Goal: Task Accomplishment & Management: Use online tool/utility

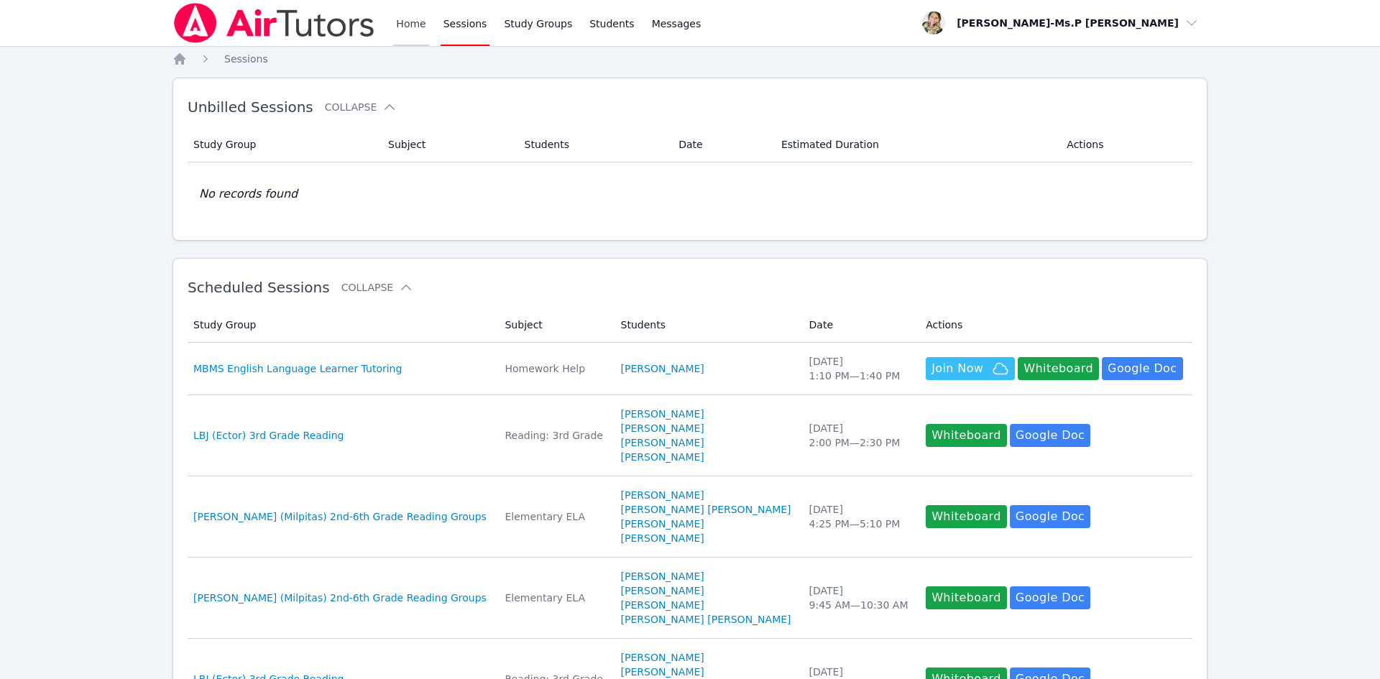
click at [398, 15] on link "Home" at bounding box center [410, 23] width 35 height 46
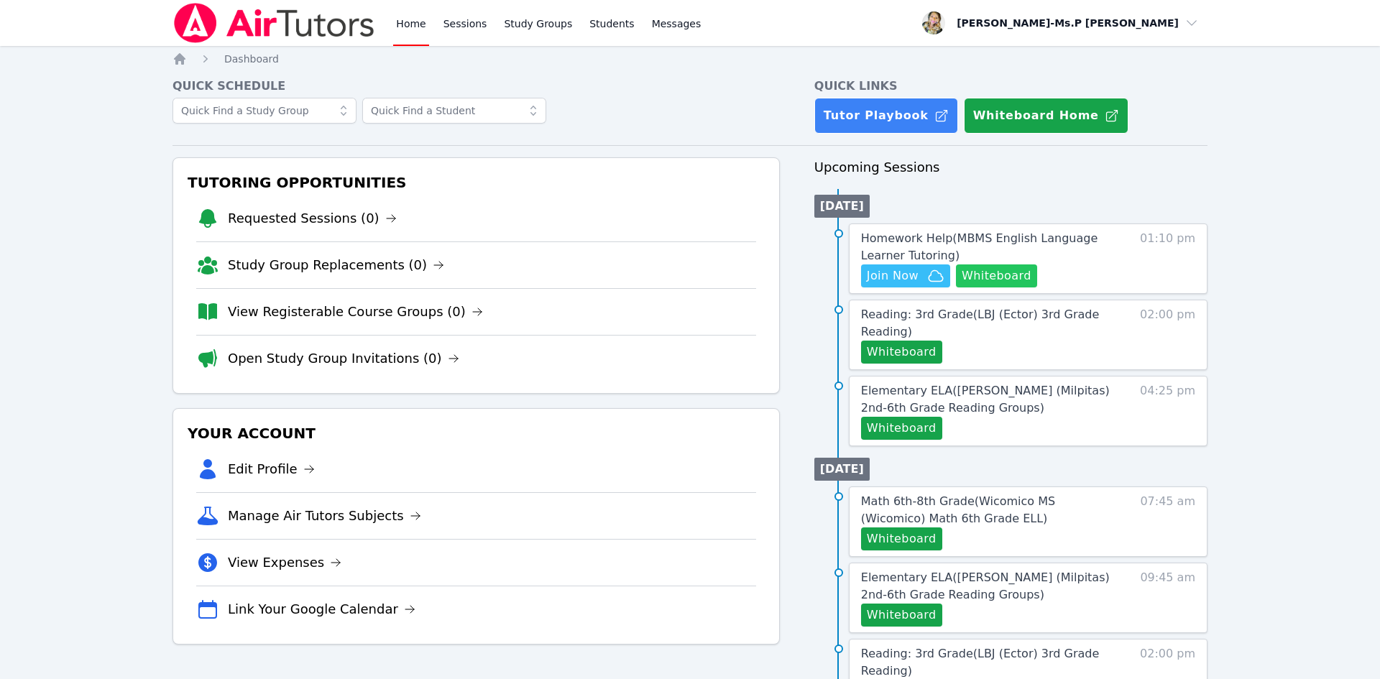
click at [1000, 282] on button "Whiteboard" at bounding box center [996, 276] width 81 height 23
click at [451, 17] on link "Sessions" at bounding box center [466, 23] width 50 height 46
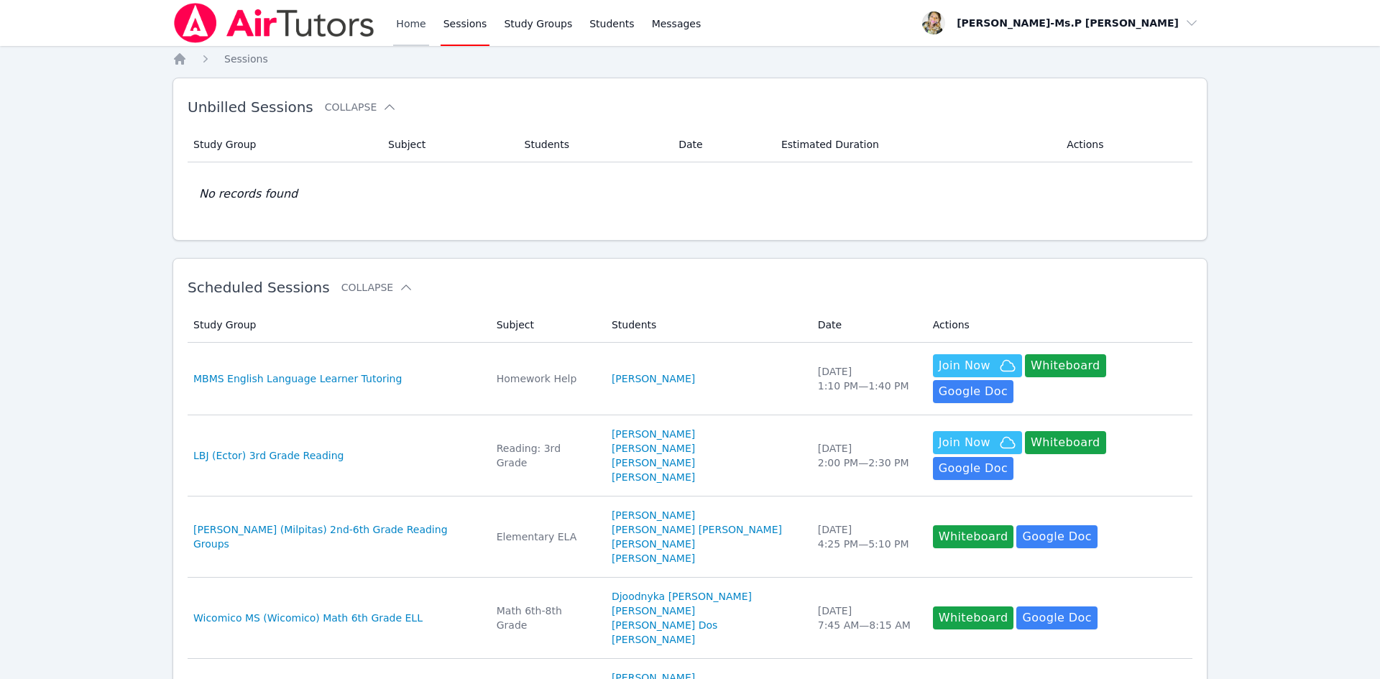
click at [413, 24] on link "Home" at bounding box center [410, 23] width 35 height 46
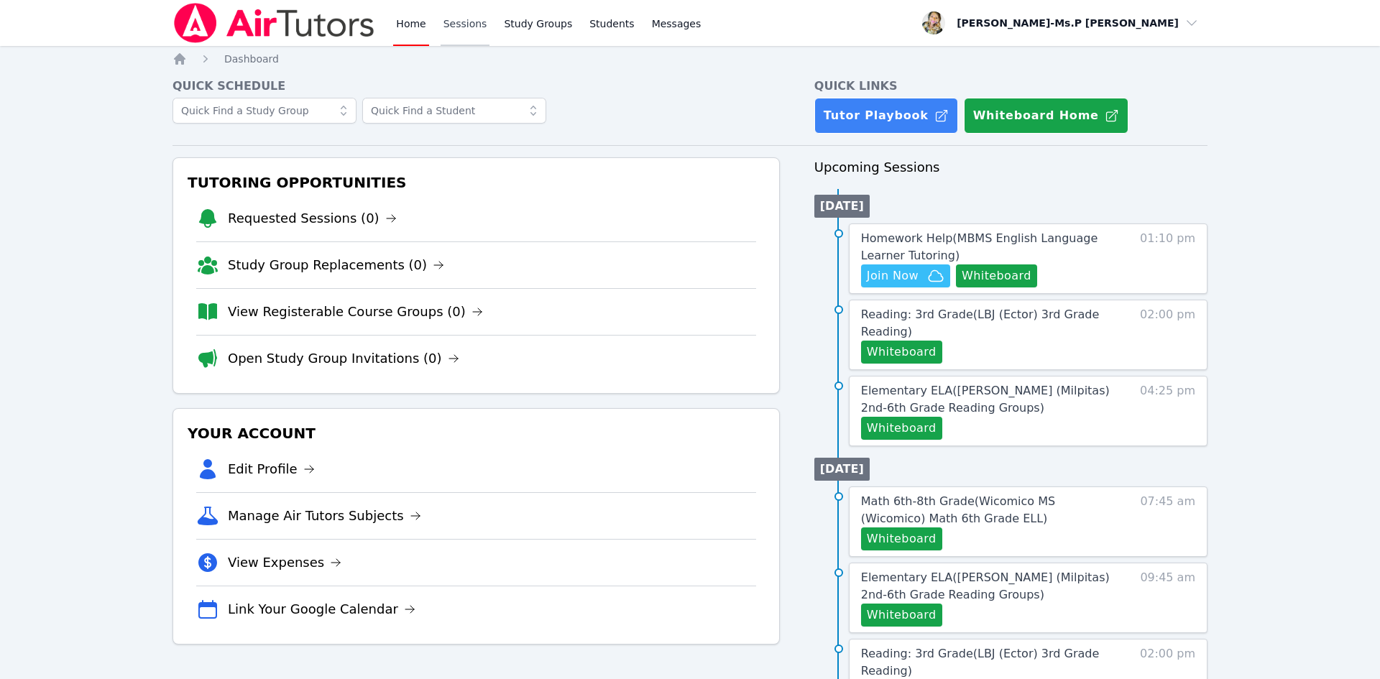
click at [465, 21] on link "Sessions" at bounding box center [466, 23] width 50 height 46
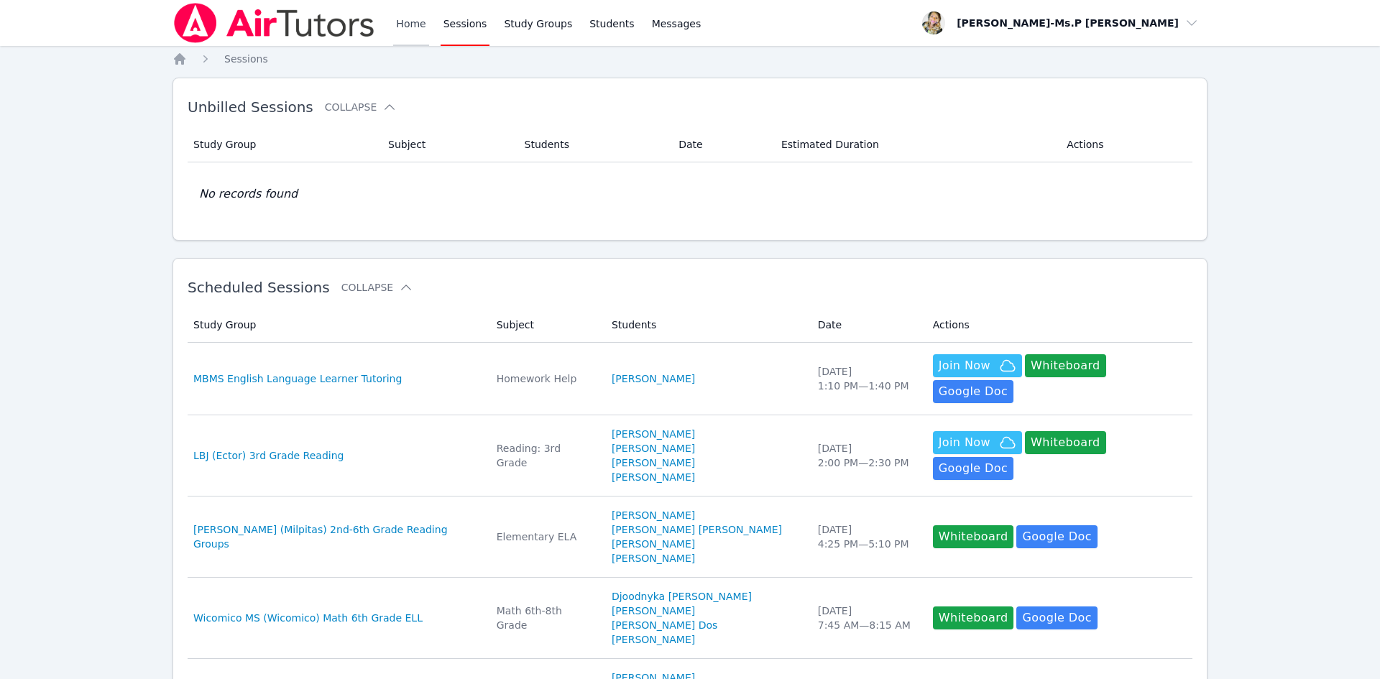
click at [421, 24] on link "Home" at bounding box center [410, 23] width 35 height 46
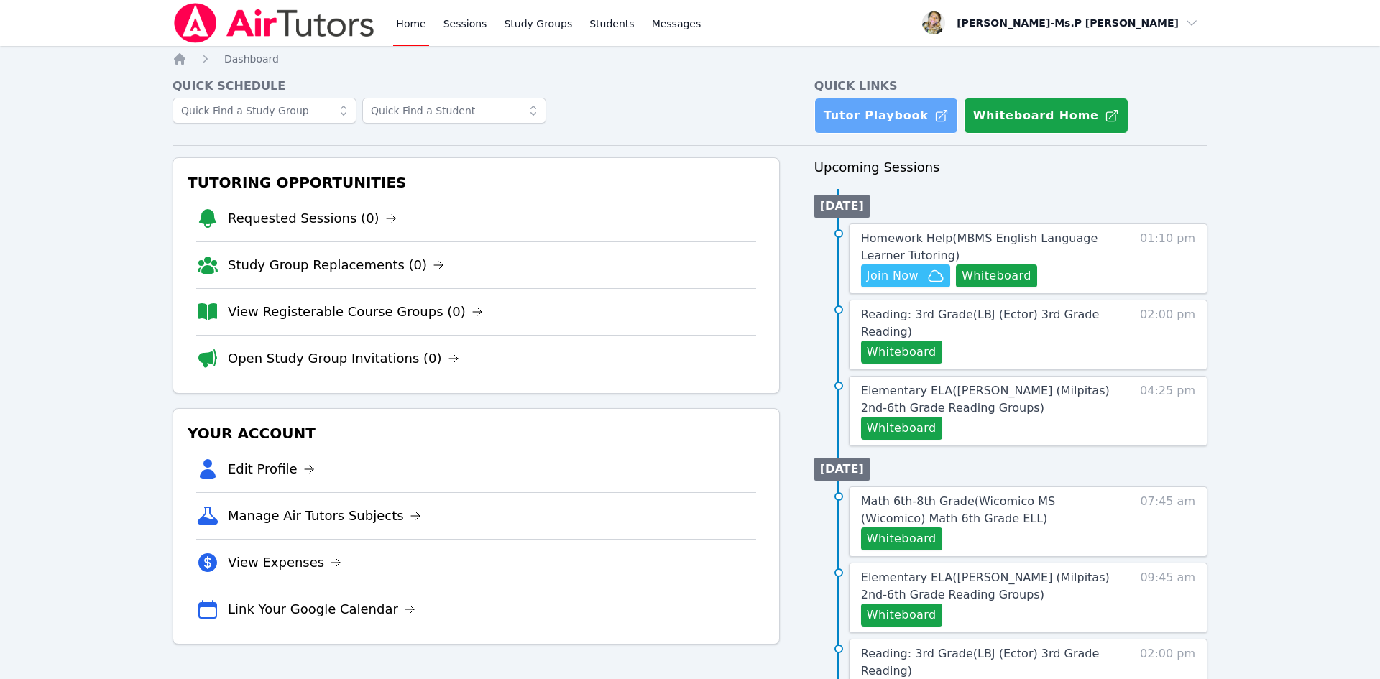
click at [896, 111] on link "Tutor Playbook" at bounding box center [887, 116] width 144 height 36
click at [879, 116] on link "Tutor Playbook" at bounding box center [887, 116] width 144 height 36
click at [472, 27] on link "Sessions" at bounding box center [466, 23] width 50 height 46
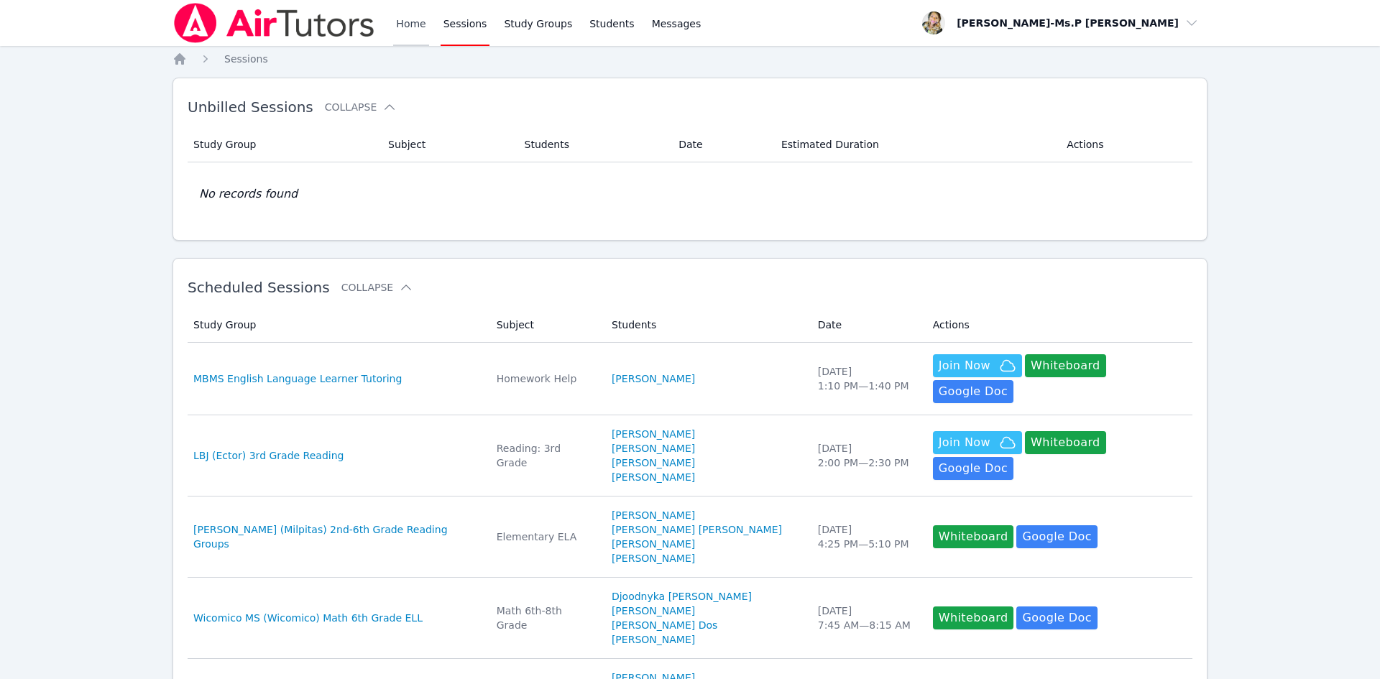
click at [416, 22] on link "Home" at bounding box center [410, 23] width 35 height 46
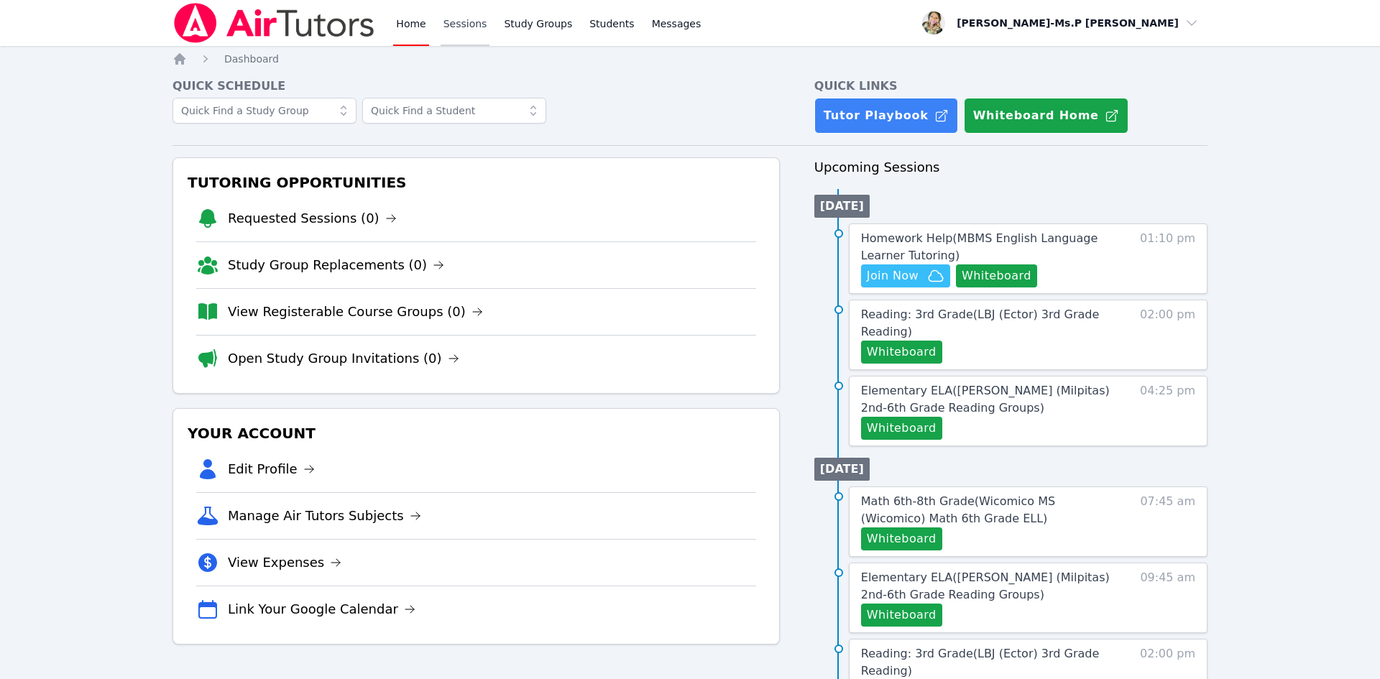
click at [449, 24] on link "Sessions" at bounding box center [466, 23] width 50 height 46
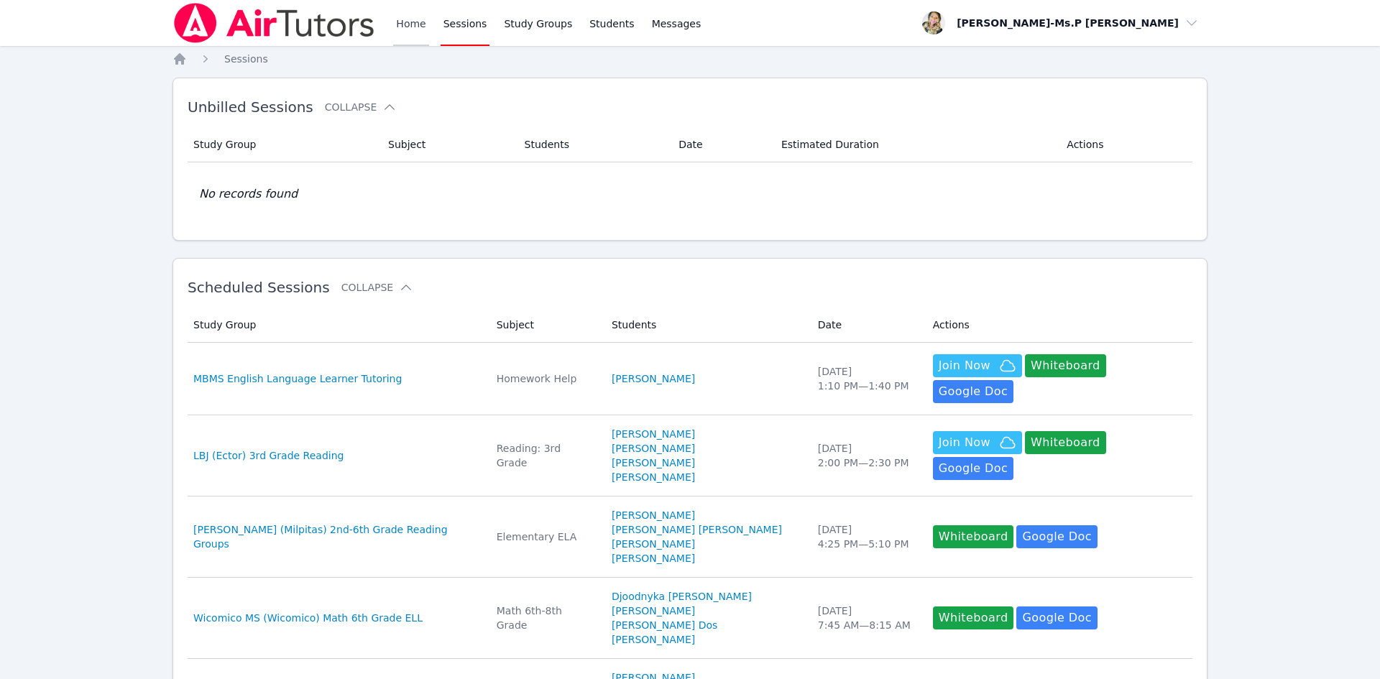
click at [402, 19] on link "Home" at bounding box center [410, 23] width 35 height 46
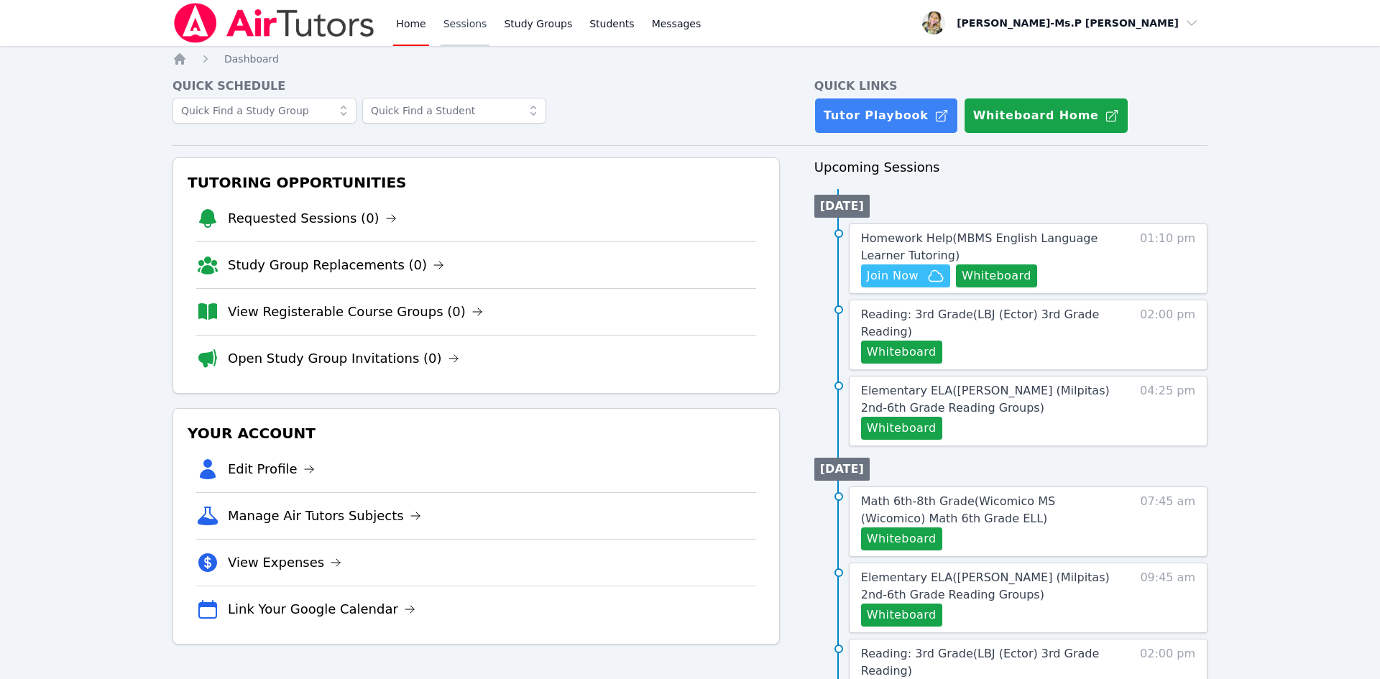
click at [458, 16] on link "Sessions" at bounding box center [466, 23] width 50 height 46
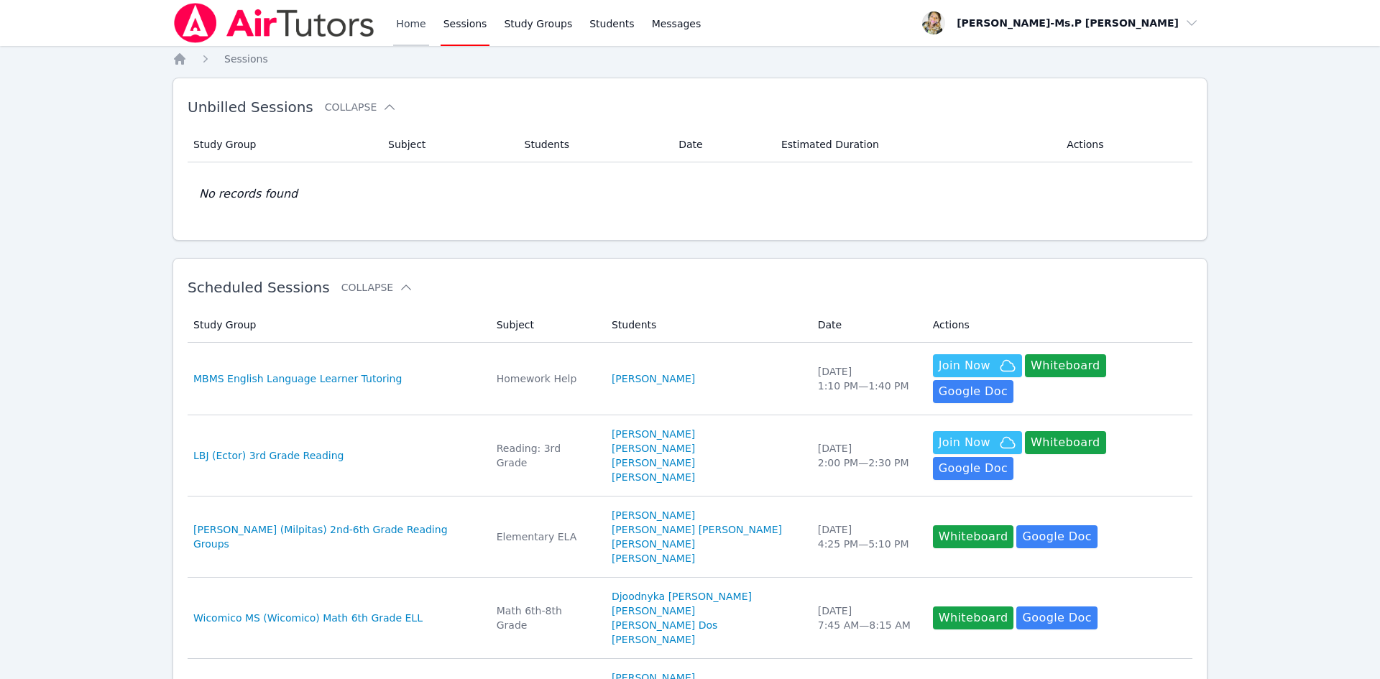
click at [395, 19] on link "Home" at bounding box center [410, 23] width 35 height 46
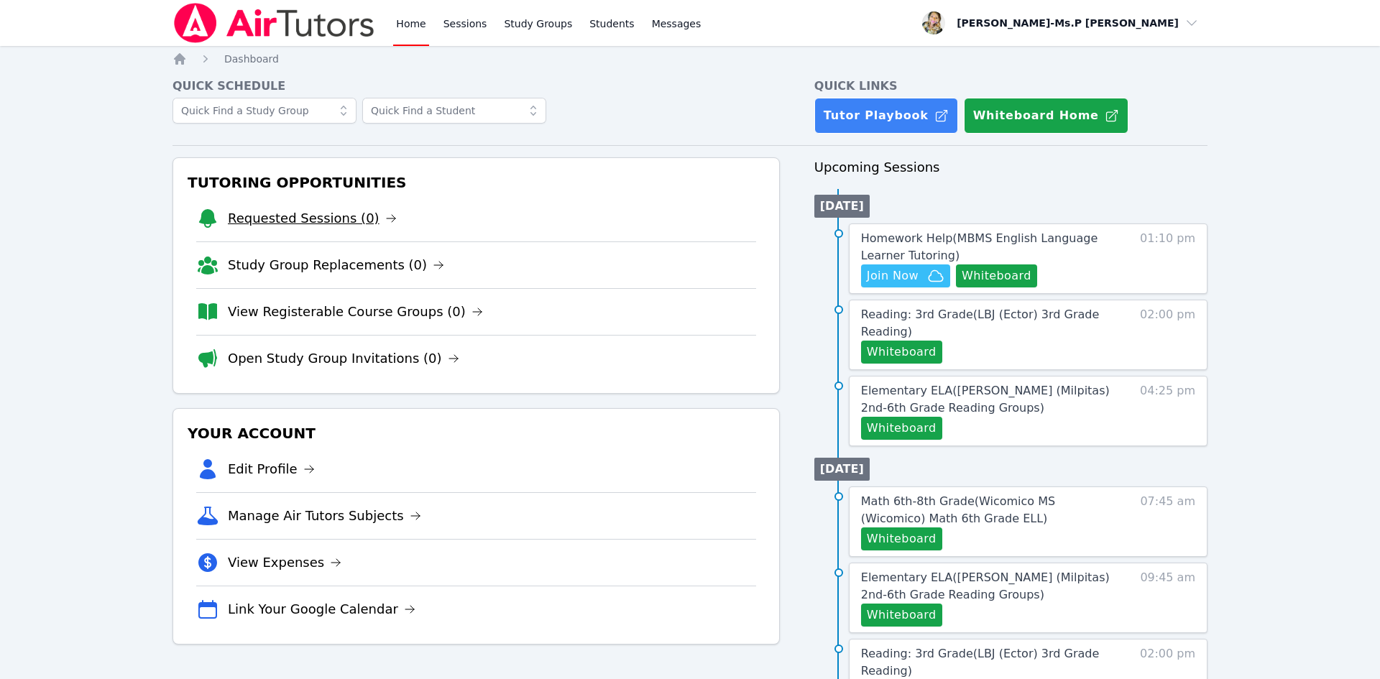
click at [312, 217] on link "Requested Sessions (0)" at bounding box center [312, 218] width 169 height 20
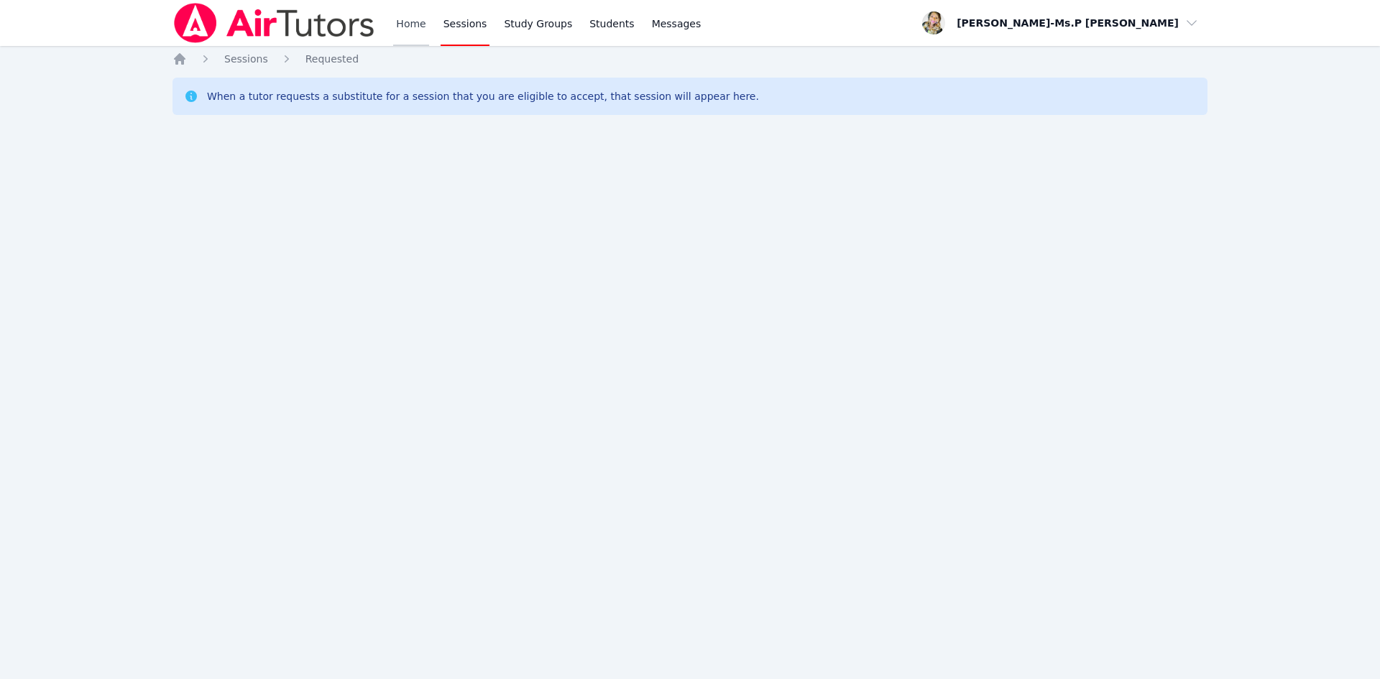
click at [411, 28] on link "Home" at bounding box center [410, 23] width 35 height 46
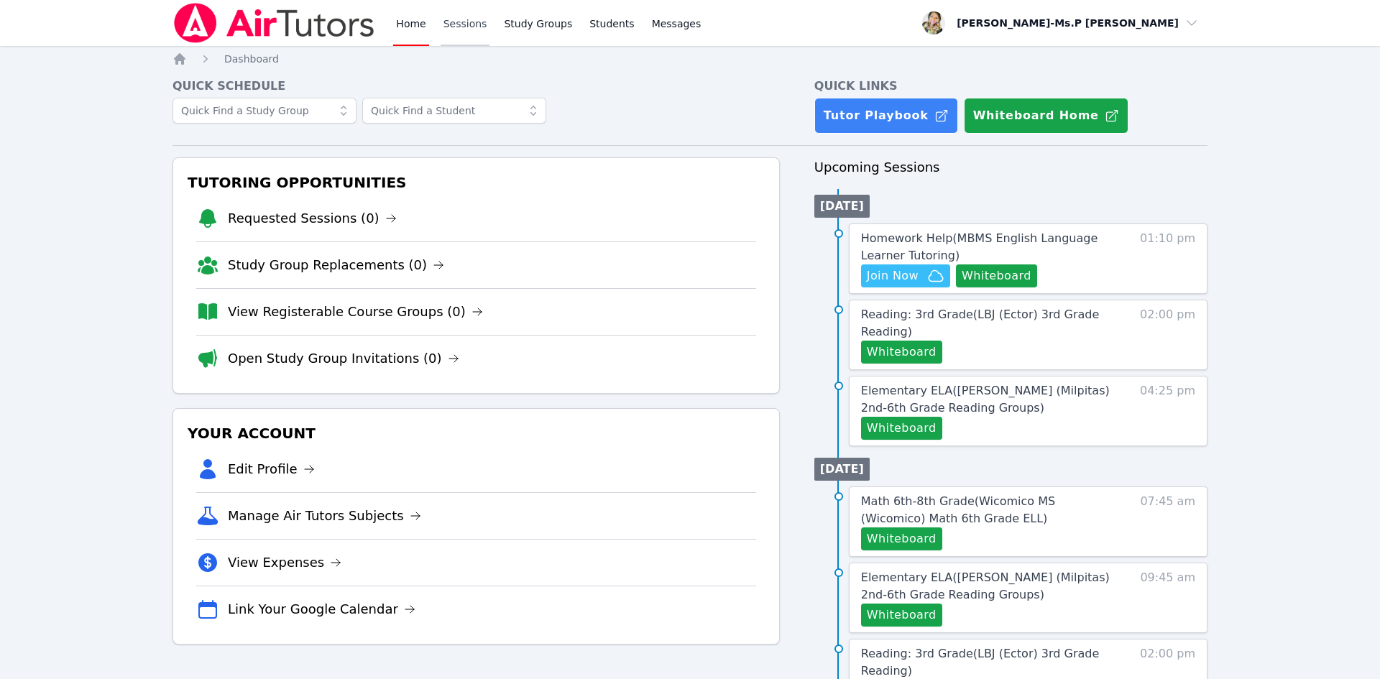
click at [461, 42] on link "Sessions" at bounding box center [466, 23] width 50 height 46
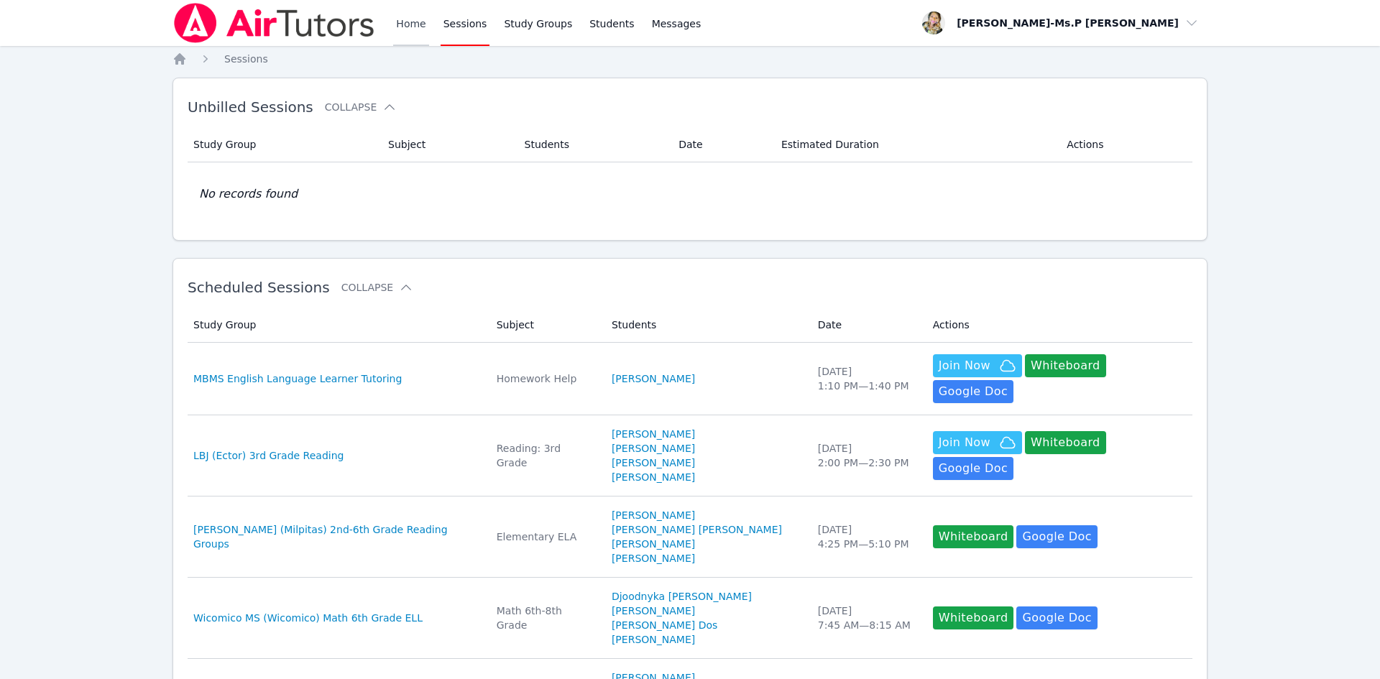
click at [404, 19] on link "Home" at bounding box center [410, 23] width 35 height 46
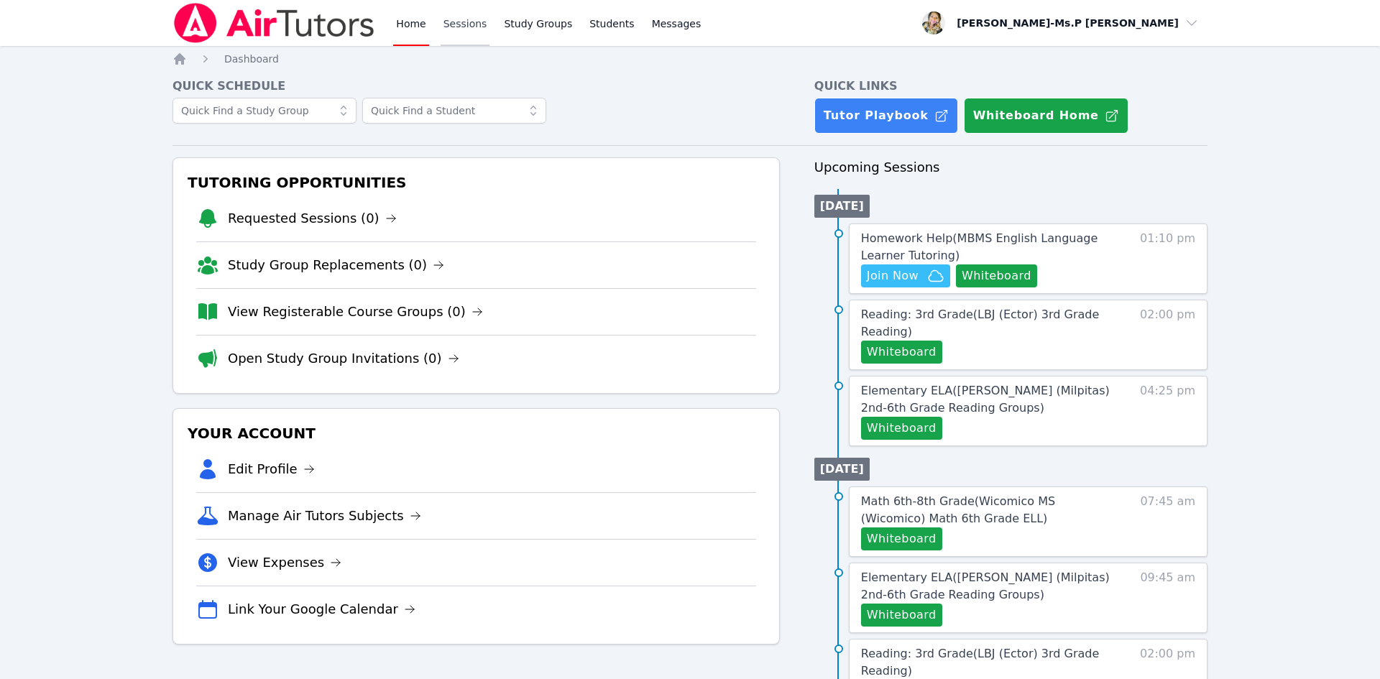
click at [451, 16] on link "Sessions" at bounding box center [466, 23] width 50 height 46
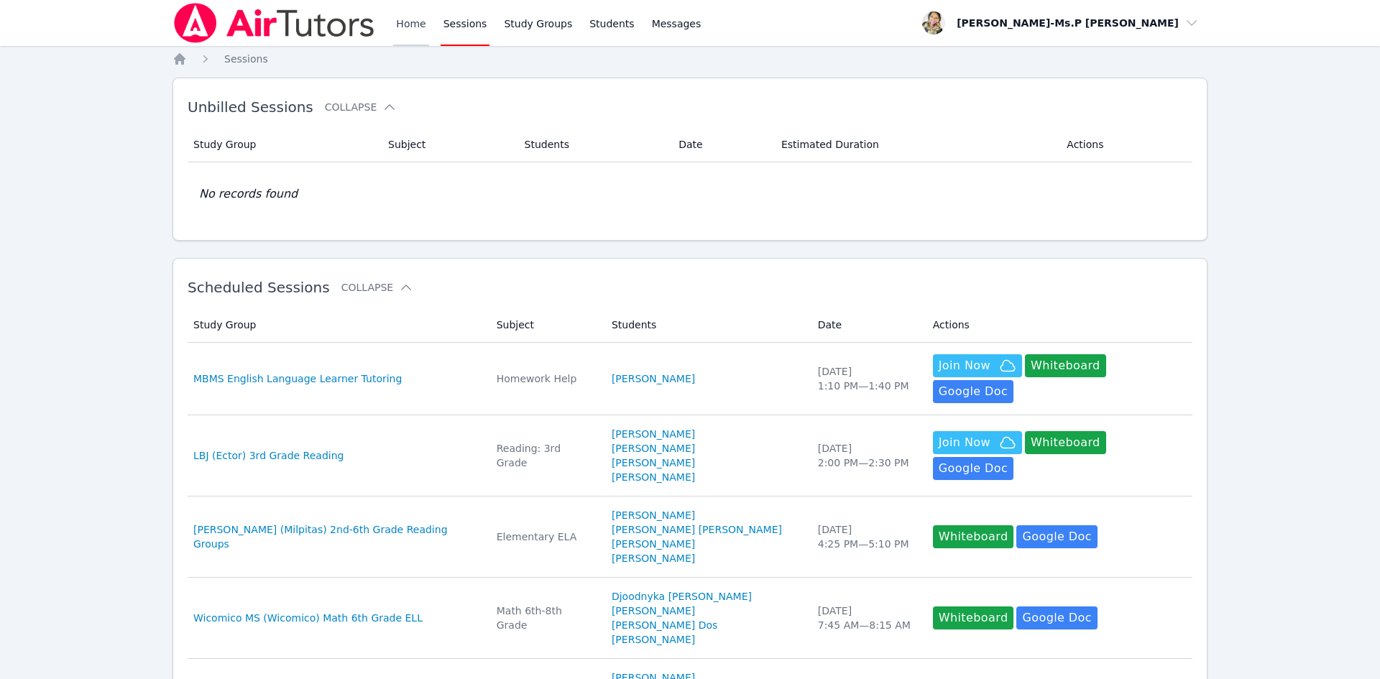
click at [405, 20] on link "Home" at bounding box center [410, 23] width 35 height 46
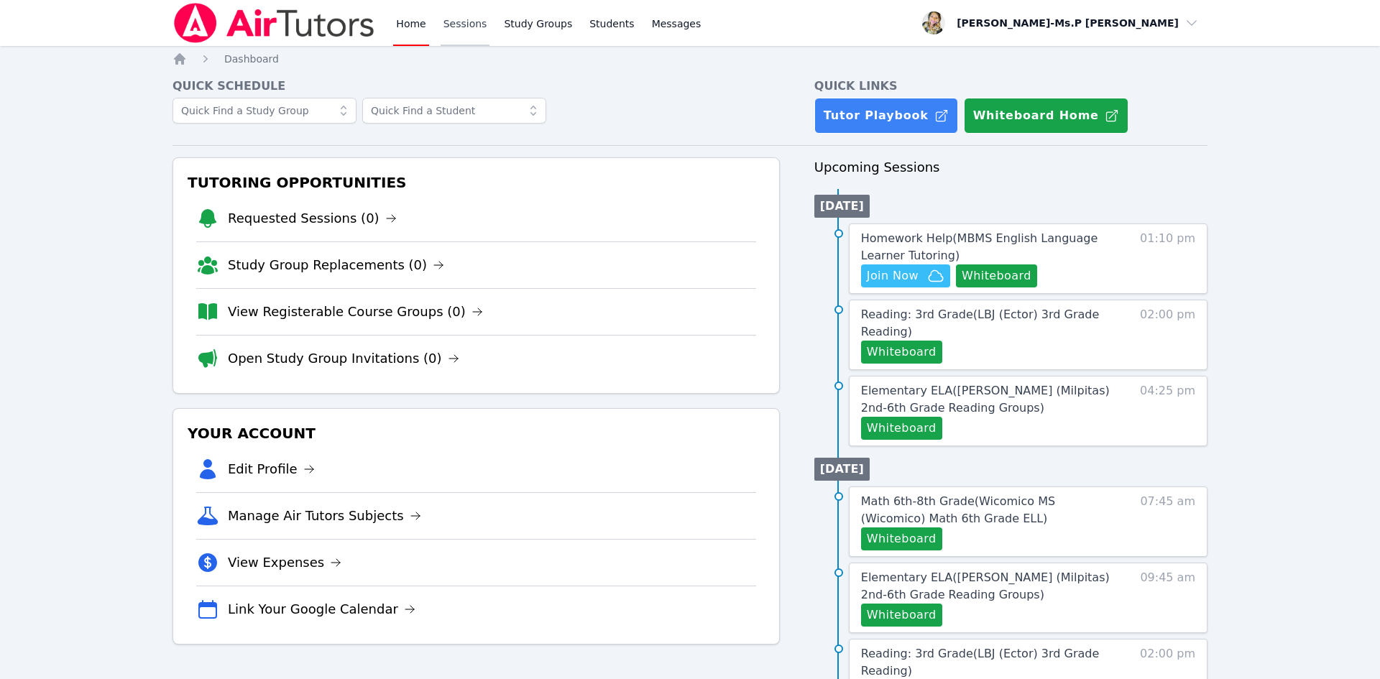
click at [480, 29] on link "Sessions" at bounding box center [466, 23] width 50 height 46
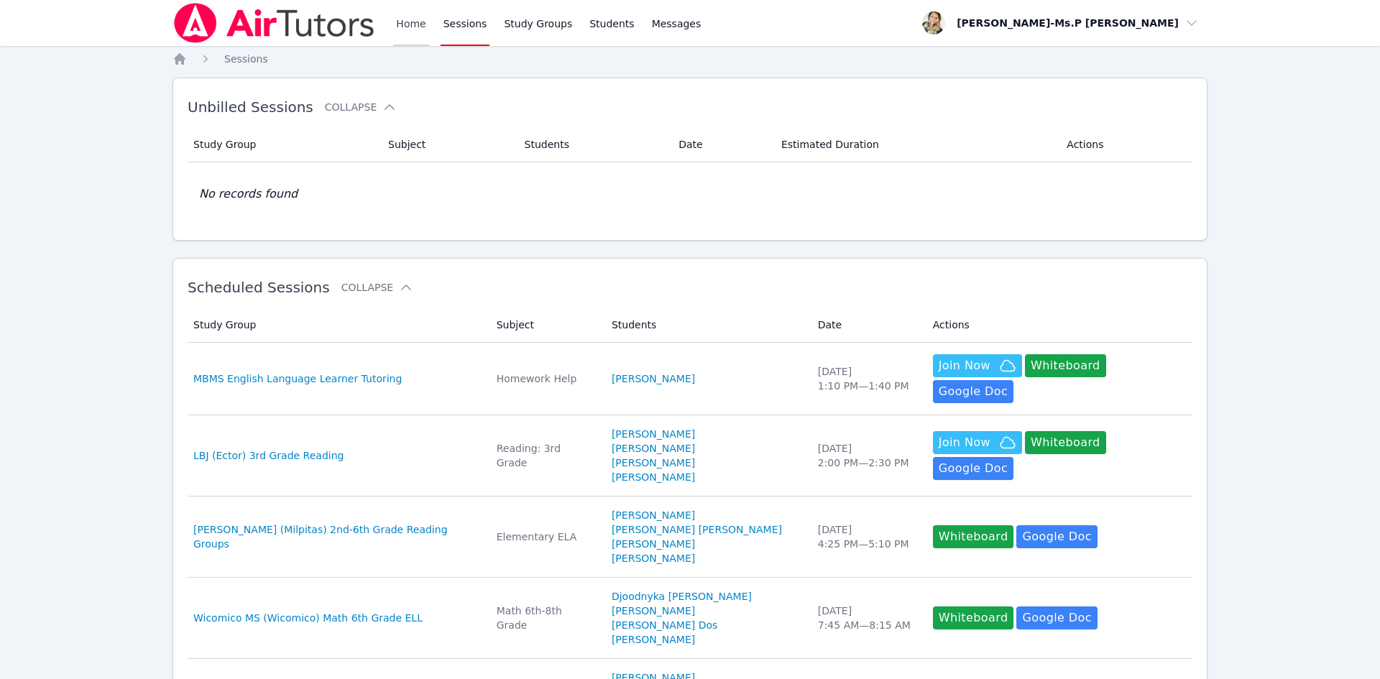
click at [401, 20] on link "Home" at bounding box center [410, 23] width 35 height 46
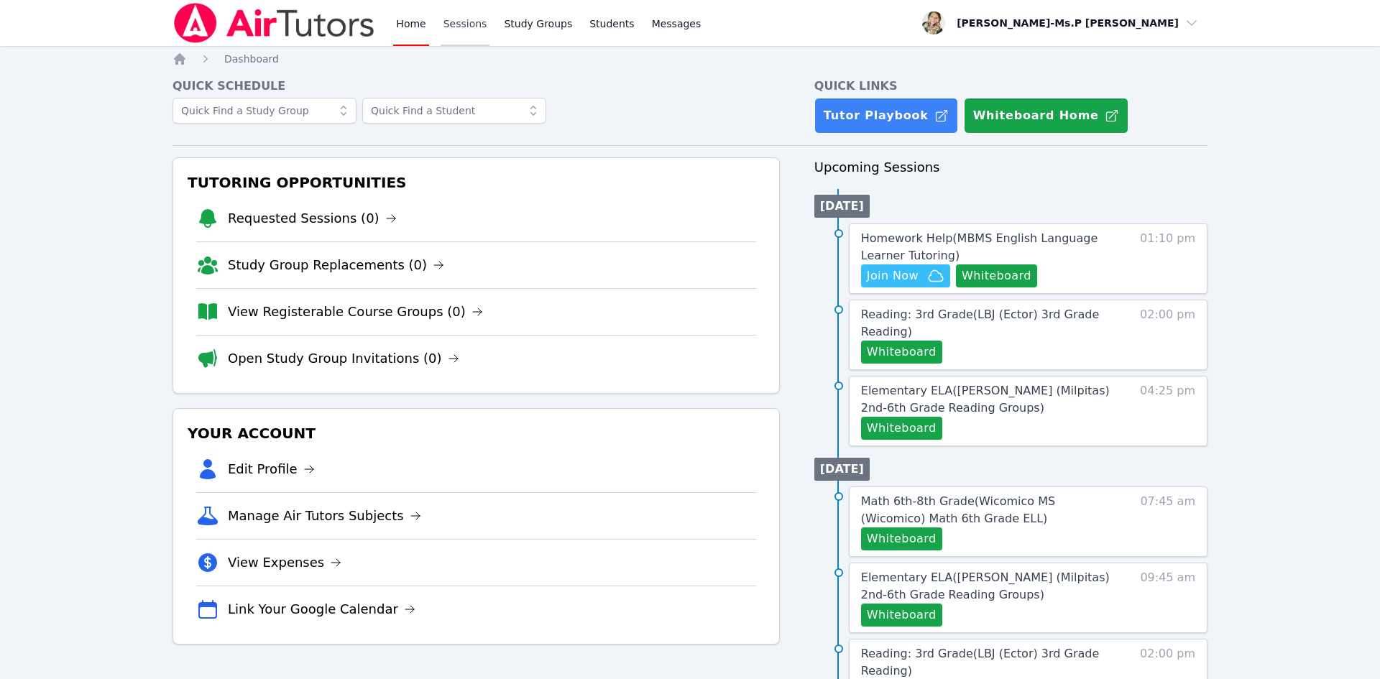
click at [458, 25] on link "Sessions" at bounding box center [466, 23] width 50 height 46
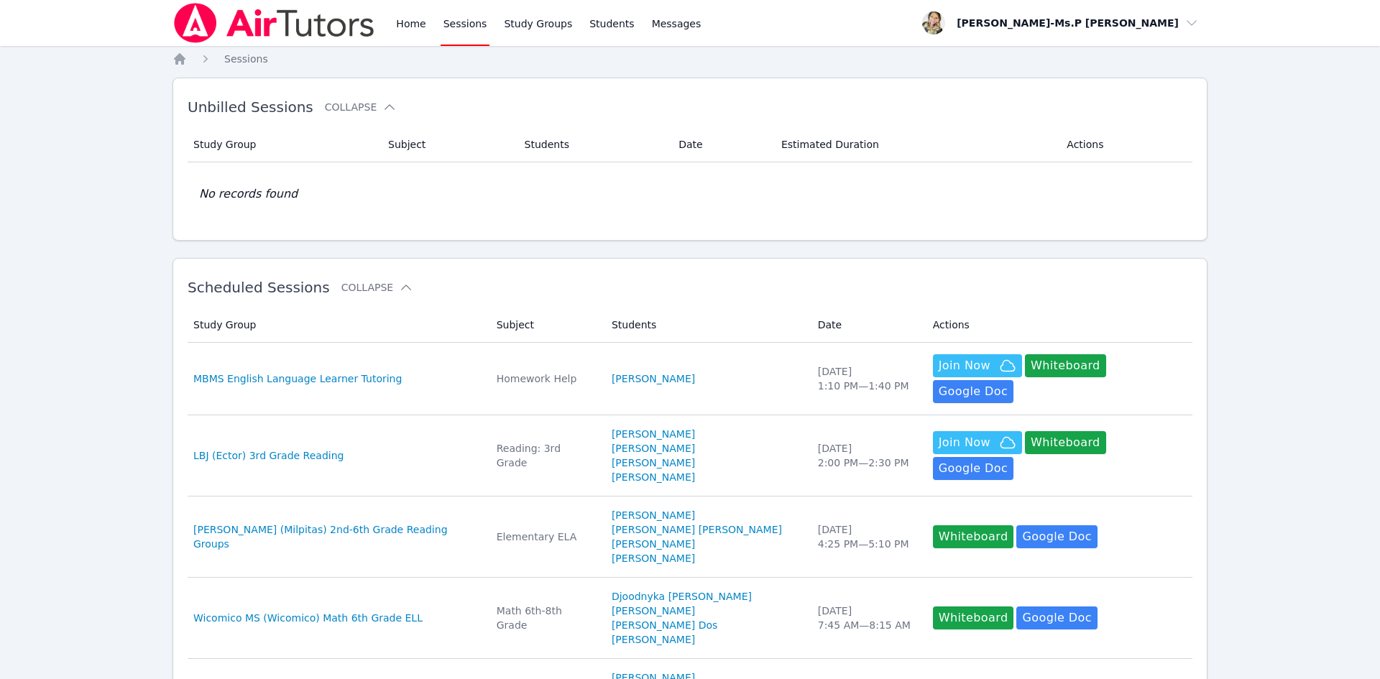
click at [393, 21] on div "Home Sessions Study Groups Students Messages" at bounding box center [438, 23] width 531 height 46
click at [404, 23] on link "Home" at bounding box center [410, 23] width 35 height 46
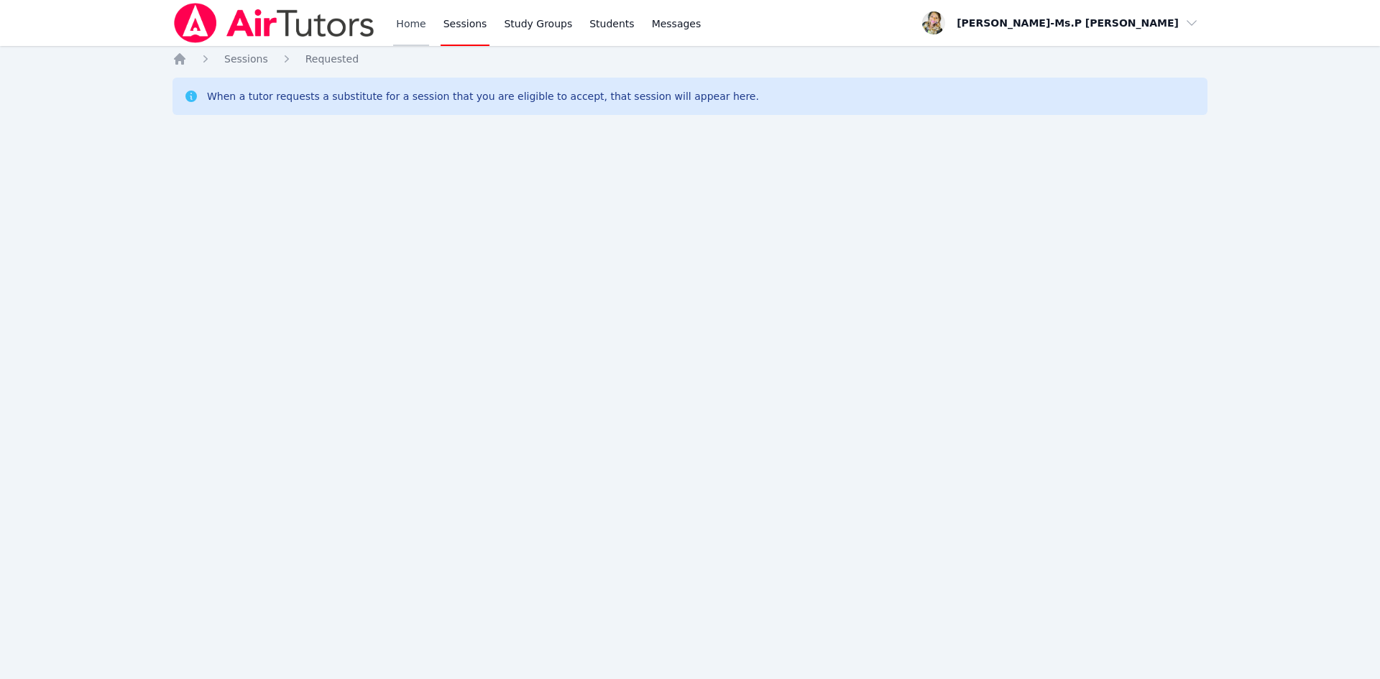
click at [418, 22] on link "Home" at bounding box center [410, 23] width 35 height 46
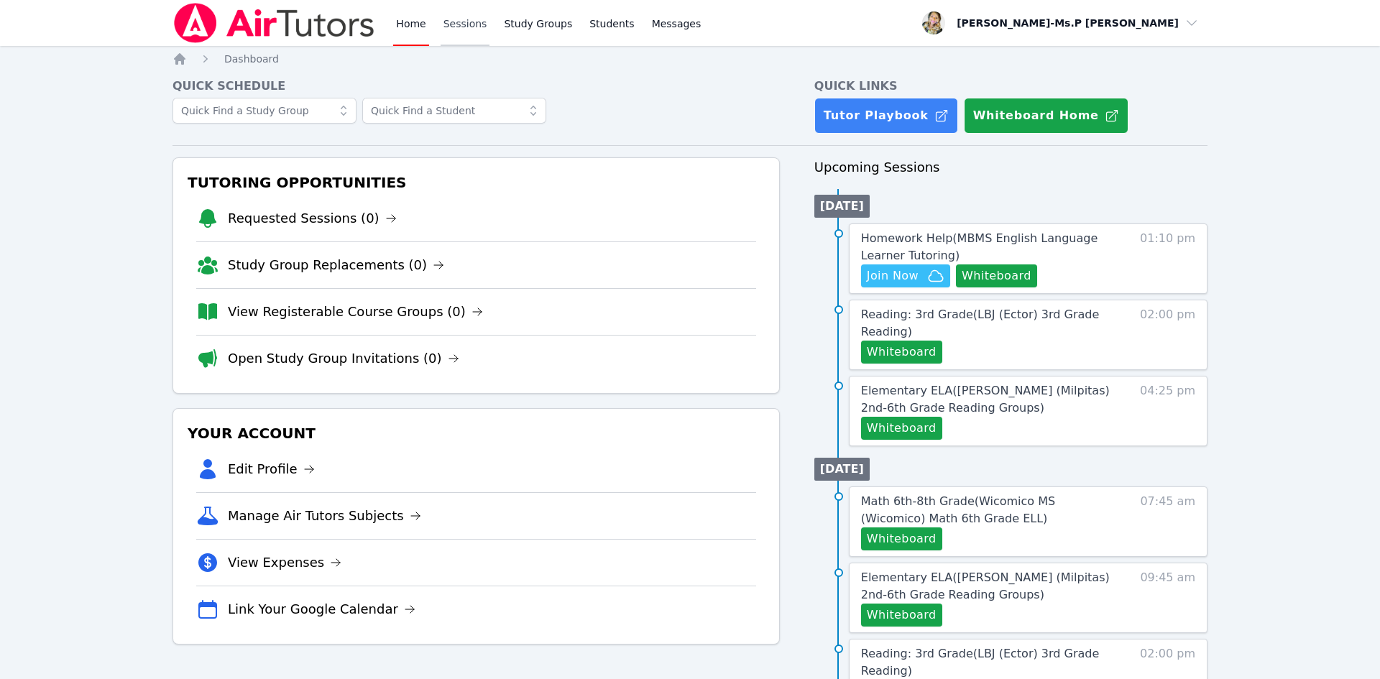
click at [471, 31] on link "Sessions" at bounding box center [466, 23] width 50 height 46
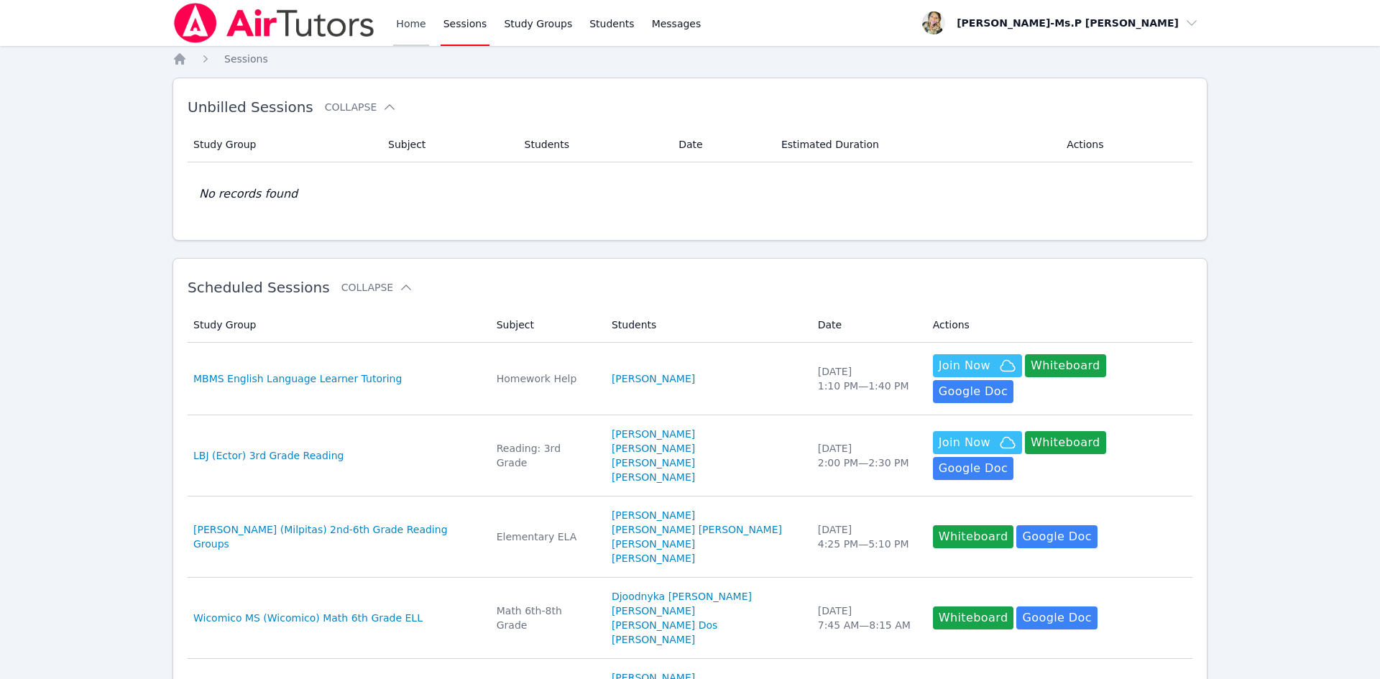
click at [405, 26] on link "Home" at bounding box center [410, 23] width 35 height 46
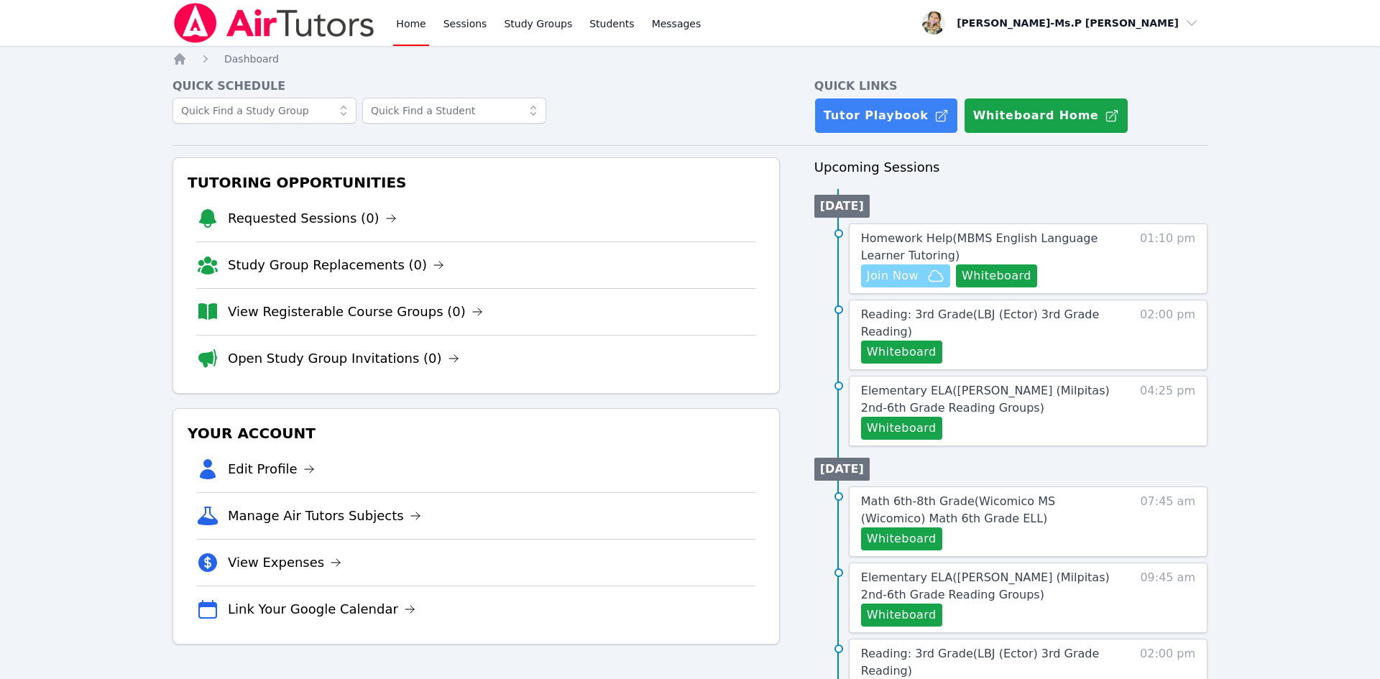
click at [914, 272] on span "Join Now" at bounding box center [893, 275] width 52 height 17
click at [928, 272] on icon "button" at bounding box center [935, 275] width 17 height 17
click at [474, 31] on link "Sessions" at bounding box center [466, 23] width 50 height 46
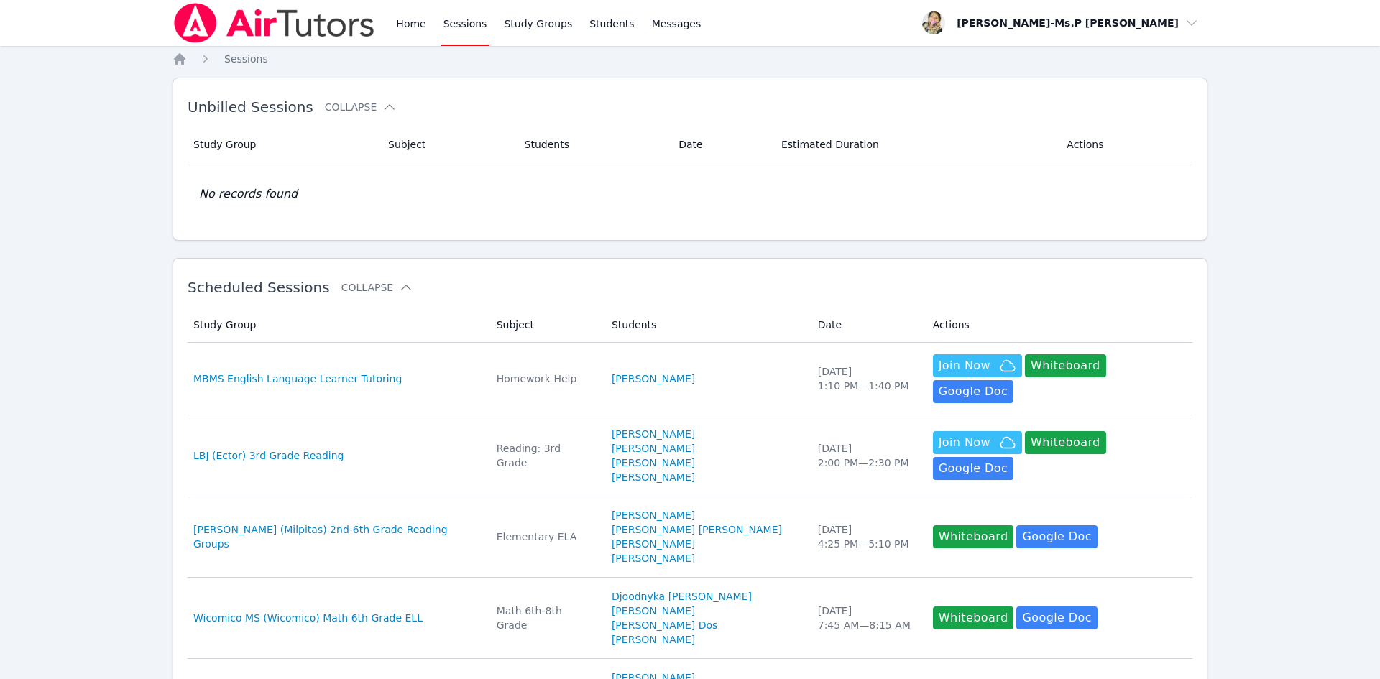
click at [431, 27] on div "Home Sessions Study Groups Students Messages" at bounding box center [548, 23] width 311 height 46
click at [412, 24] on link "Home" at bounding box center [410, 23] width 35 height 46
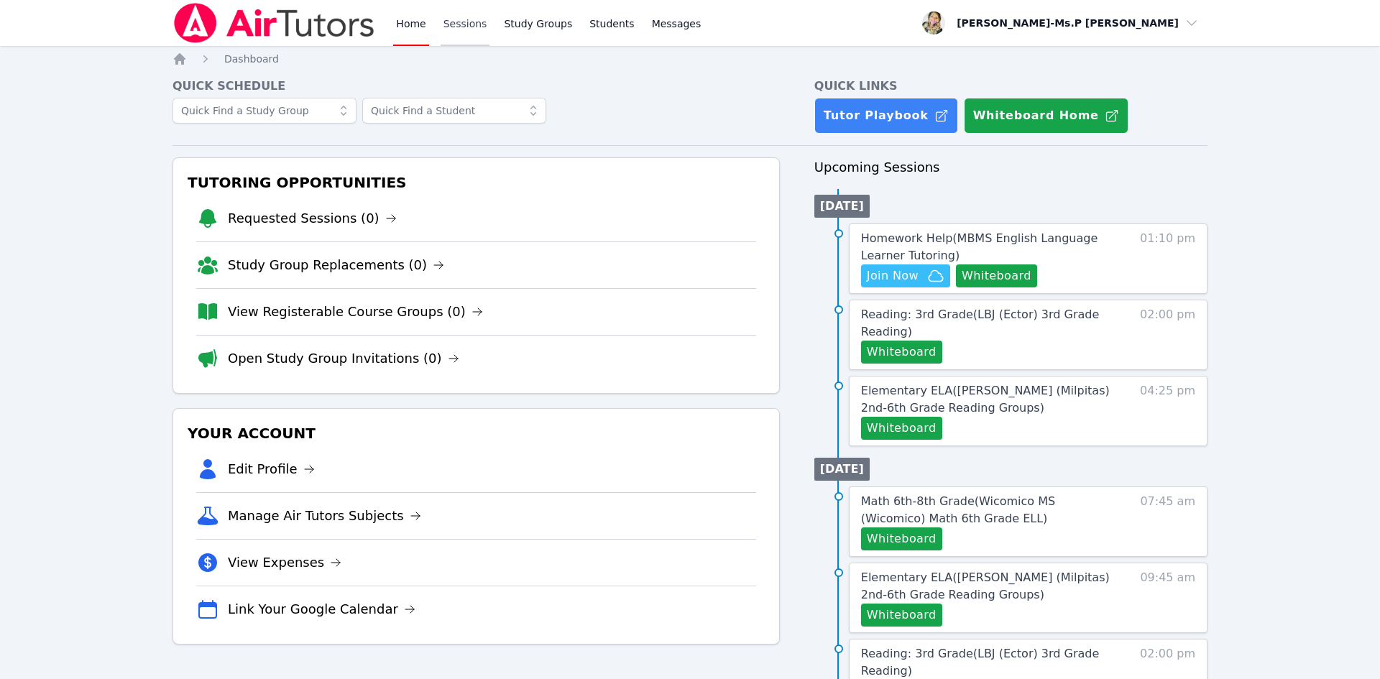
click at [459, 14] on link "Sessions" at bounding box center [466, 23] width 50 height 46
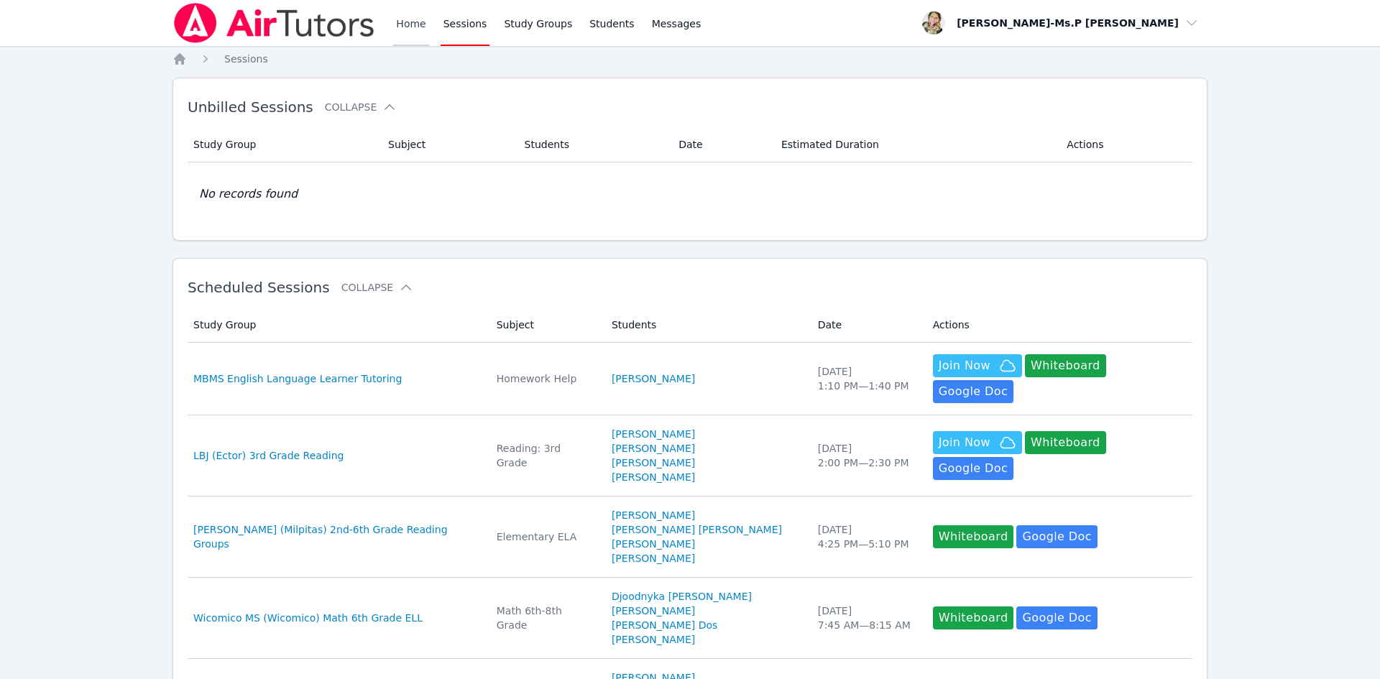
click at [418, 22] on link "Home" at bounding box center [410, 23] width 35 height 46
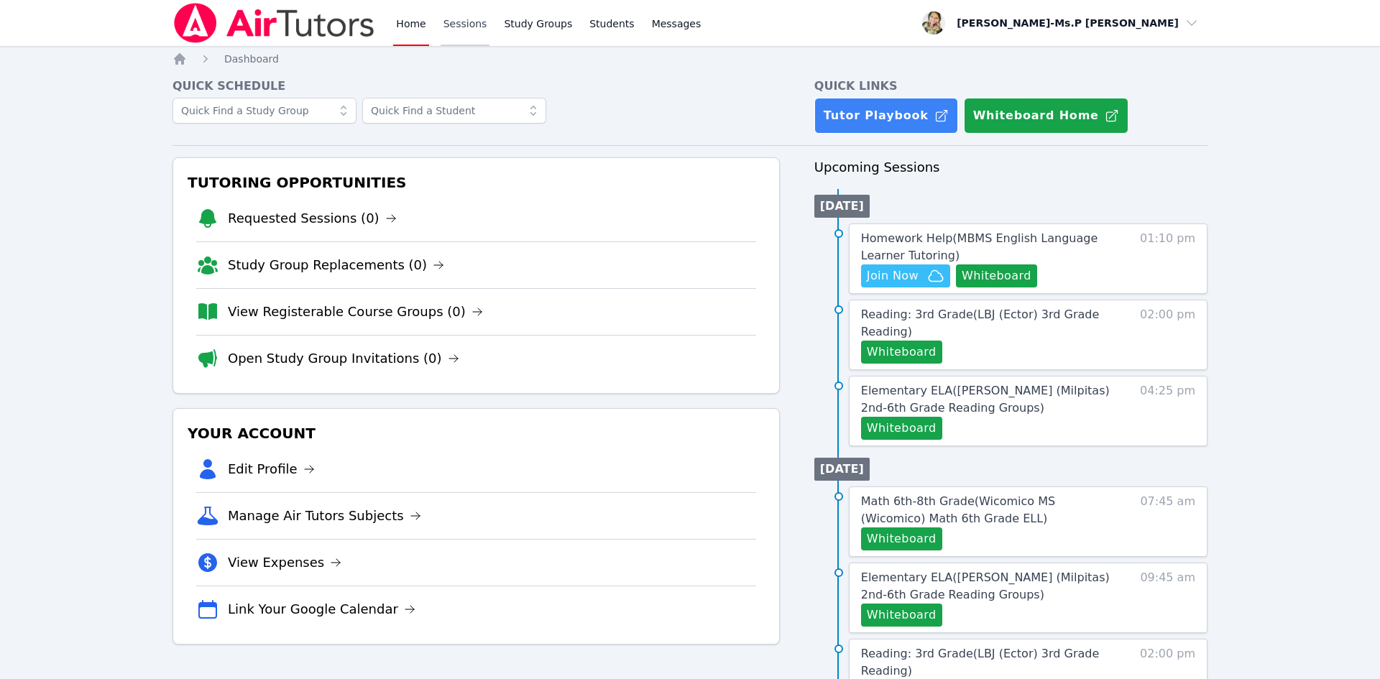
click at [485, 20] on div "Home Sessions Study Groups Students Messages" at bounding box center [548, 23] width 311 height 46
click at [477, 22] on link "Sessions" at bounding box center [466, 23] width 50 height 46
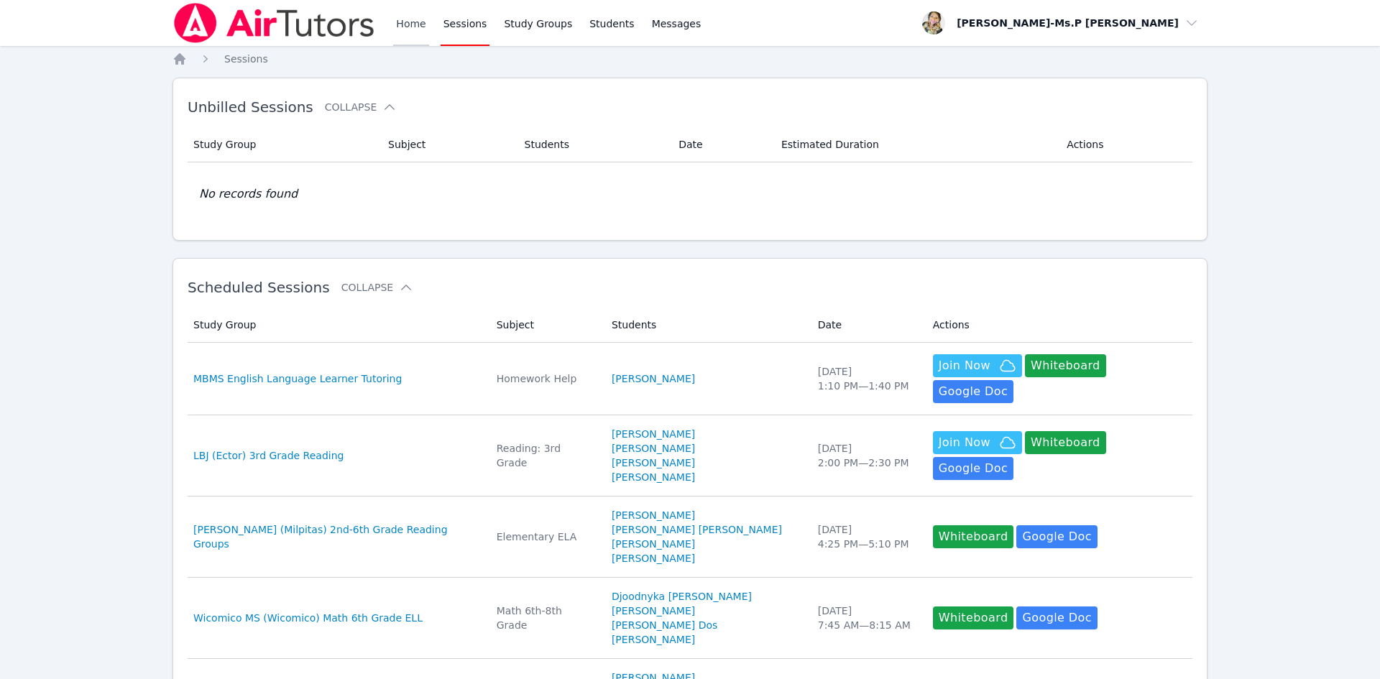
click at [407, 24] on link "Home" at bounding box center [410, 23] width 35 height 46
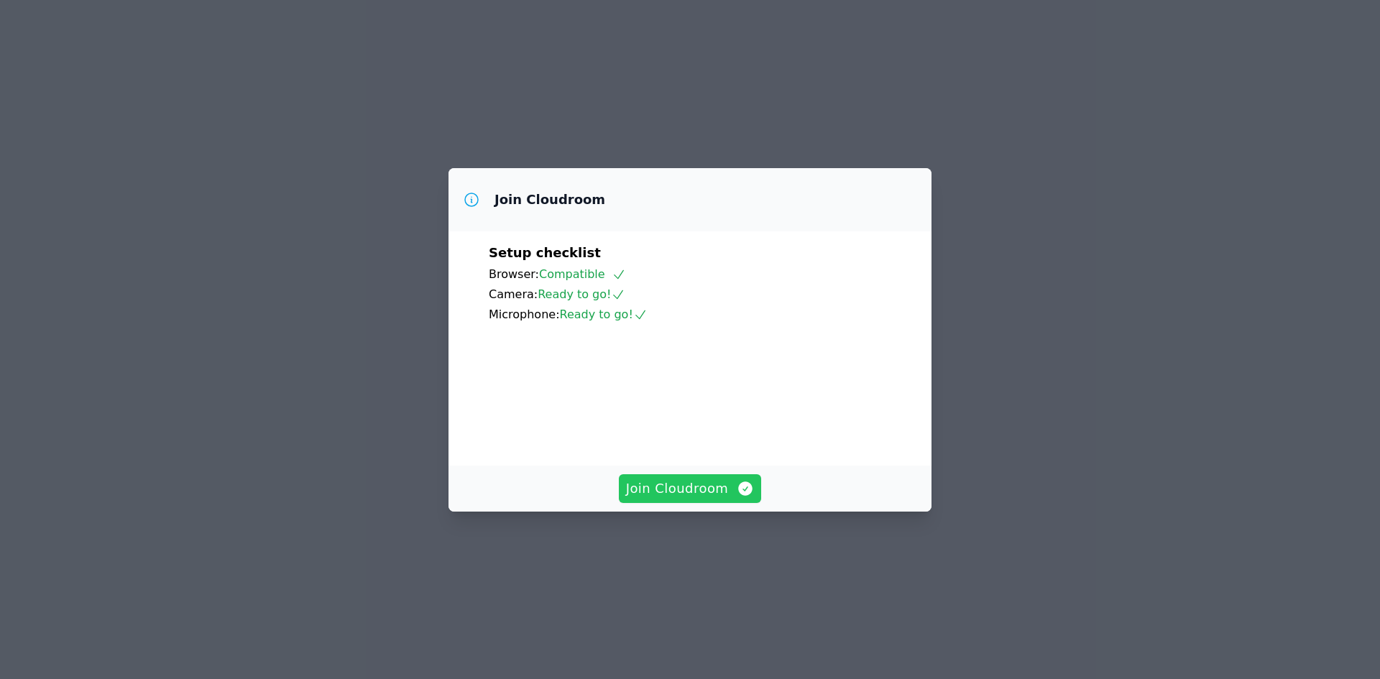
click at [672, 499] on span "Join Cloudroom" at bounding box center [690, 489] width 129 height 20
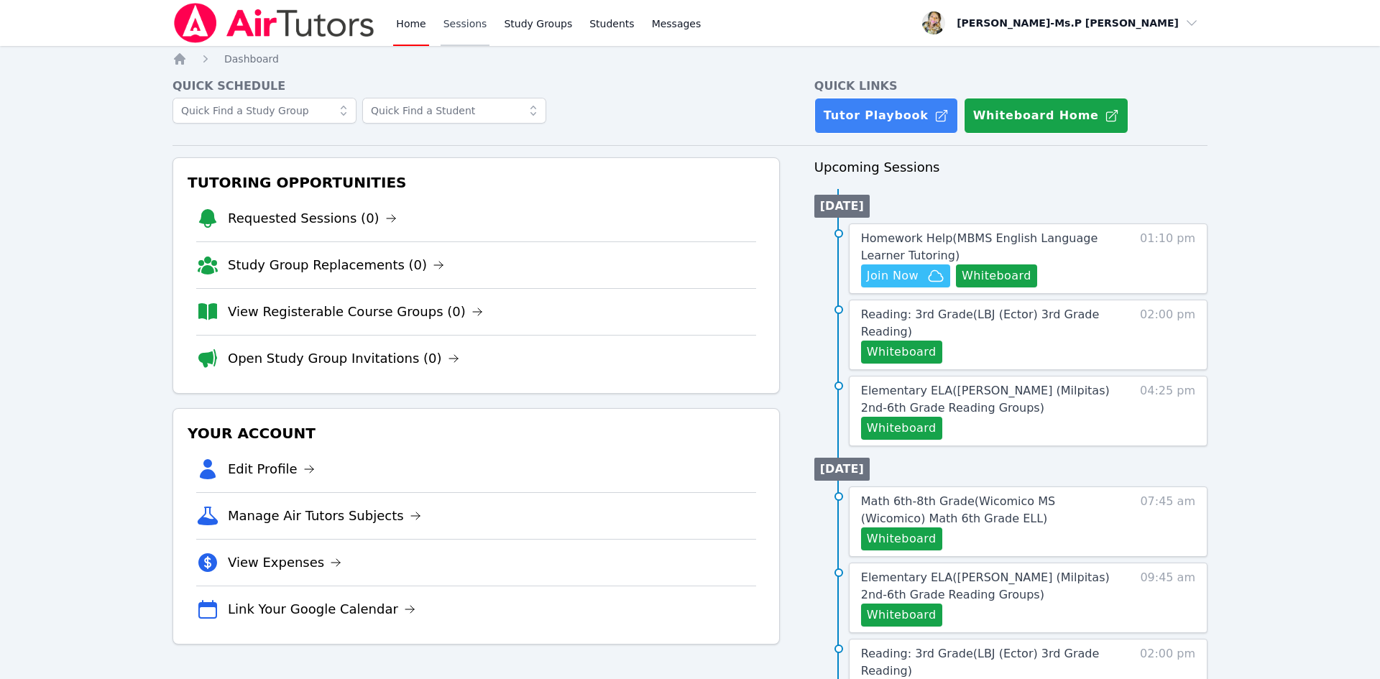
click at [460, 25] on link "Sessions" at bounding box center [466, 23] width 50 height 46
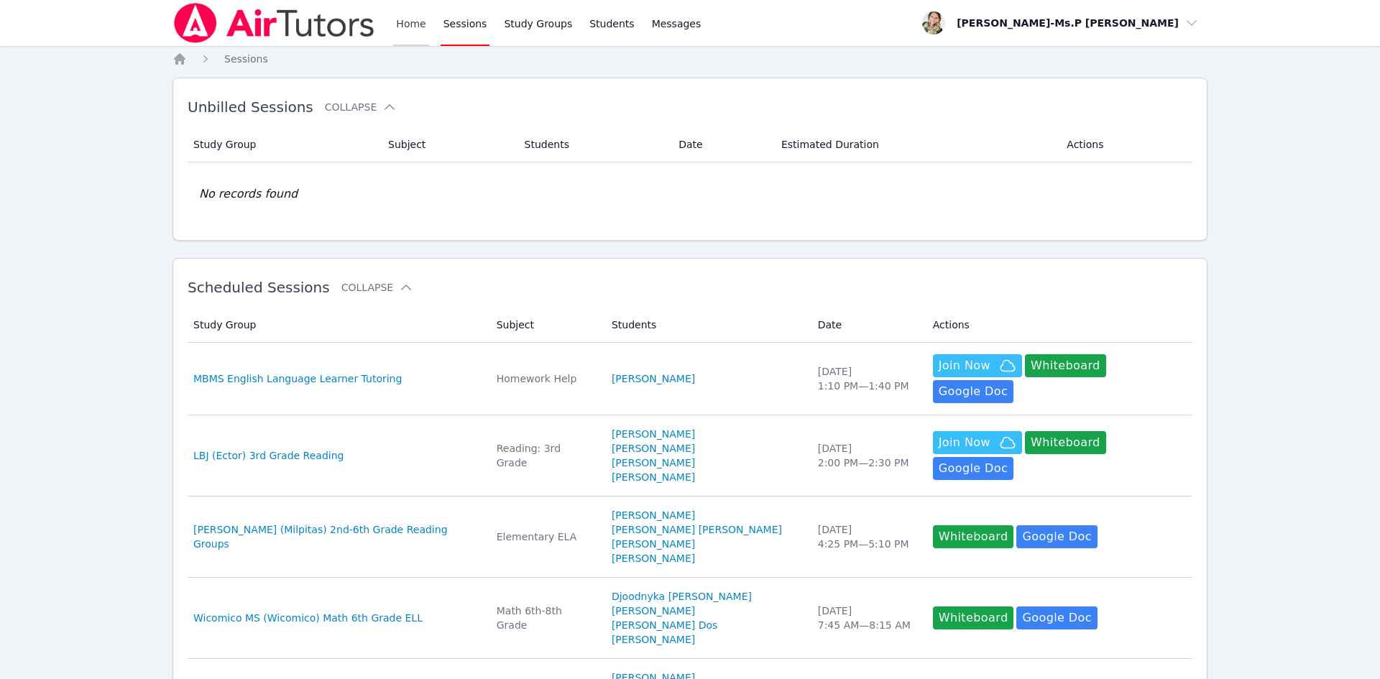
click at [416, 29] on link "Home" at bounding box center [410, 23] width 35 height 46
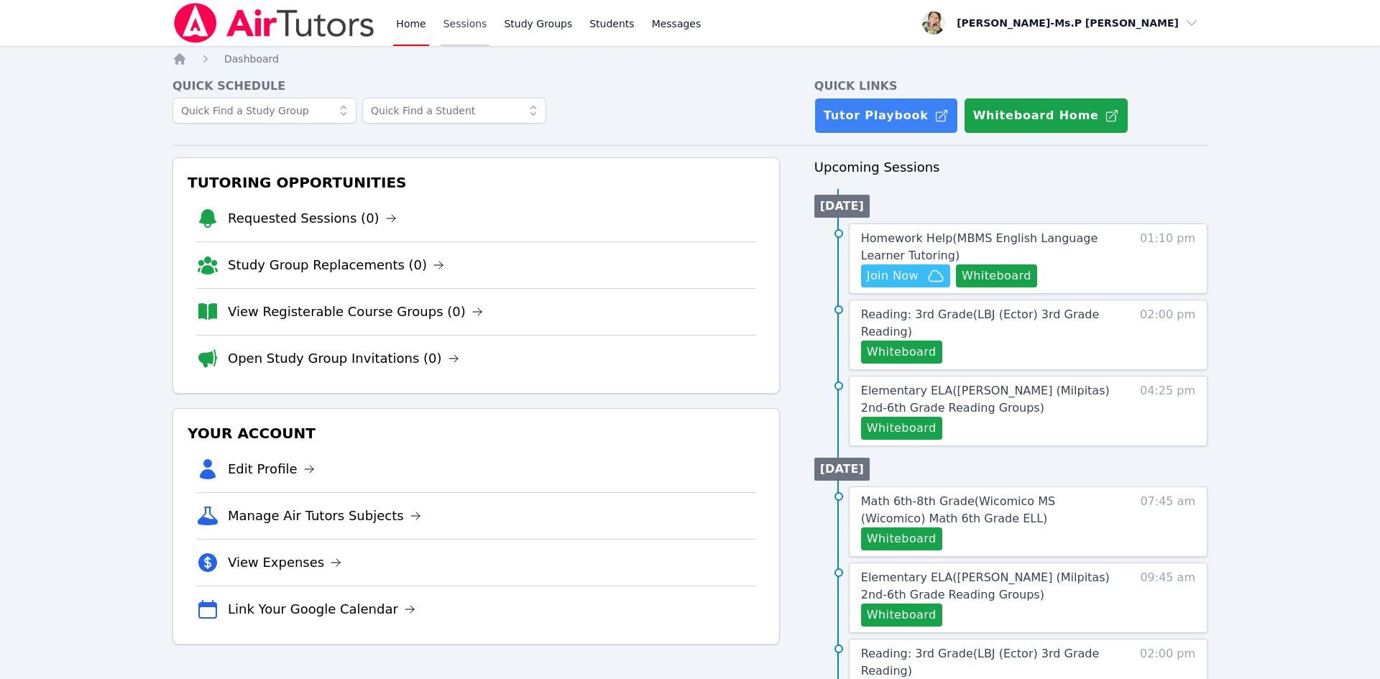
click at [457, 34] on link "Sessions" at bounding box center [466, 23] width 50 height 46
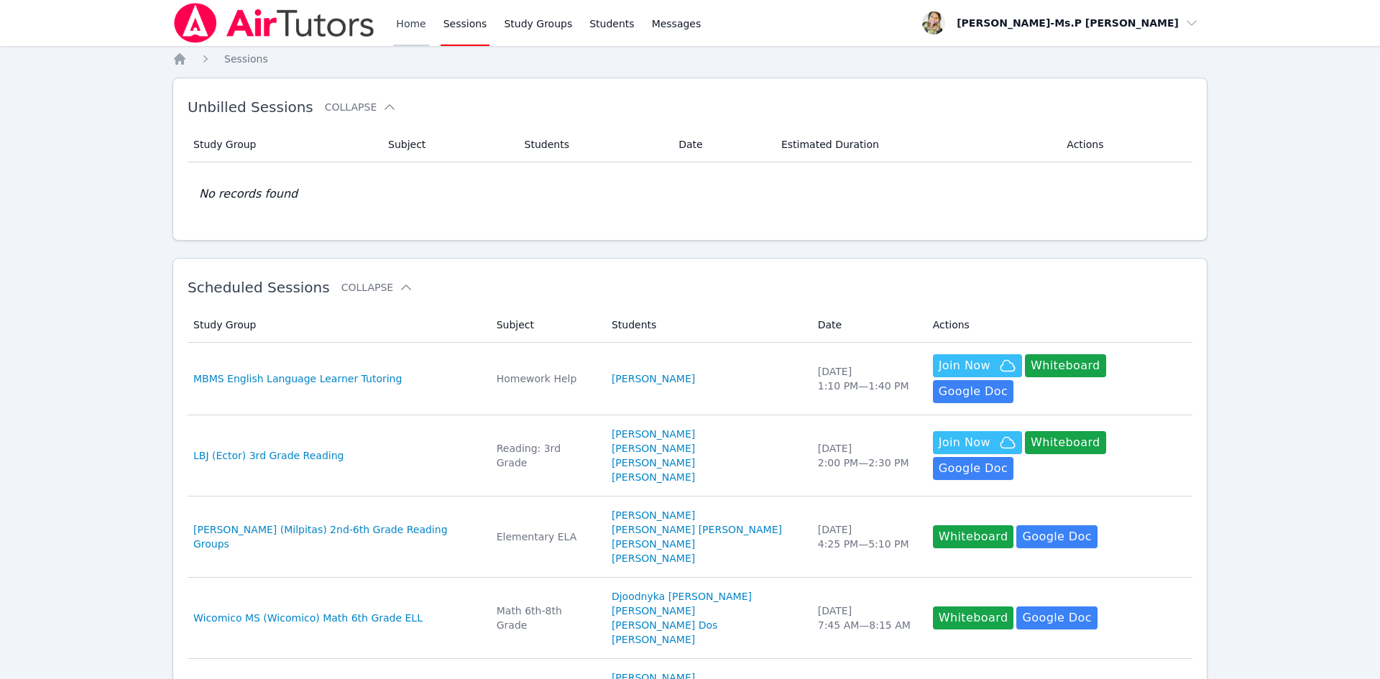
click at [406, 29] on link "Home" at bounding box center [410, 23] width 35 height 46
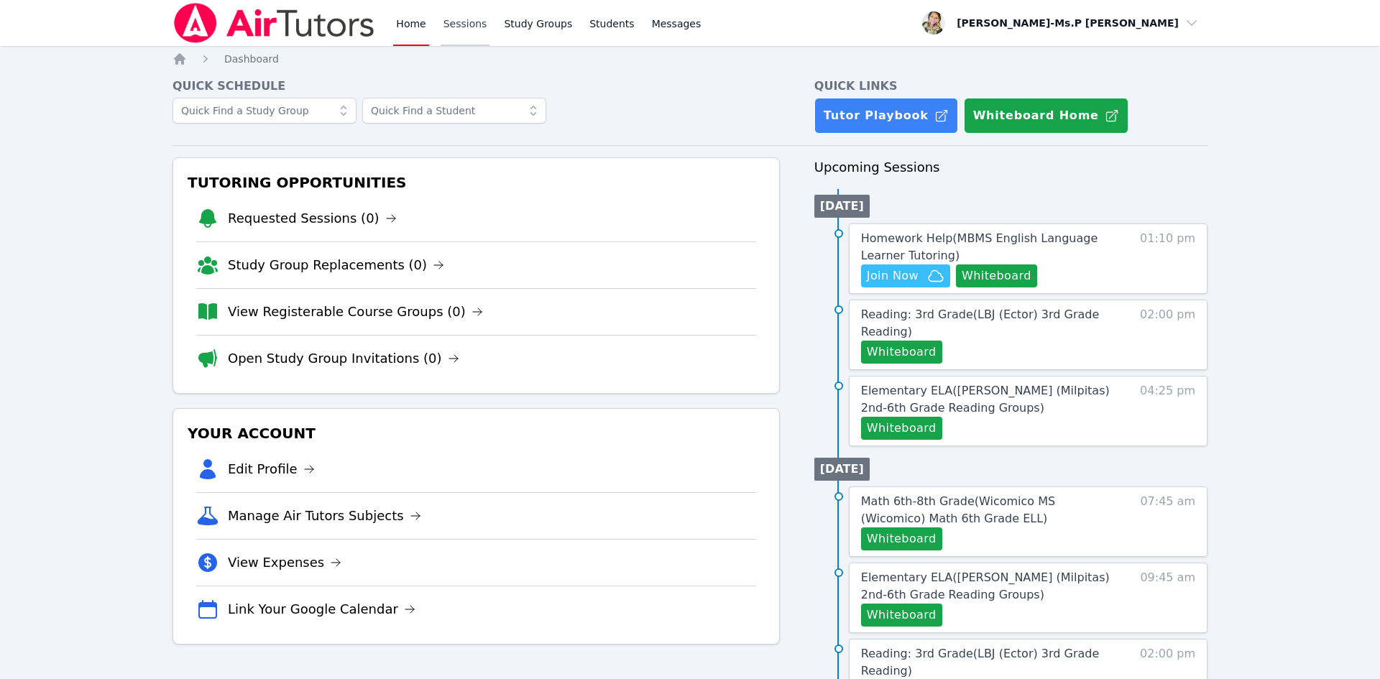
click at [446, 25] on link "Sessions" at bounding box center [466, 23] width 50 height 46
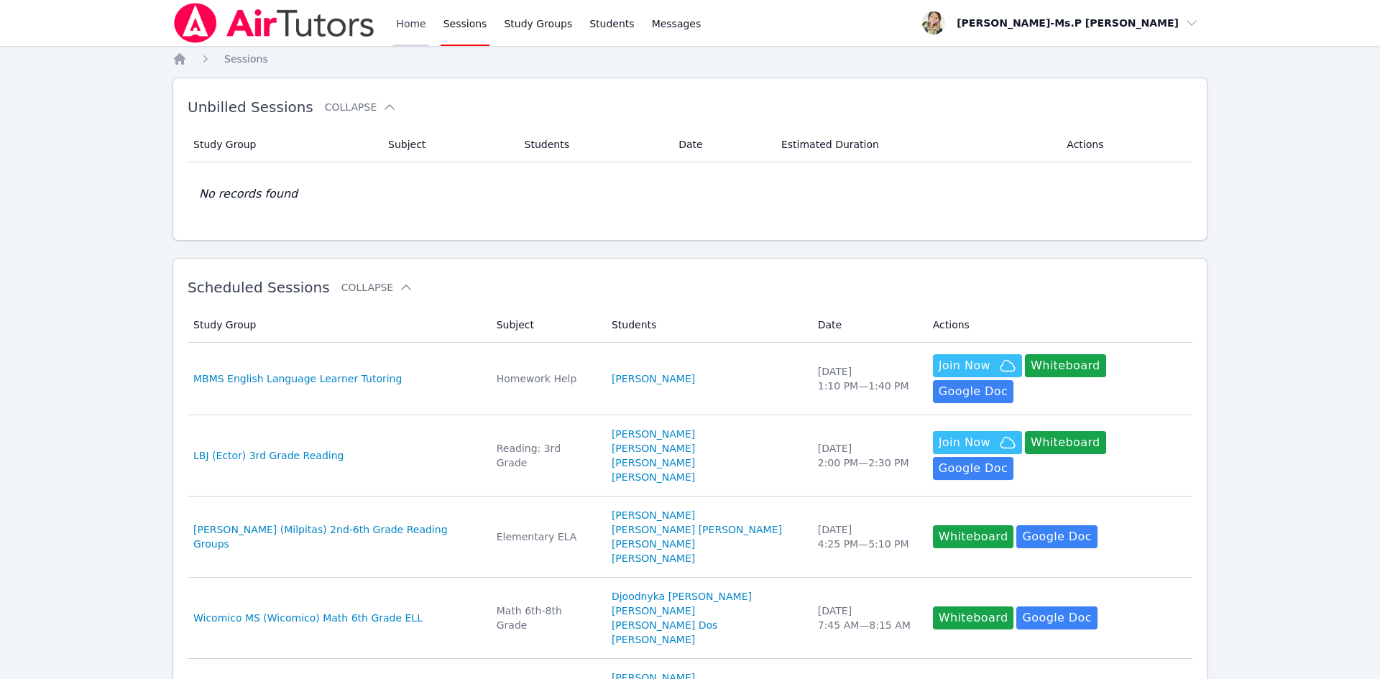
click at [419, 28] on link "Home" at bounding box center [410, 23] width 35 height 46
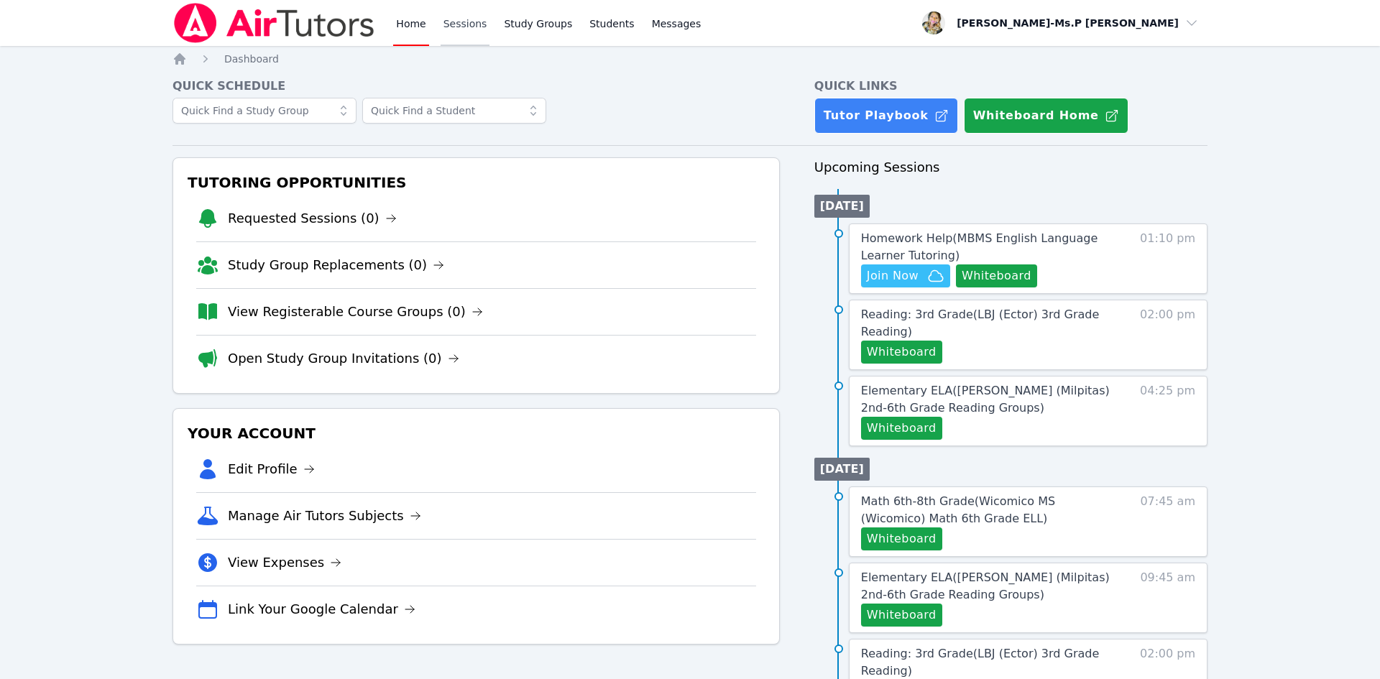
click at [441, 29] on link "Sessions" at bounding box center [466, 23] width 50 height 46
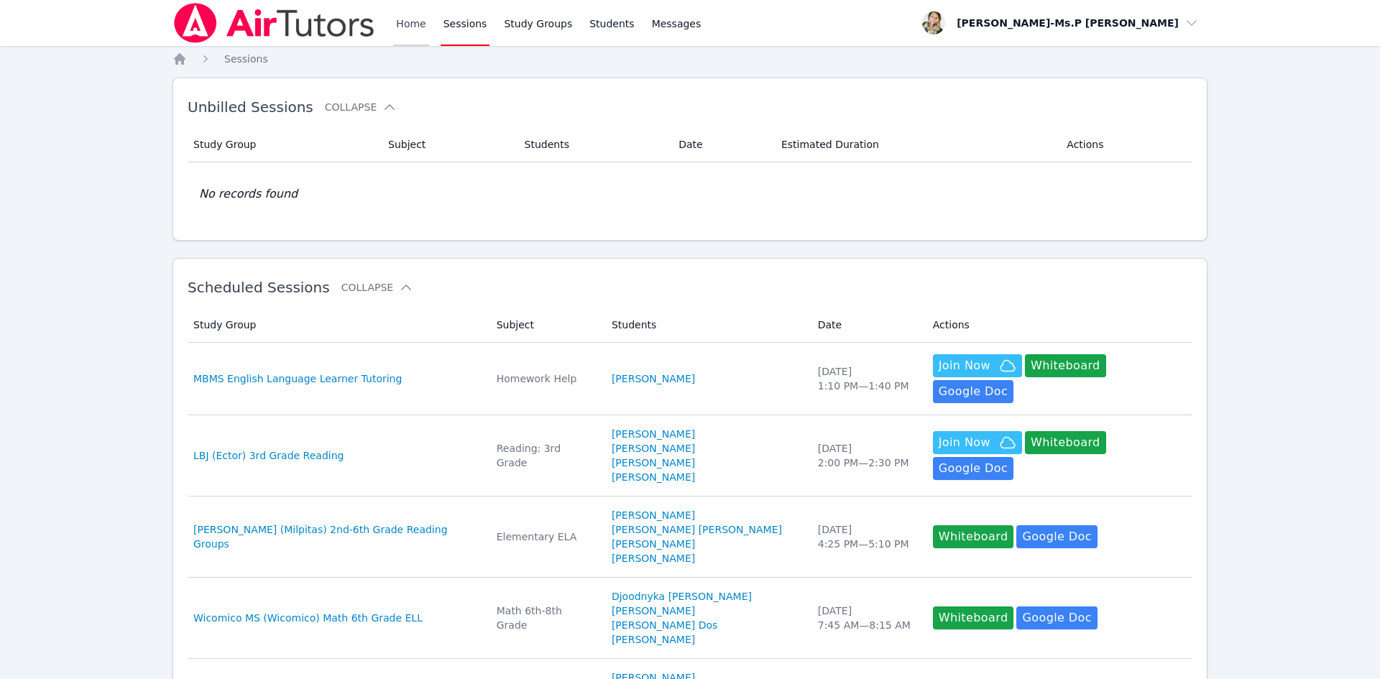
click at [414, 24] on link "Home" at bounding box center [410, 23] width 35 height 46
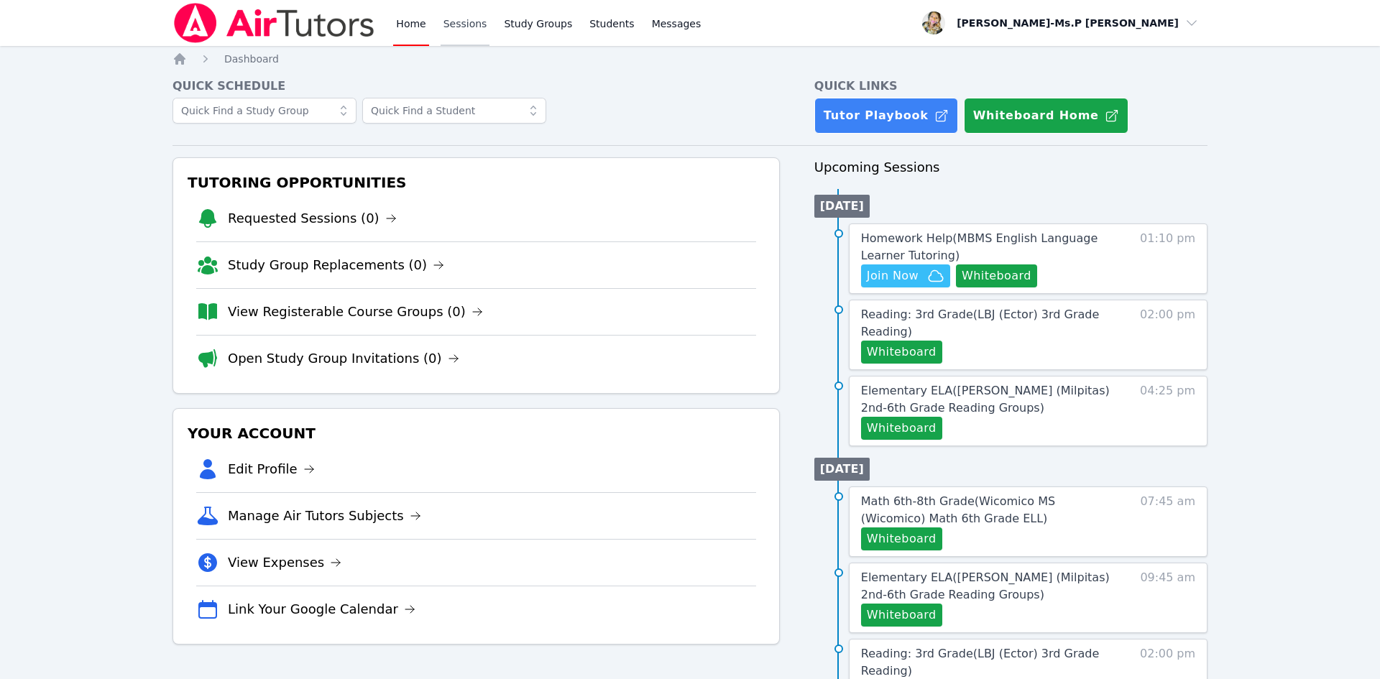
click at [461, 37] on link "Sessions" at bounding box center [466, 23] width 50 height 46
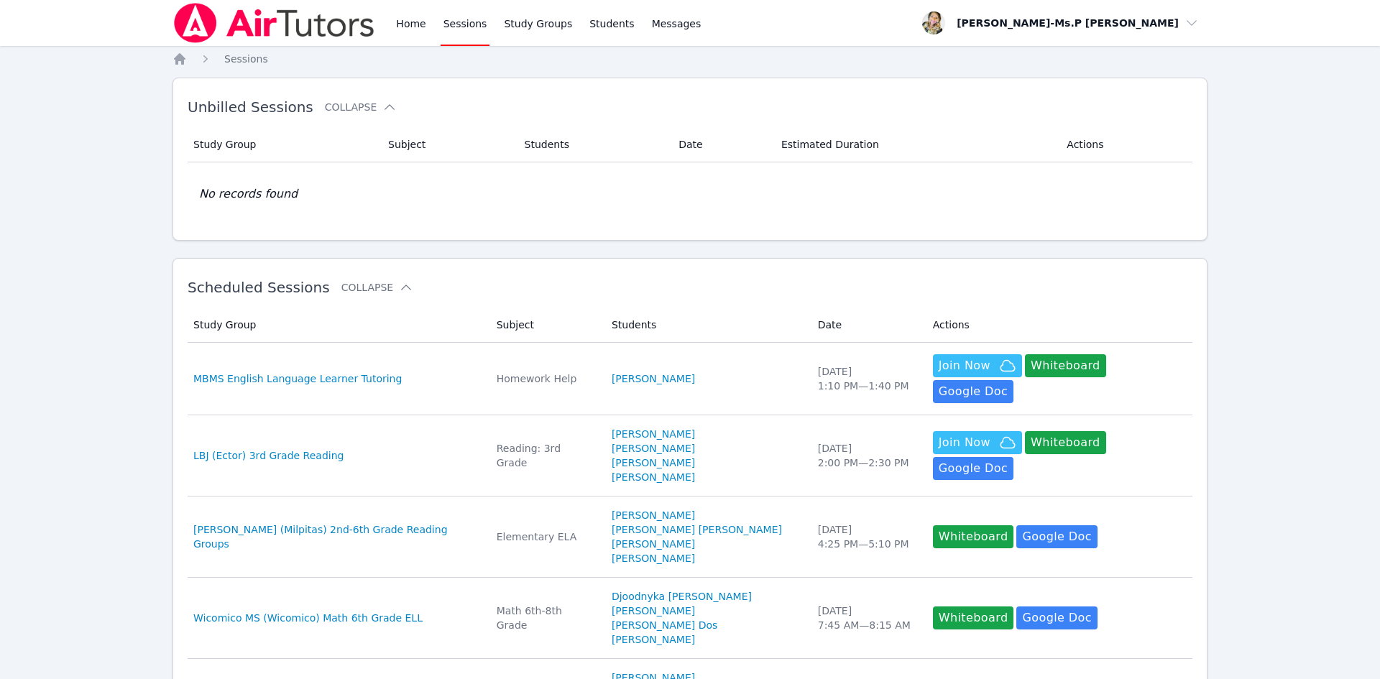
click at [386, 33] on div "Home Sessions Study Groups Students Messages" at bounding box center [438, 23] width 531 height 46
click at [403, 26] on link "Home" at bounding box center [410, 23] width 35 height 46
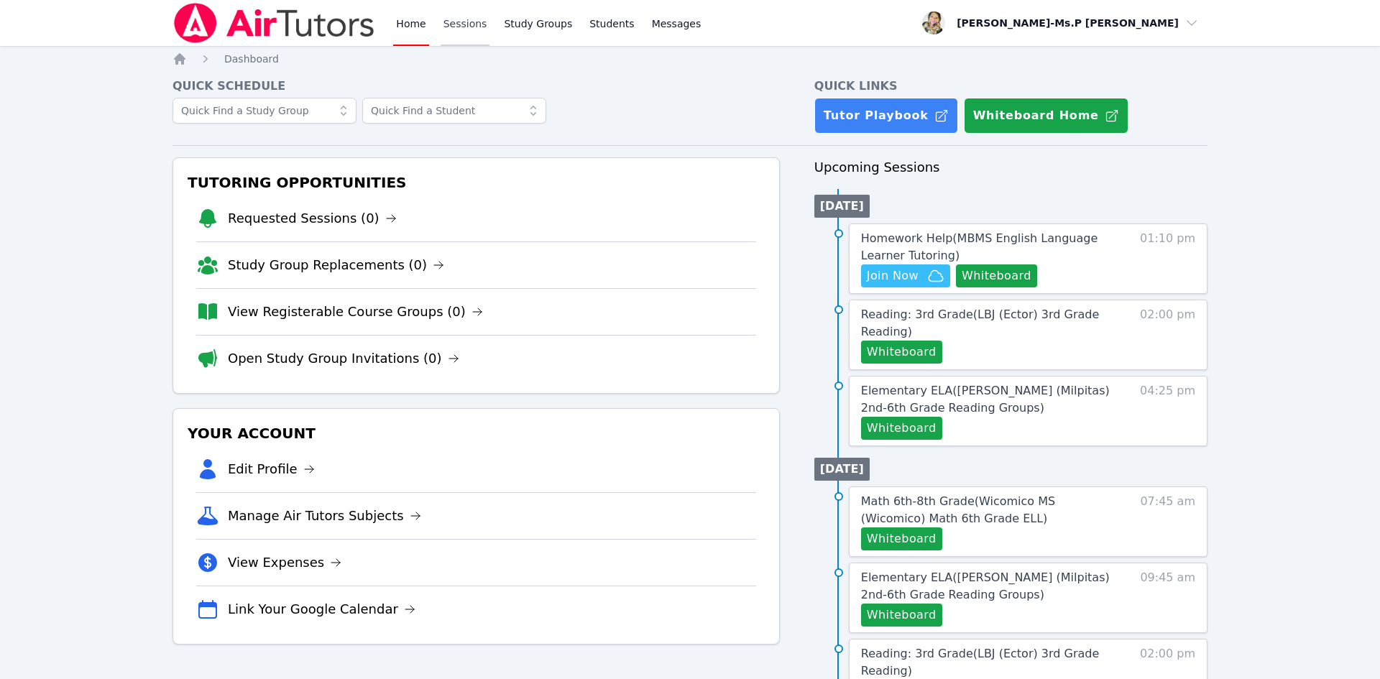
click at [443, 25] on link "Sessions" at bounding box center [466, 23] width 50 height 46
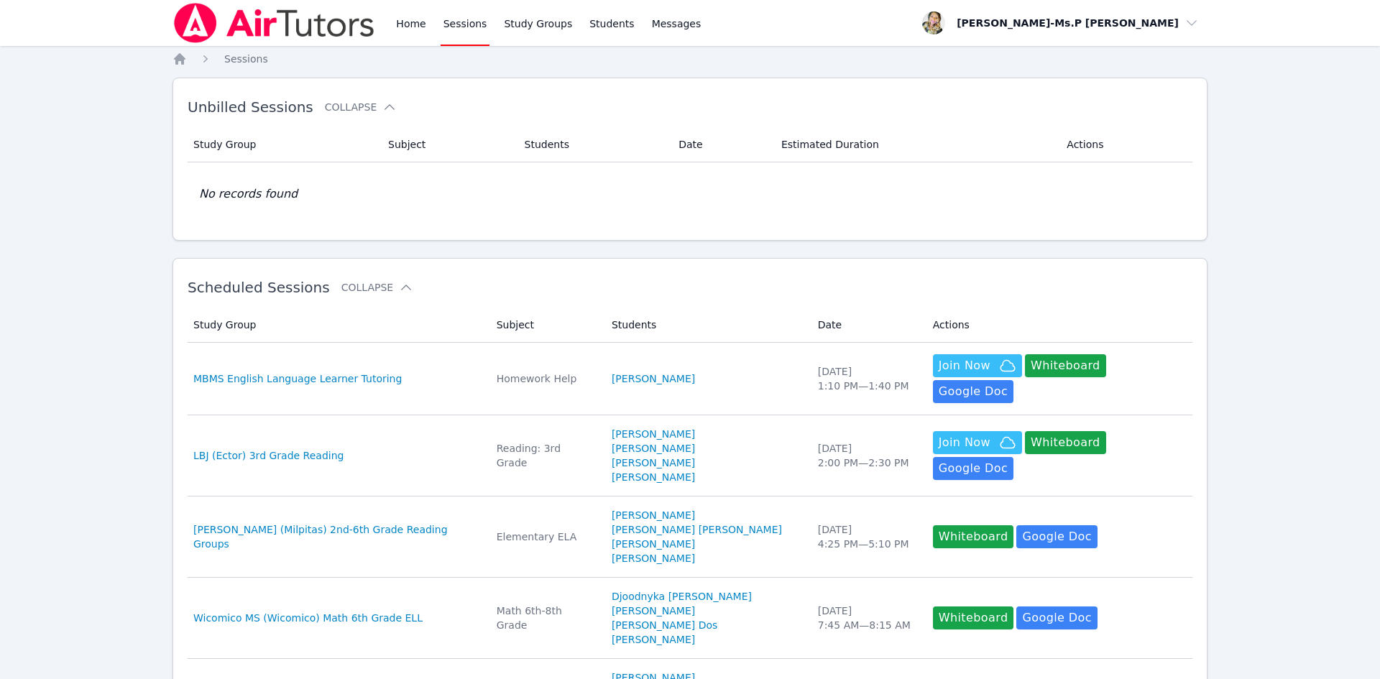
click at [428, 27] on div "Home Sessions Study Groups Students Messages" at bounding box center [548, 23] width 311 height 46
click at [402, 22] on link "Home" at bounding box center [410, 23] width 35 height 46
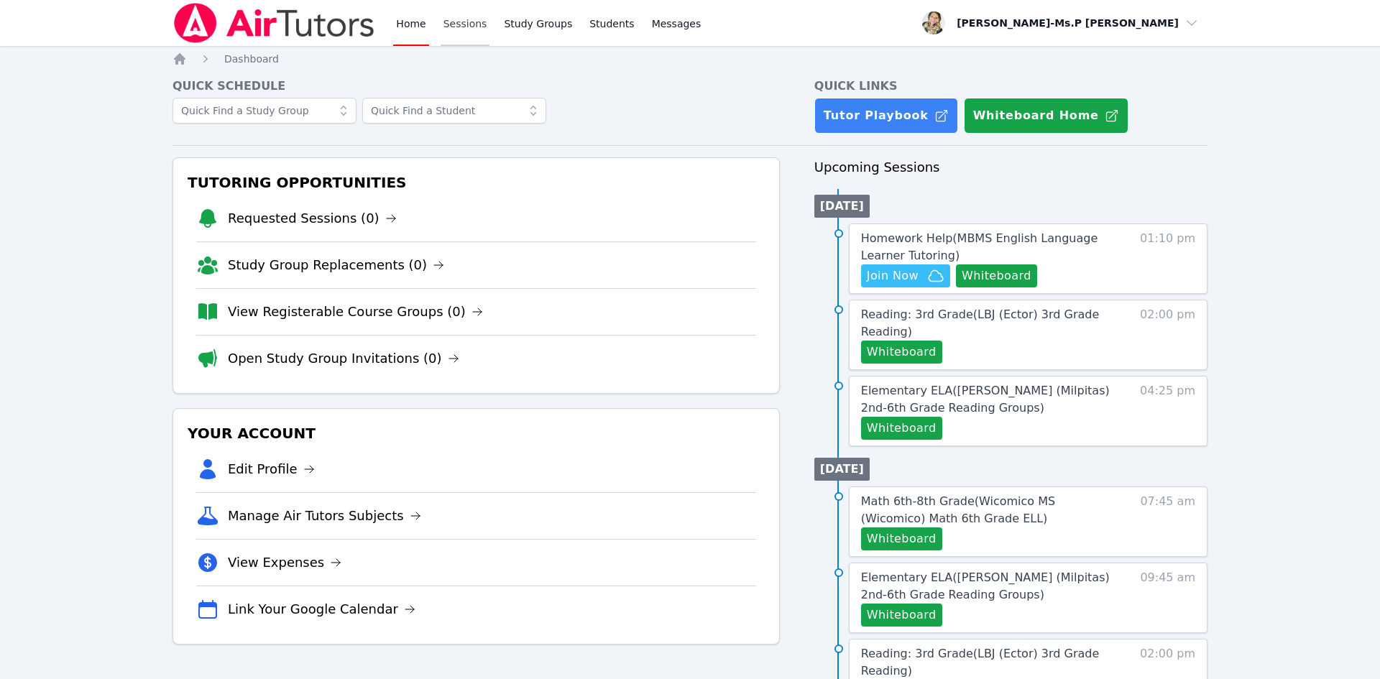
drag, startPoint x: 475, startPoint y: 26, endPoint x: 443, endPoint y: 23, distance: 32.5
click at [474, 26] on link "Sessions" at bounding box center [466, 23] width 50 height 46
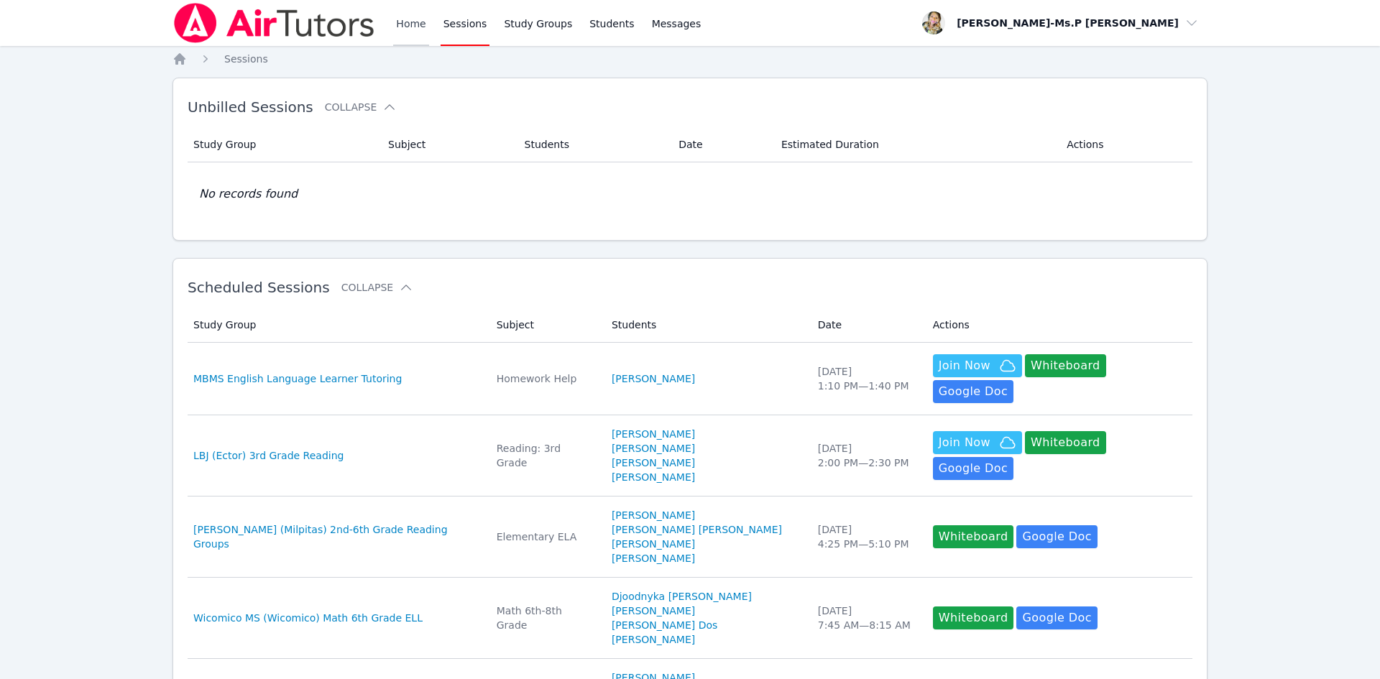
click at [407, 20] on link "Home" at bounding box center [410, 23] width 35 height 46
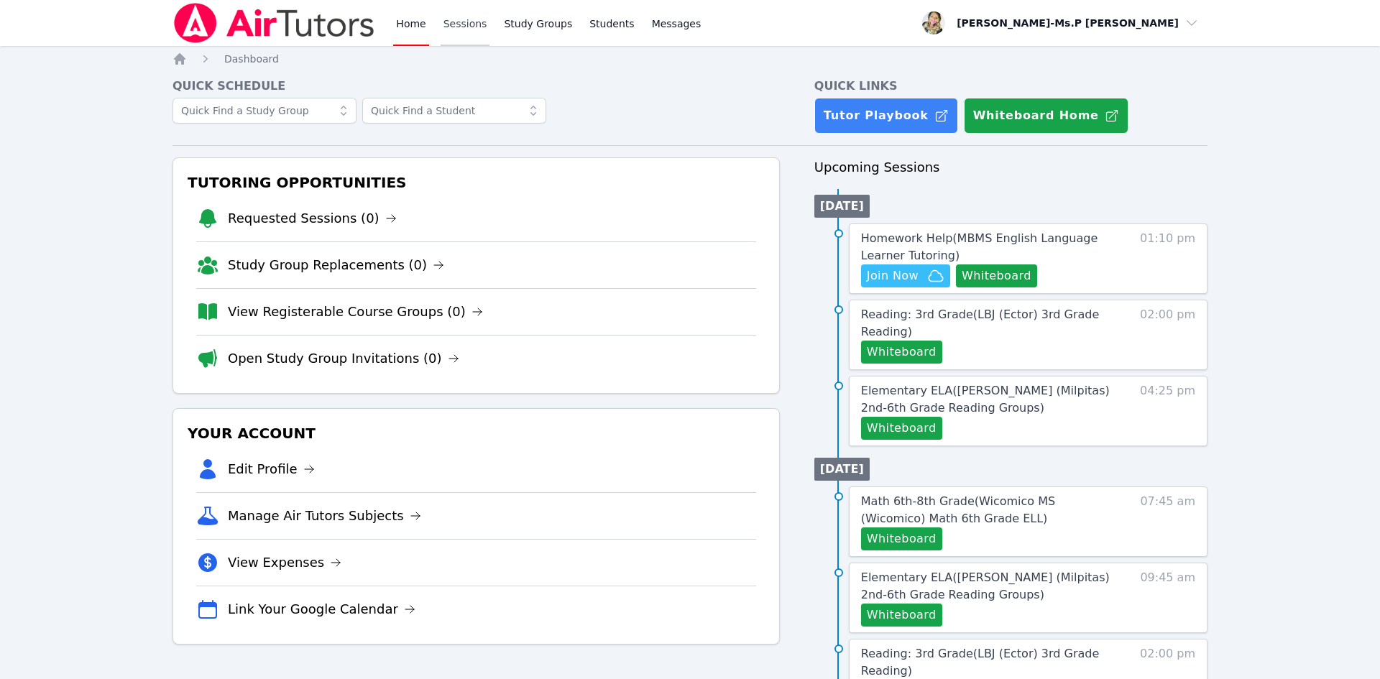
click at [459, 24] on link "Sessions" at bounding box center [466, 23] width 50 height 46
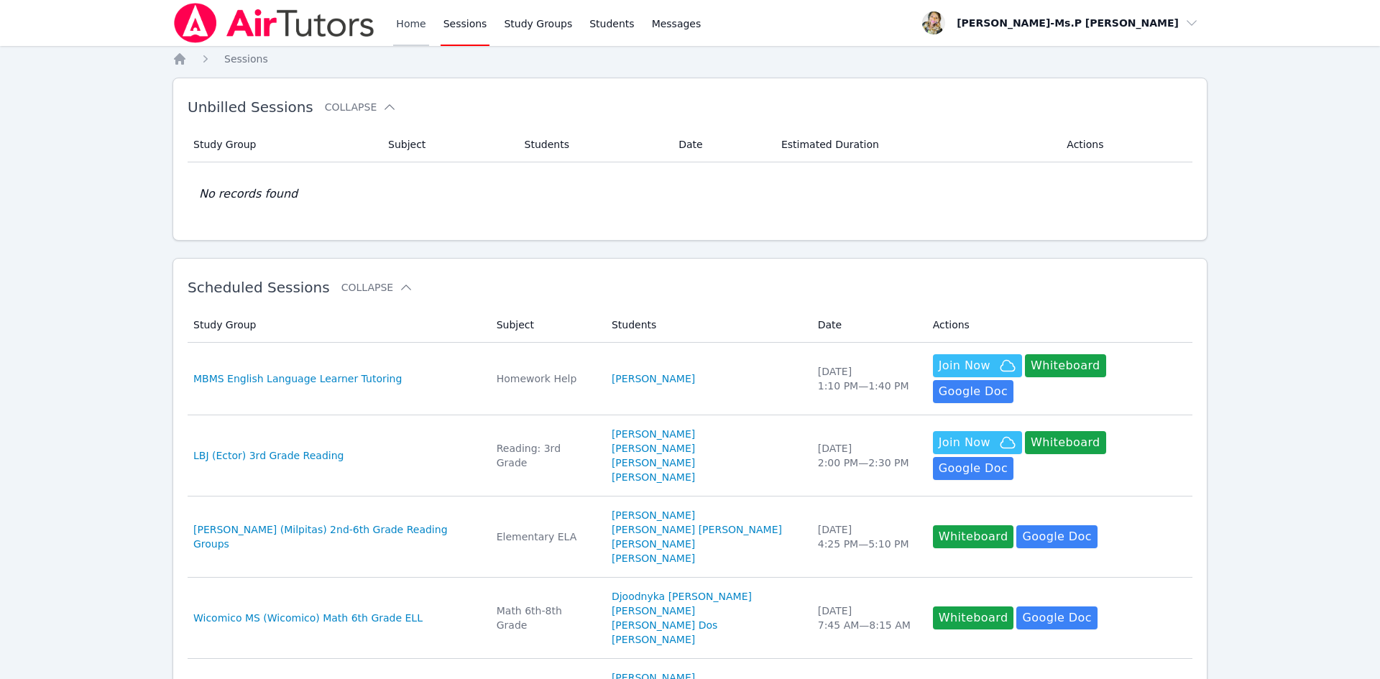
click at [408, 22] on link "Home" at bounding box center [410, 23] width 35 height 46
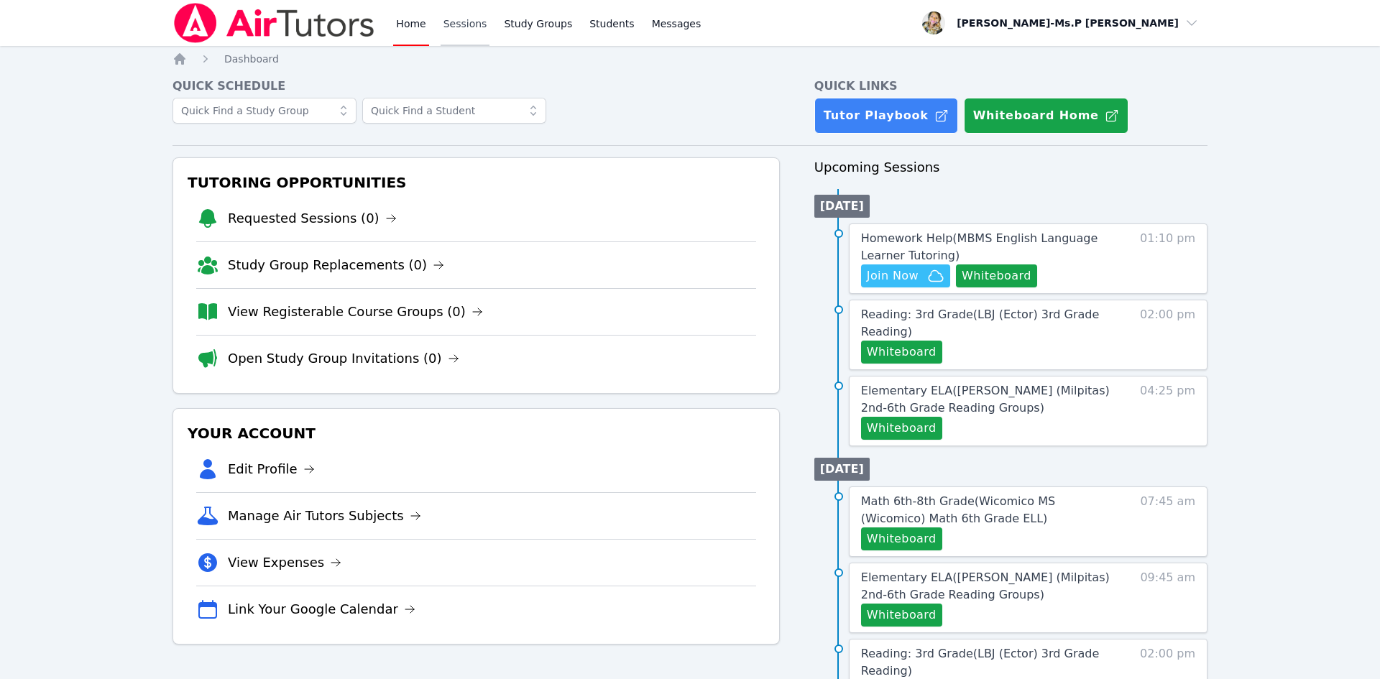
click at [482, 29] on link "Sessions" at bounding box center [466, 23] width 50 height 46
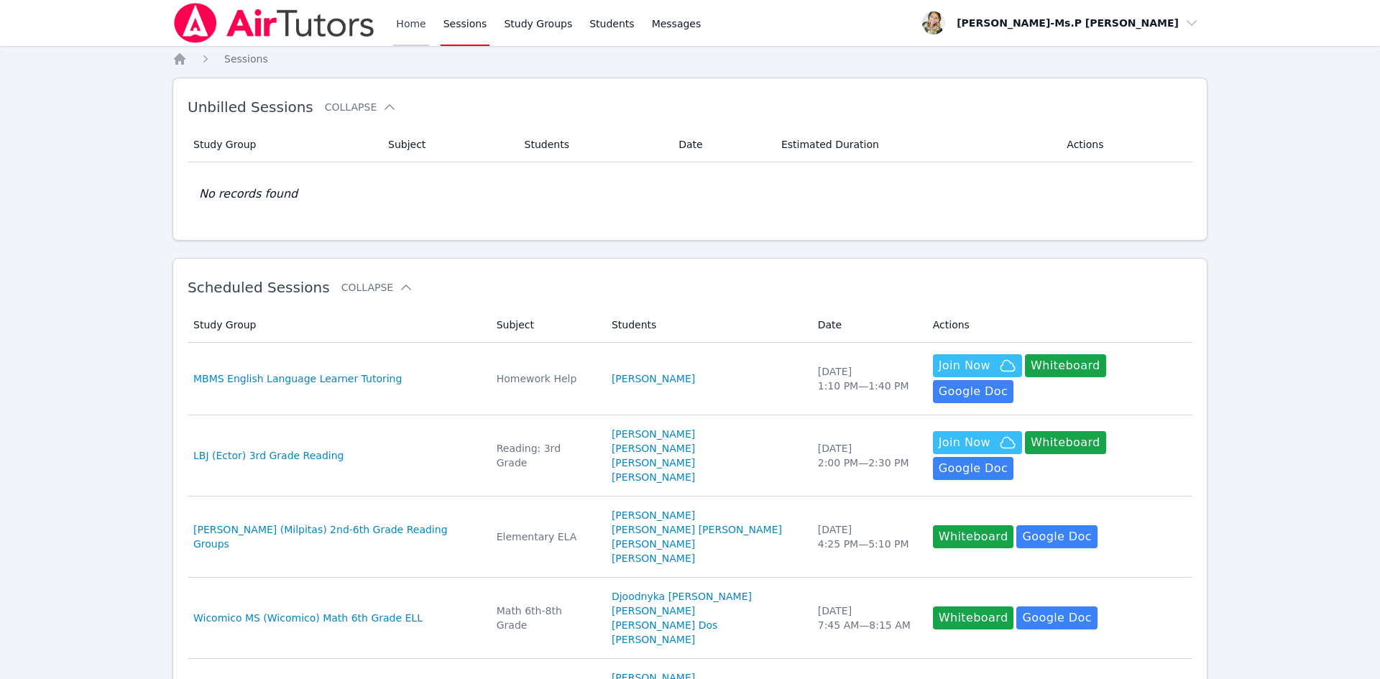
click at [408, 21] on link "Home" at bounding box center [410, 23] width 35 height 46
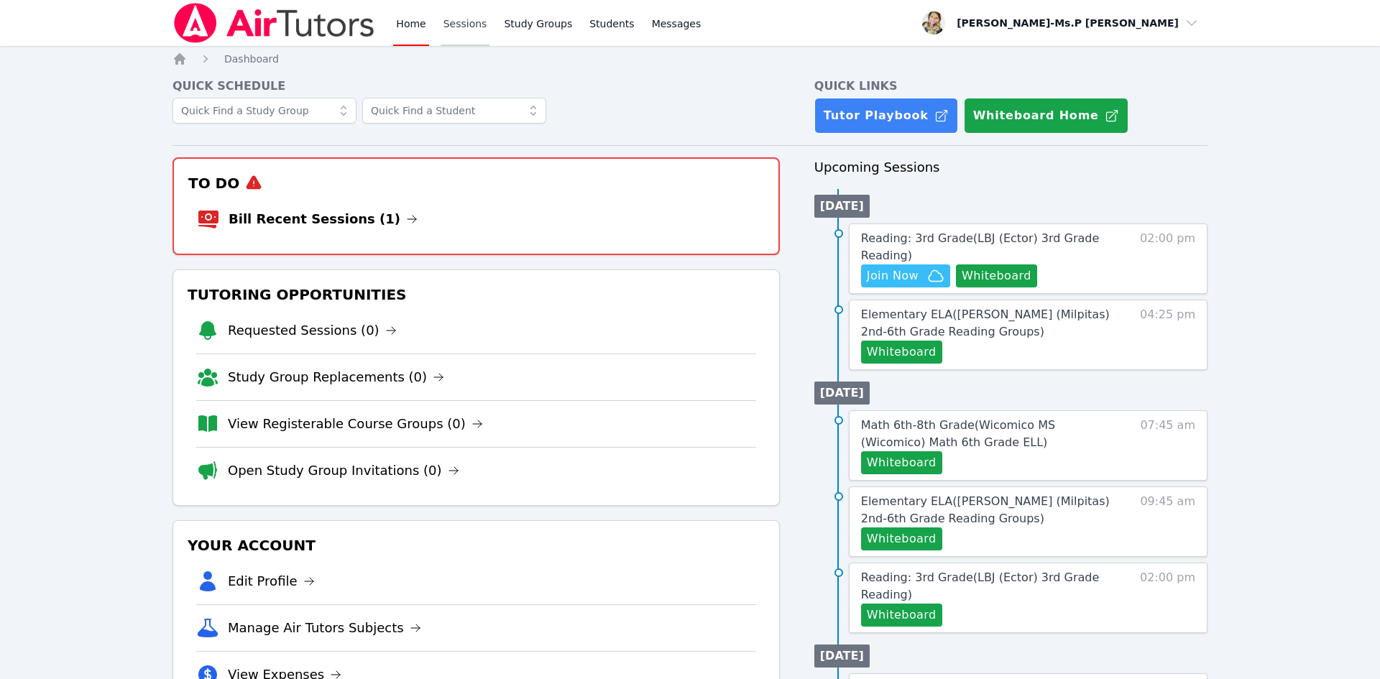
click at [451, 31] on link "Sessions" at bounding box center [466, 23] width 50 height 46
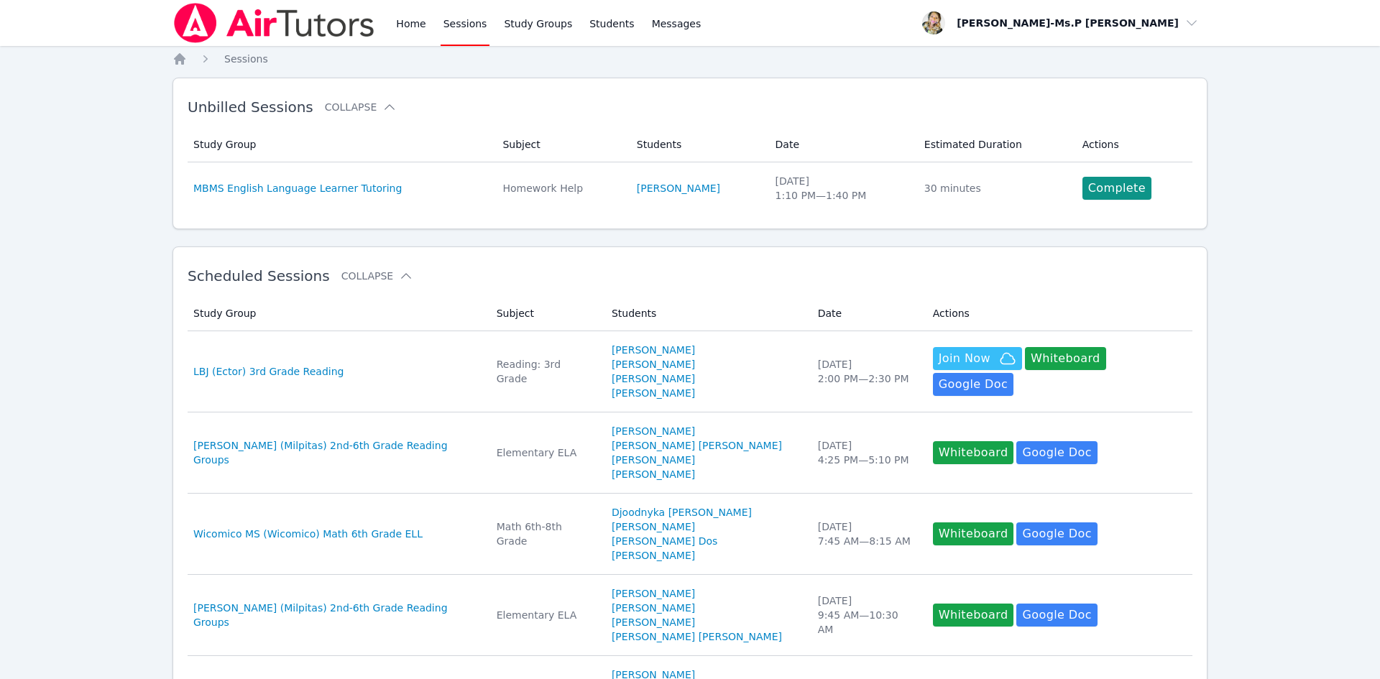
click at [384, 24] on div "Home Sessions Study Groups Students Messages" at bounding box center [438, 23] width 531 height 46
click at [408, 26] on link "Home" at bounding box center [410, 23] width 35 height 46
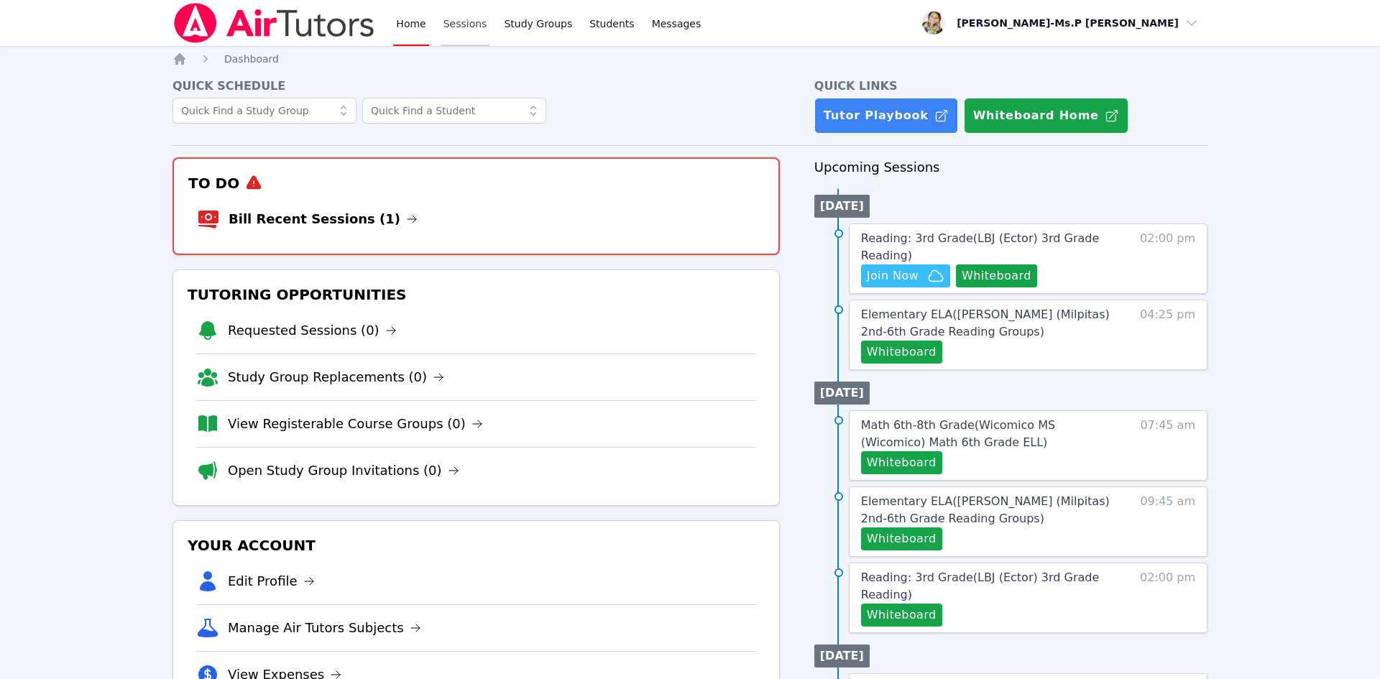
click at [470, 27] on link "Sessions" at bounding box center [466, 23] width 50 height 46
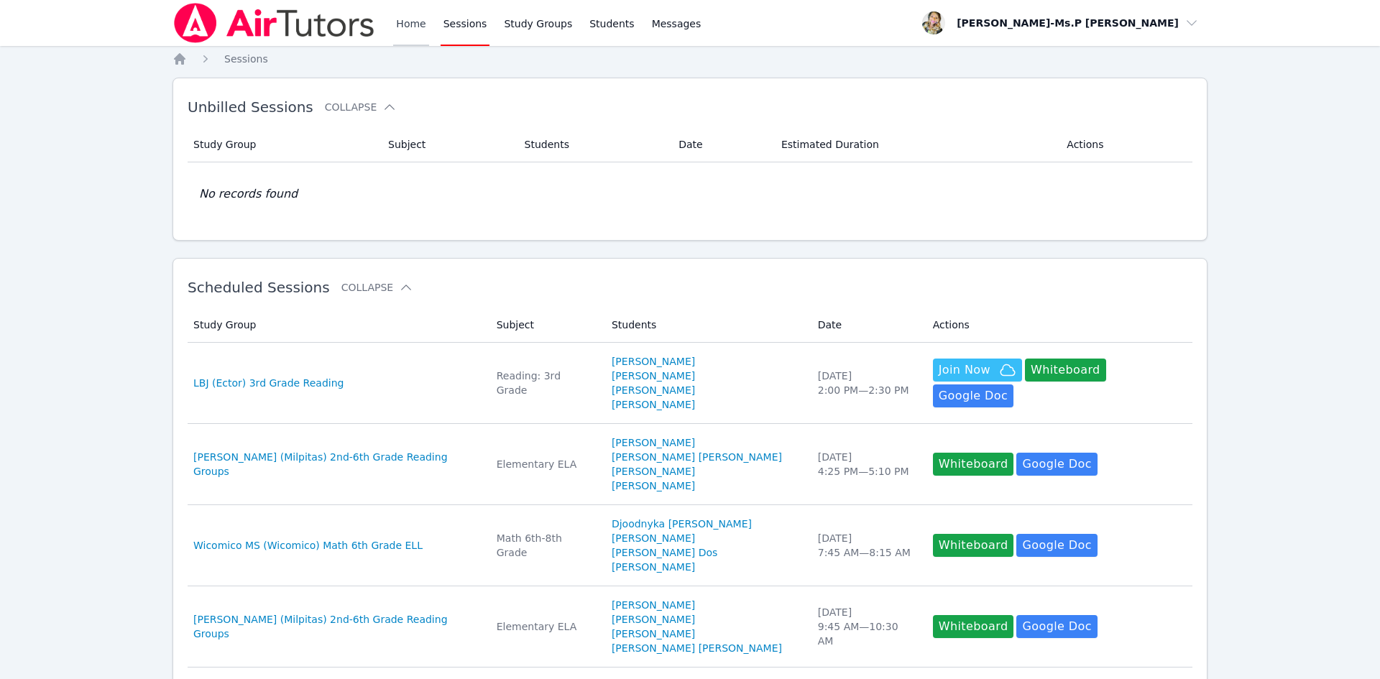
click at [415, 26] on link "Home" at bounding box center [410, 23] width 35 height 46
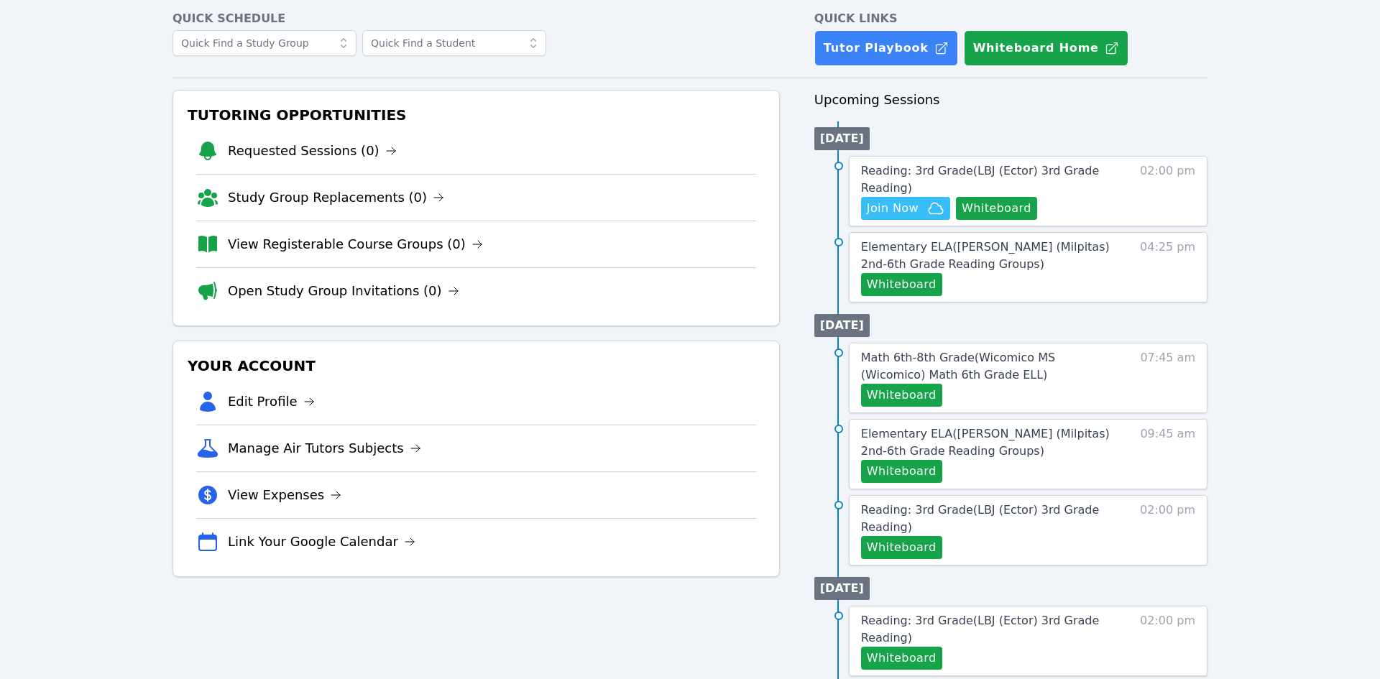
scroll to position [95, 0]
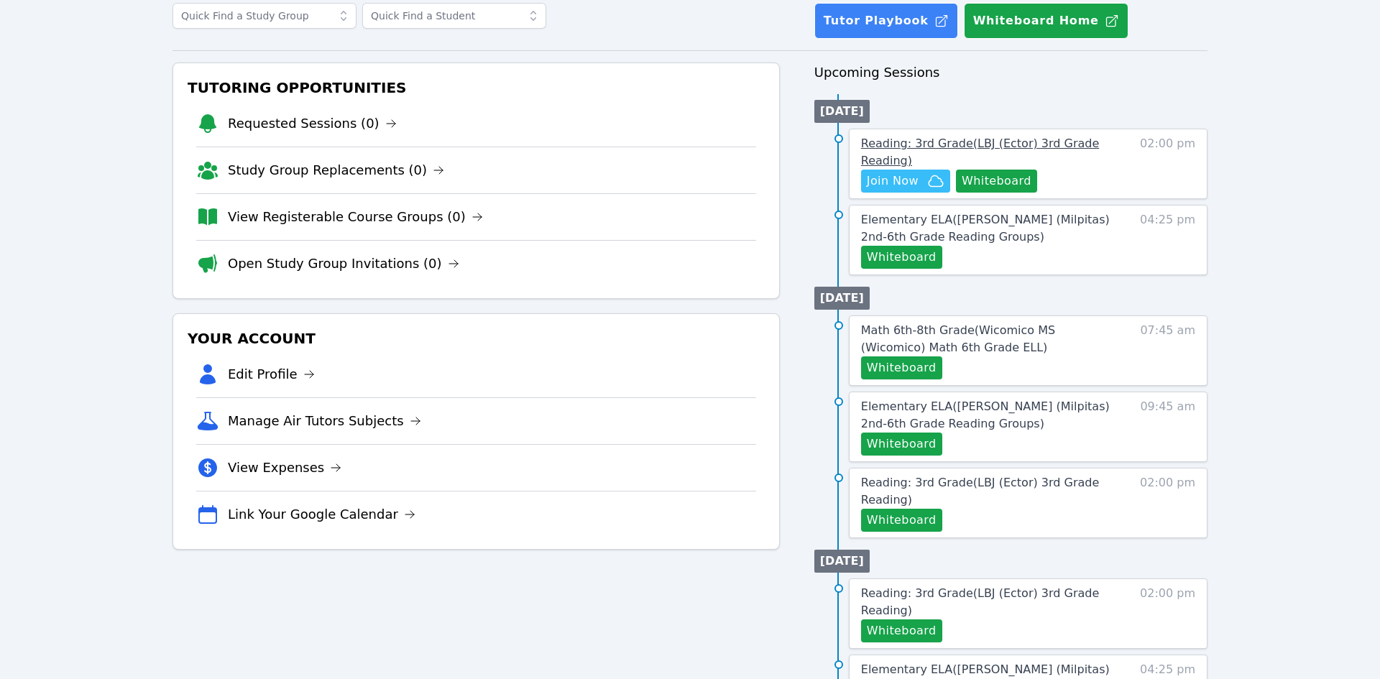
click at [989, 150] on link "Reading: 3rd Grade ( LBJ (Ector) 3rd Grade Reading )" at bounding box center [986, 152] width 251 height 35
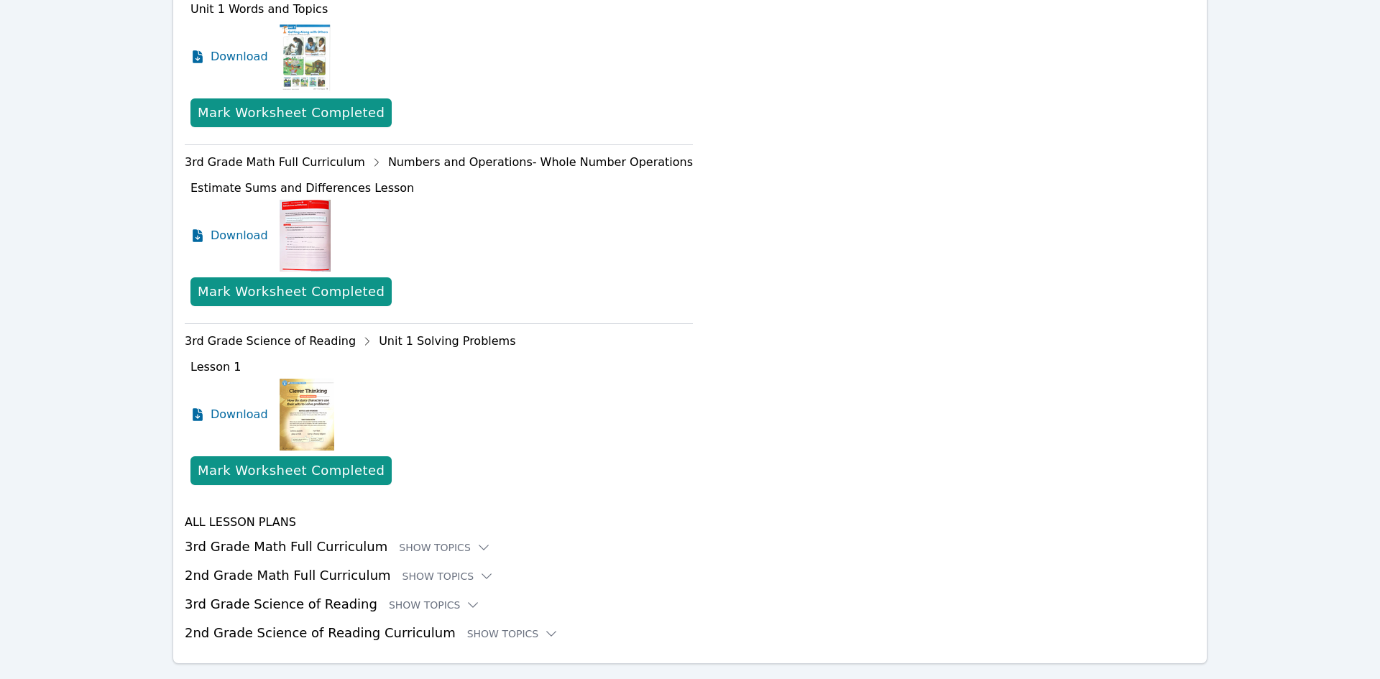
scroll to position [869, 0]
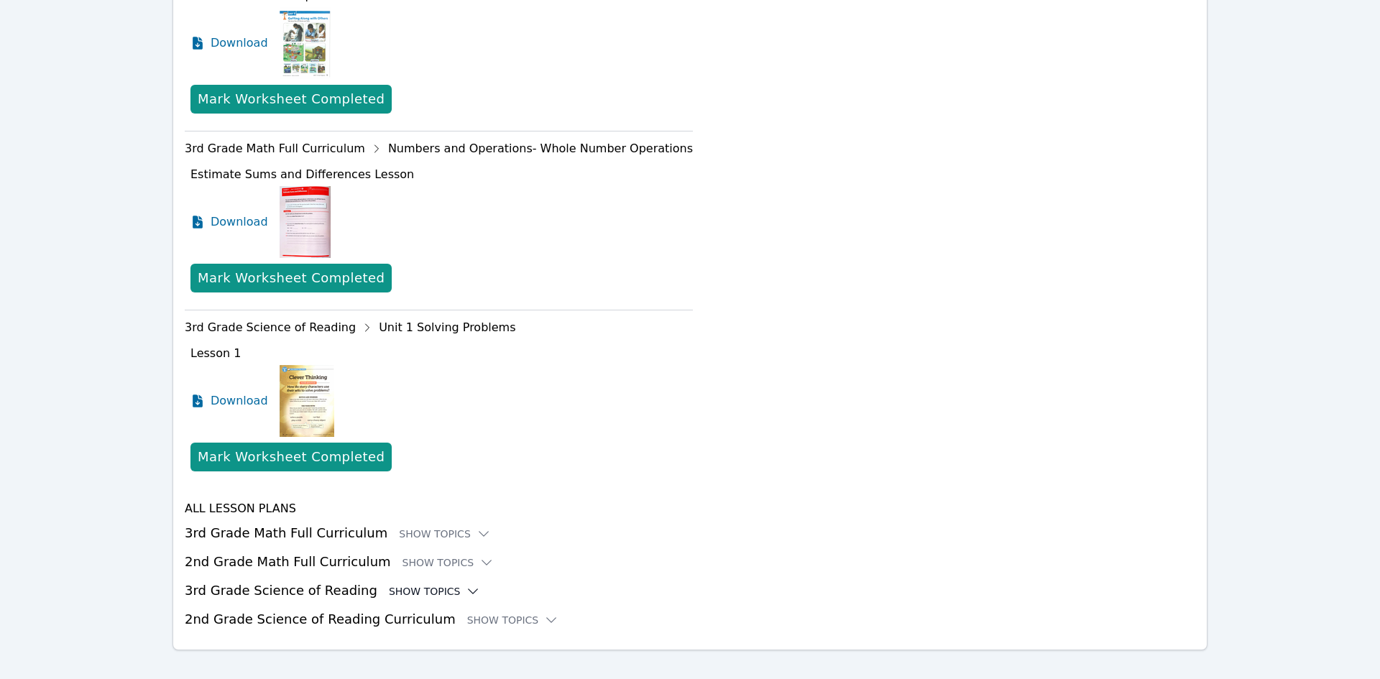
click at [466, 584] on icon at bounding box center [473, 591] width 14 height 14
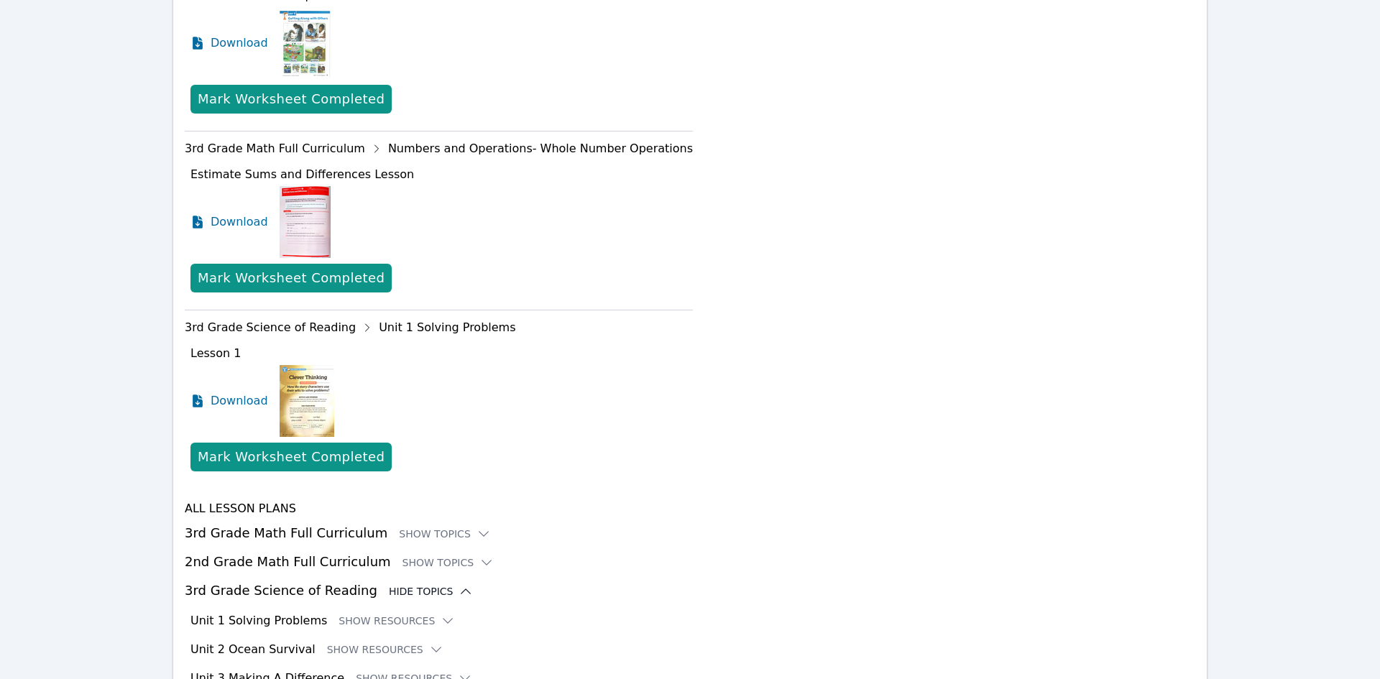
click at [459, 584] on icon at bounding box center [466, 591] width 14 height 14
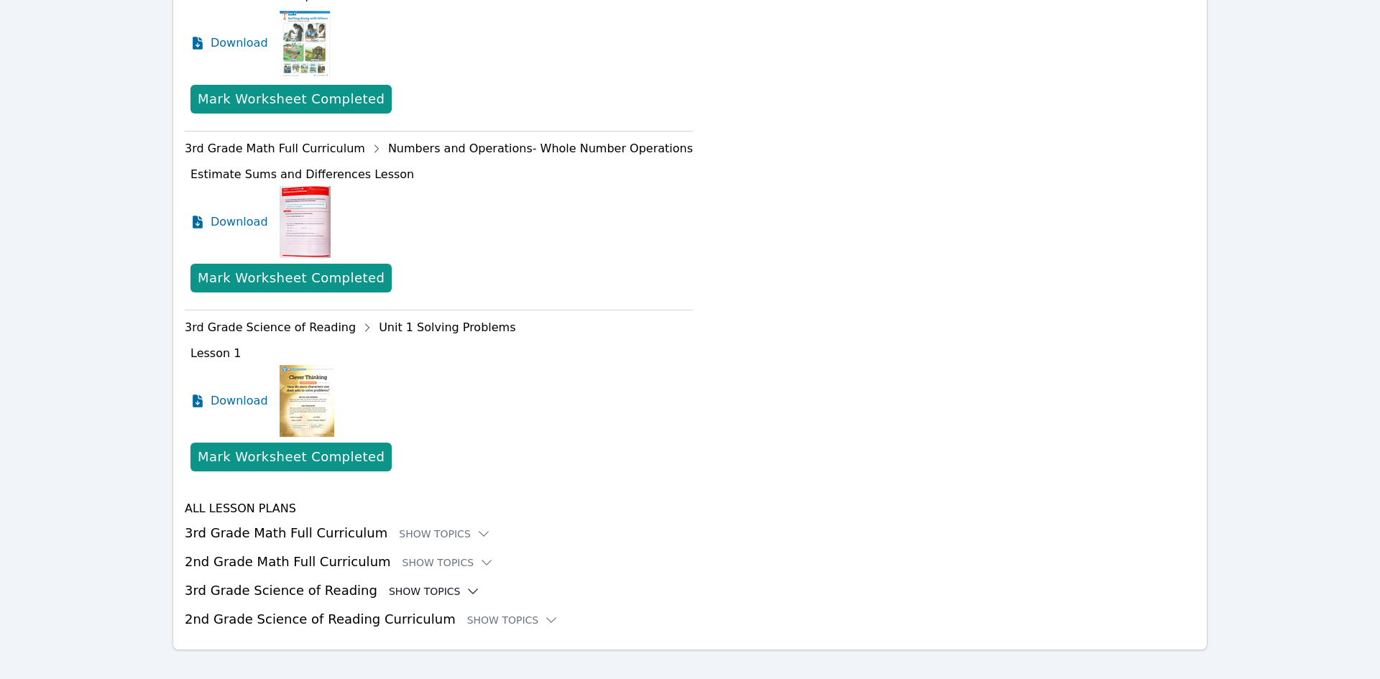
click at [528, 610] on h3 "2nd Grade Science of Reading Curriculum Show Topics" at bounding box center [690, 620] width 1011 height 20
click at [526, 610] on h3 "2nd Grade Science of Reading Curriculum Show Topics" at bounding box center [690, 620] width 1011 height 20
click at [544, 613] on icon at bounding box center [551, 620] width 14 height 14
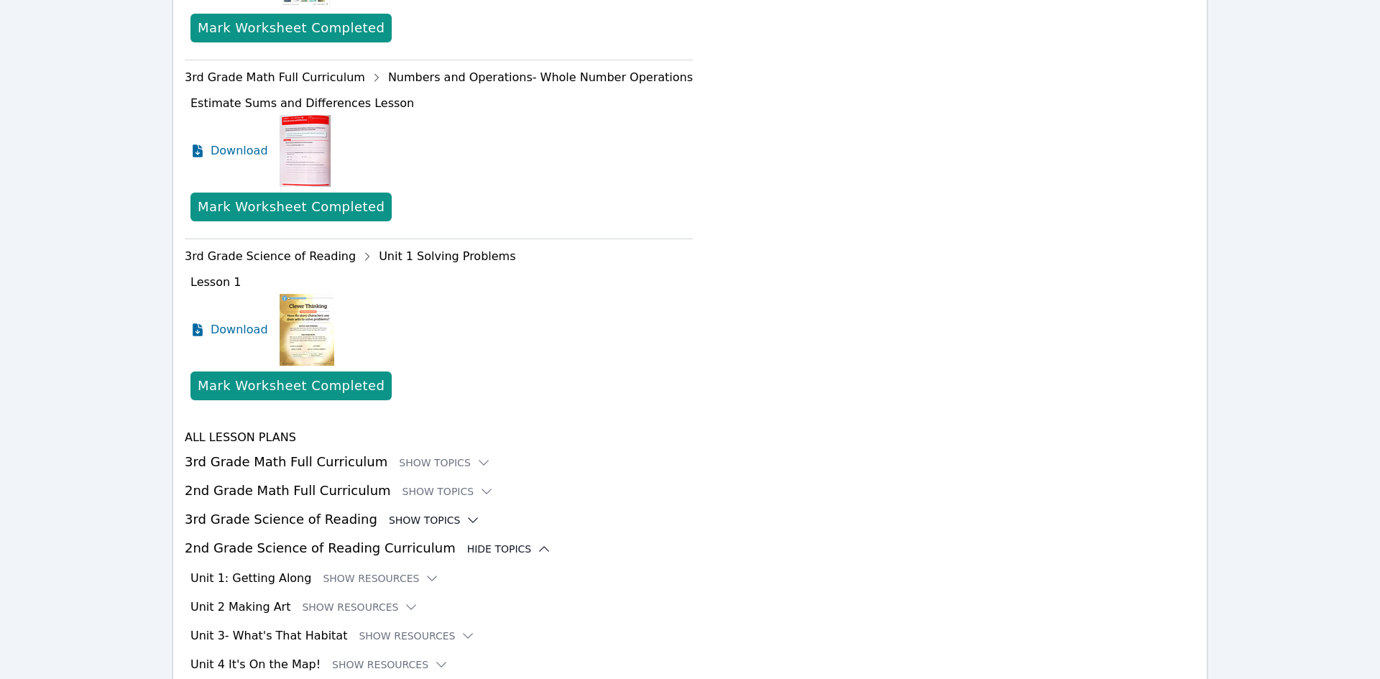
scroll to position [1045, 0]
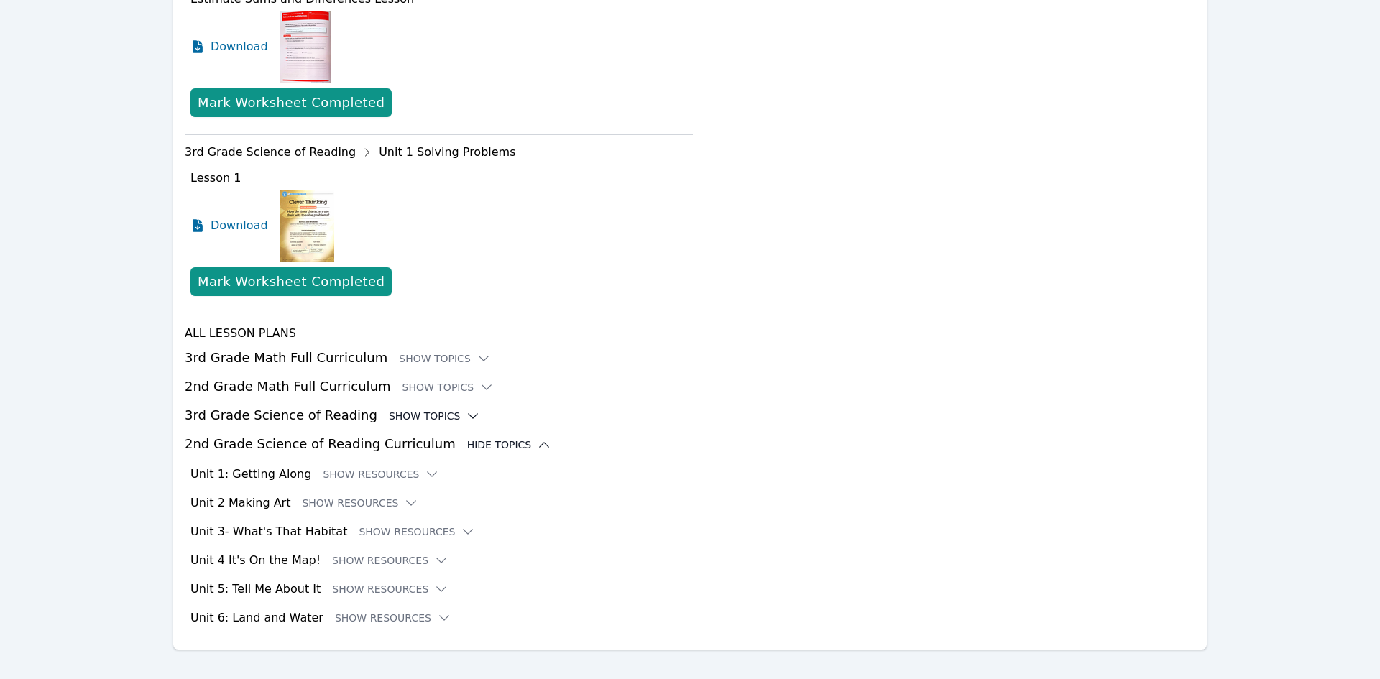
click at [276, 466] on h3 "Unit 1: Getting Along" at bounding box center [251, 474] width 121 height 17
click at [390, 467] on button "Show Resources" at bounding box center [381, 474] width 116 height 14
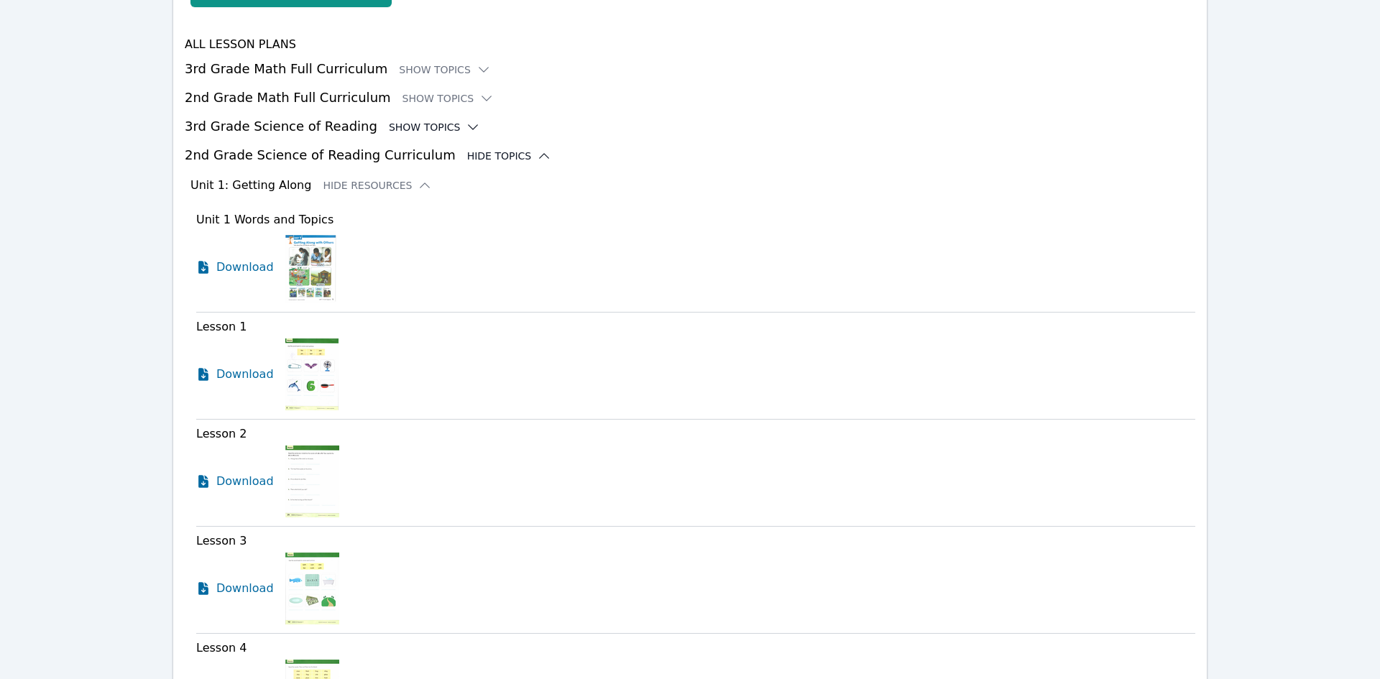
scroll to position [1332, 0]
click at [219, 260] on span "Download" at bounding box center [248, 268] width 64 height 17
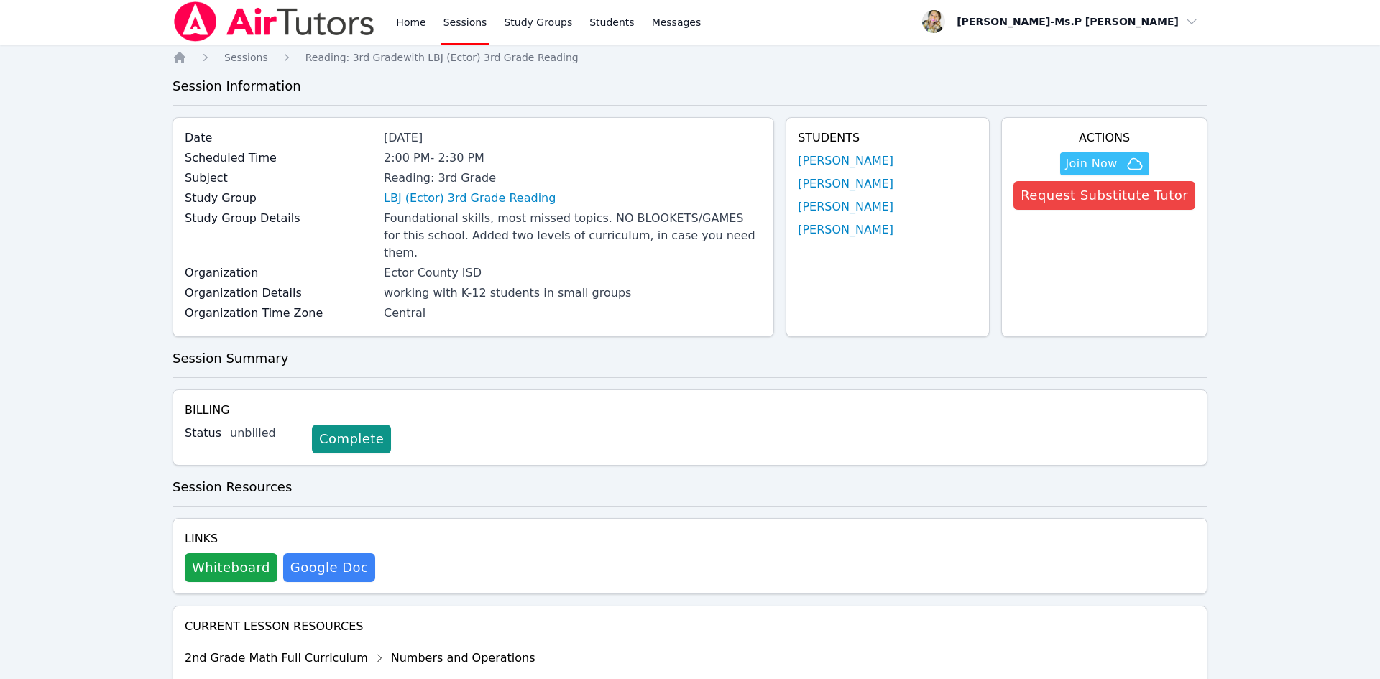
scroll to position [0, 0]
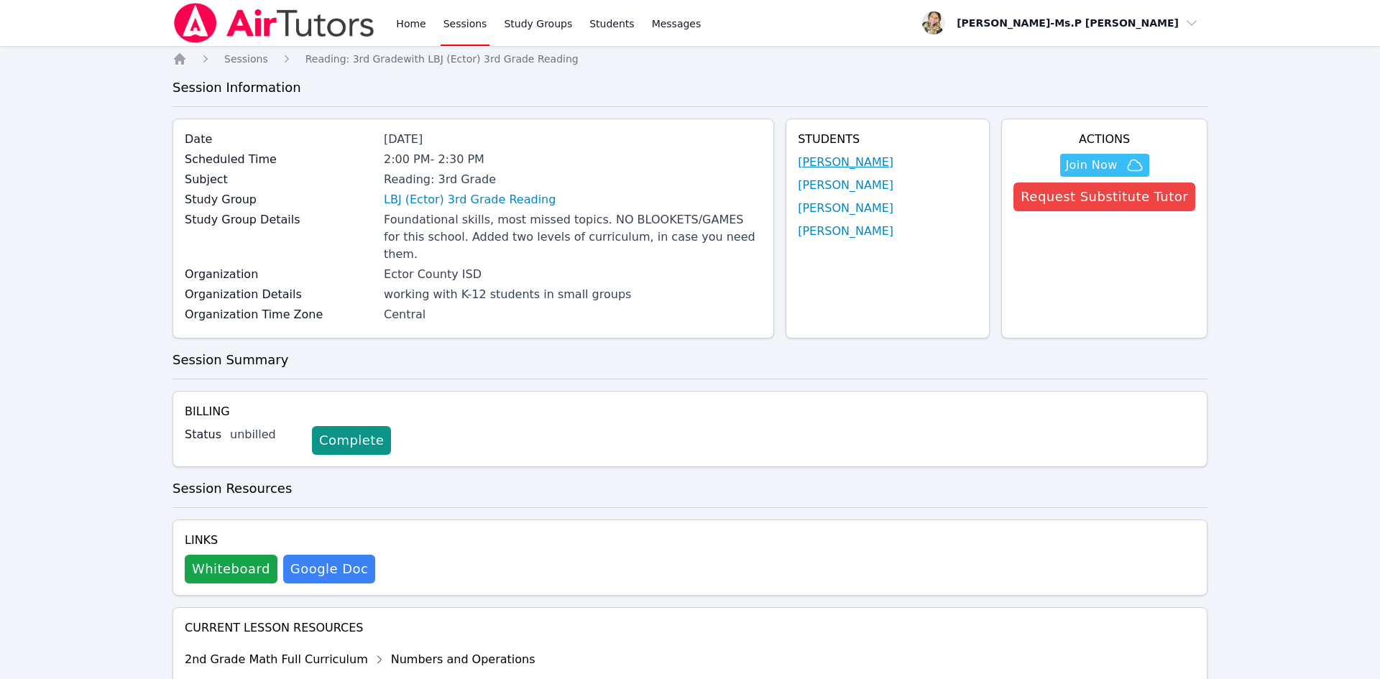
click at [858, 162] on link "[PERSON_NAME]" at bounding box center [846, 162] width 96 height 17
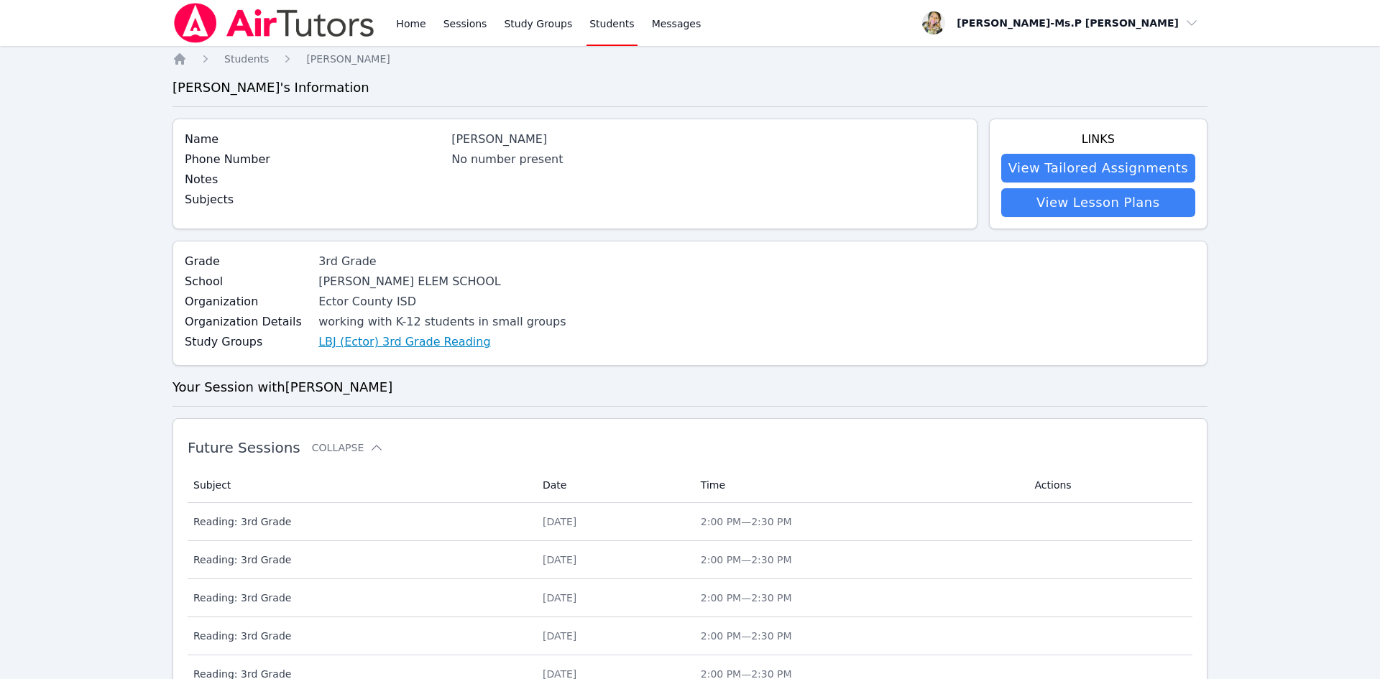
click at [364, 346] on link "LBJ (Ector) 3rd Grade Reading" at bounding box center [404, 342] width 172 height 17
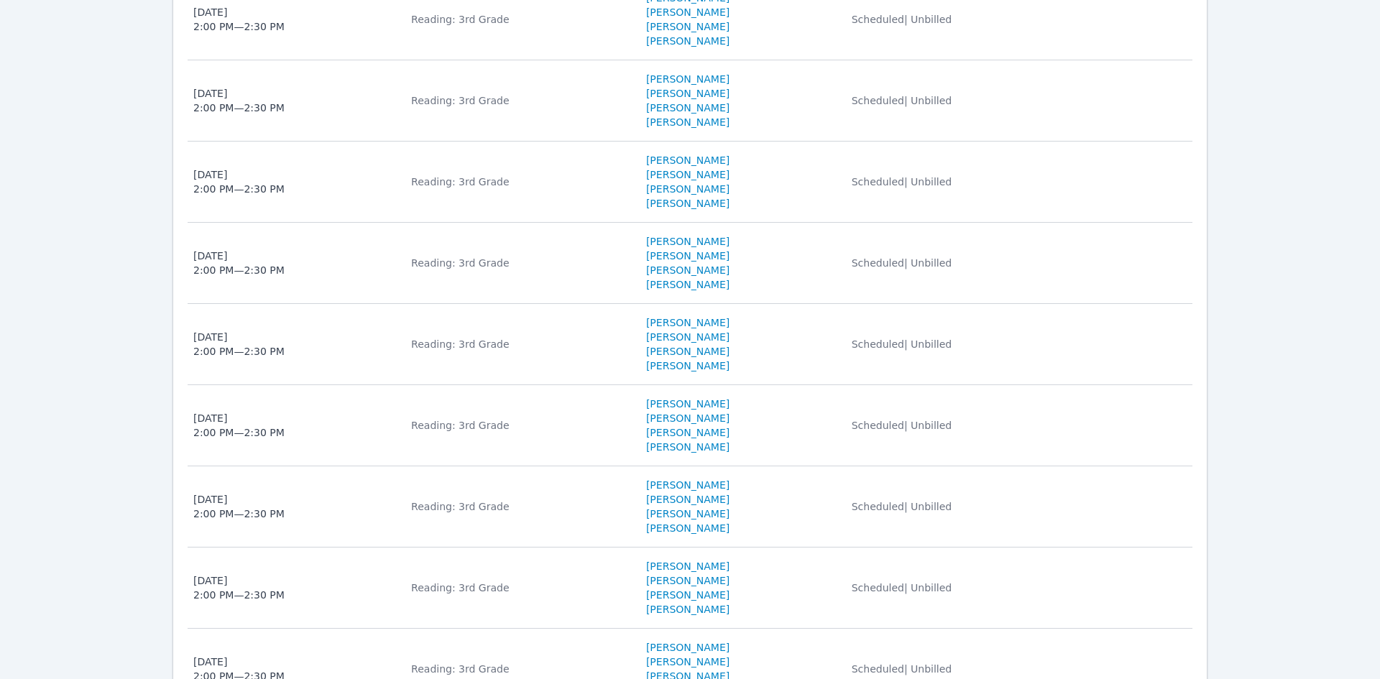
scroll to position [1004, 0]
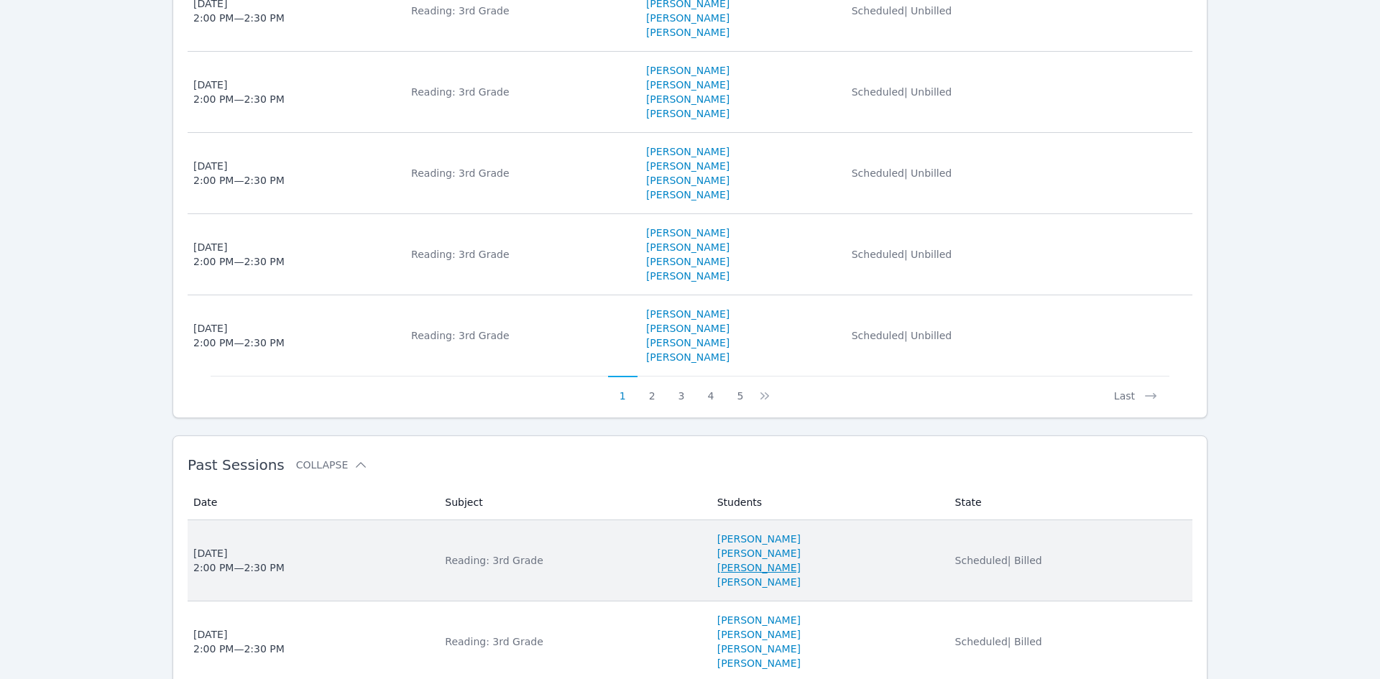
click at [717, 570] on link "Oscar Avila" at bounding box center [758, 568] width 83 height 14
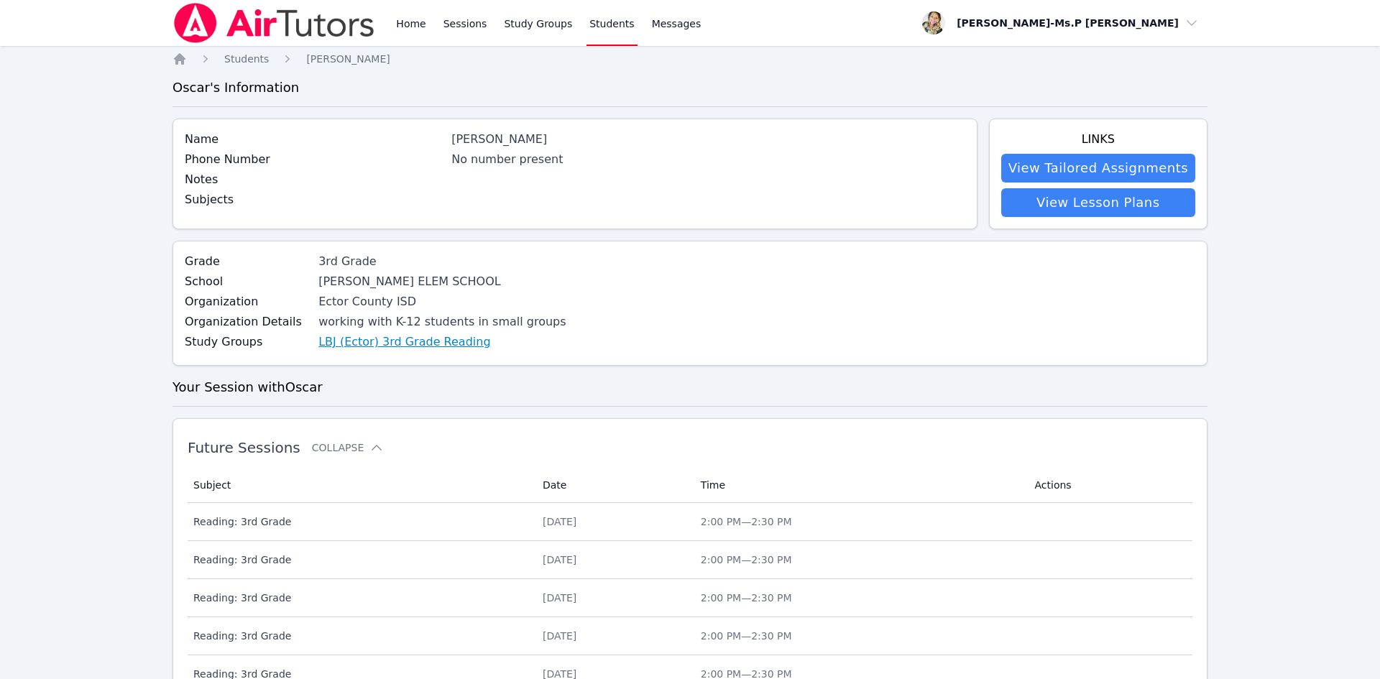
click at [385, 339] on link "LBJ (Ector) 3rd Grade Reading" at bounding box center [404, 342] width 172 height 17
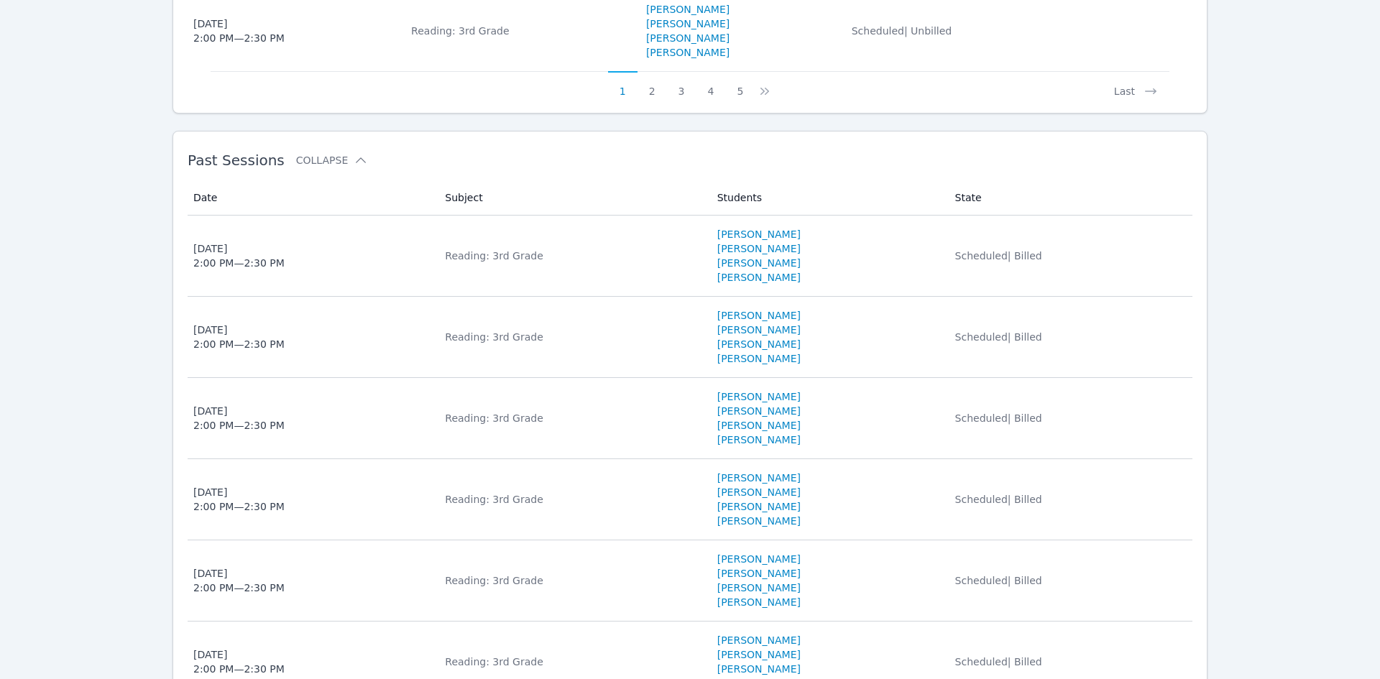
scroll to position [1393, 0]
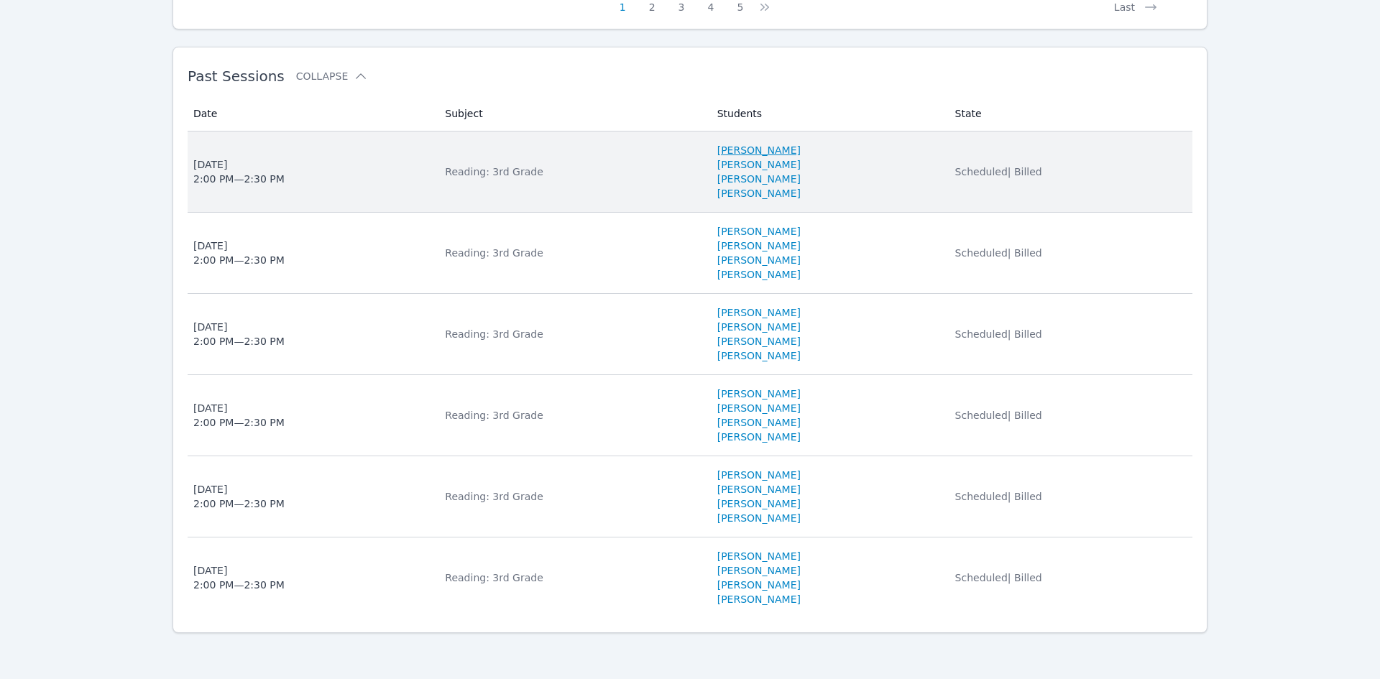
click at [738, 149] on link "[PERSON_NAME]" at bounding box center [758, 150] width 83 height 14
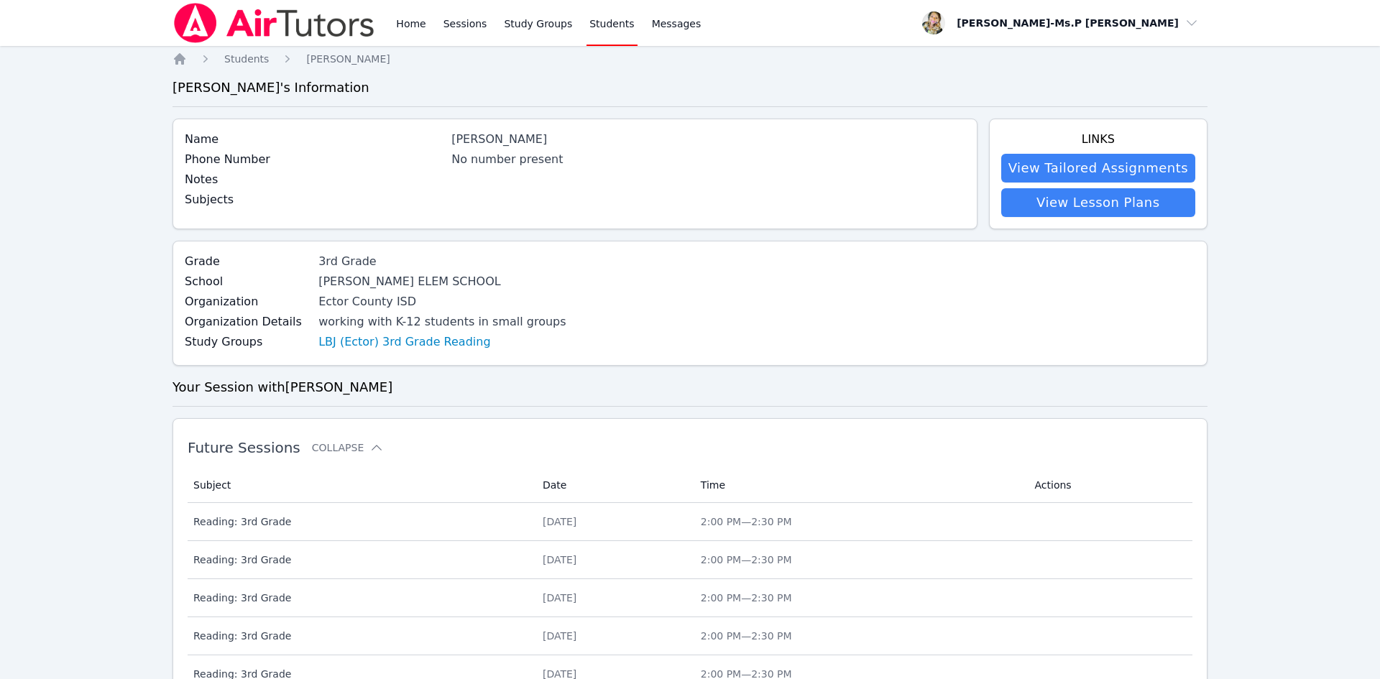
click at [347, 248] on div "Grade 3rd Grade School JOHNSON ELEM SCHOOL Organization Ector County ISD Organi…" at bounding box center [690, 303] width 1035 height 125
click at [242, 127] on div "Name JAMES PENNINGTON Phone Number No number present Notes Subjects" at bounding box center [575, 174] width 805 height 111
click at [395, 131] on label "Name" at bounding box center [314, 139] width 258 height 17
click at [361, 344] on link "LBJ (Ector) 3rd Grade Reading" at bounding box center [404, 342] width 172 height 17
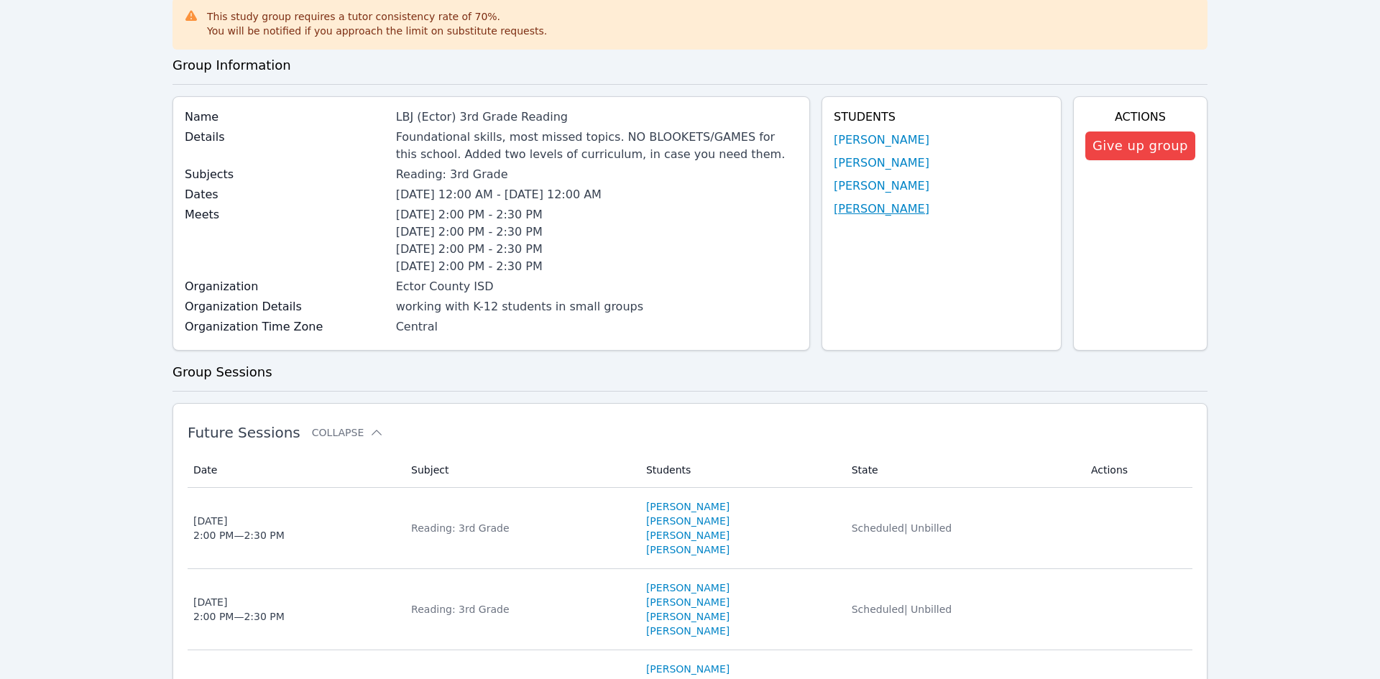
scroll to position [81, 0]
click at [889, 206] on link "[PERSON_NAME]" at bounding box center [882, 207] width 96 height 17
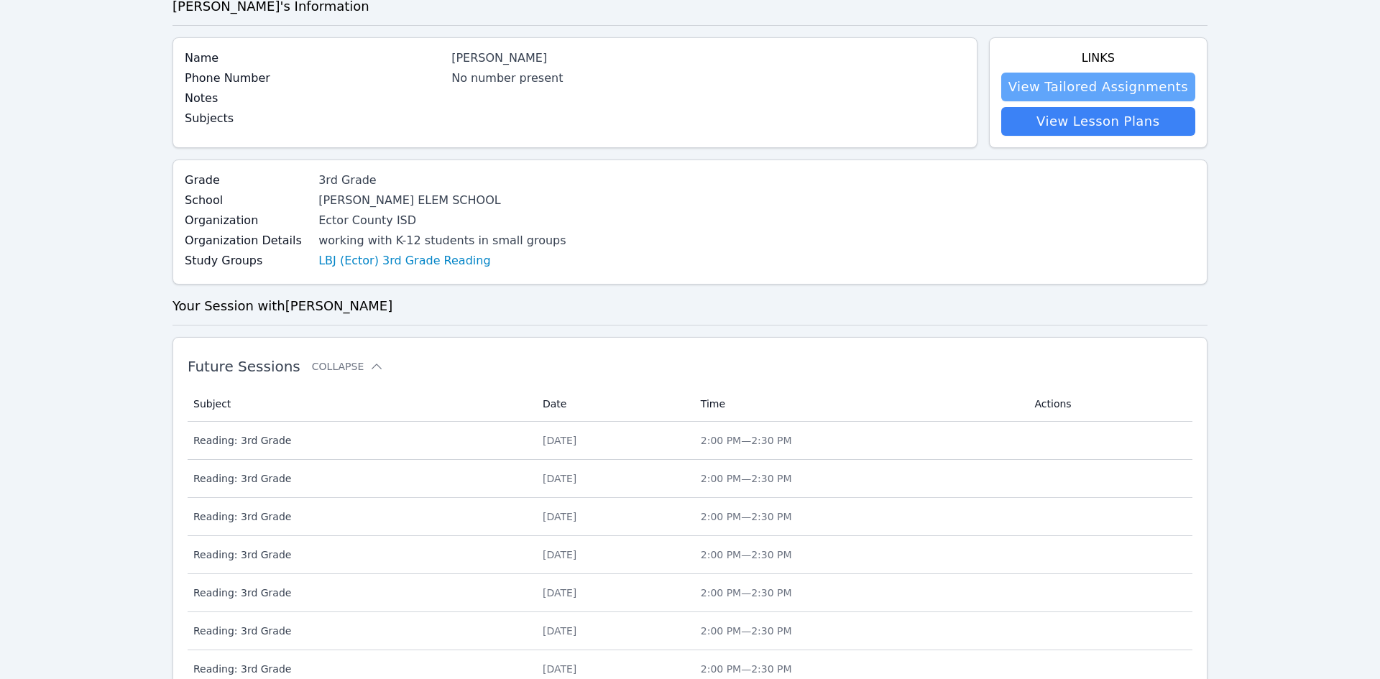
click at [1120, 88] on link "View Tailored Assignments" at bounding box center [1098, 87] width 194 height 29
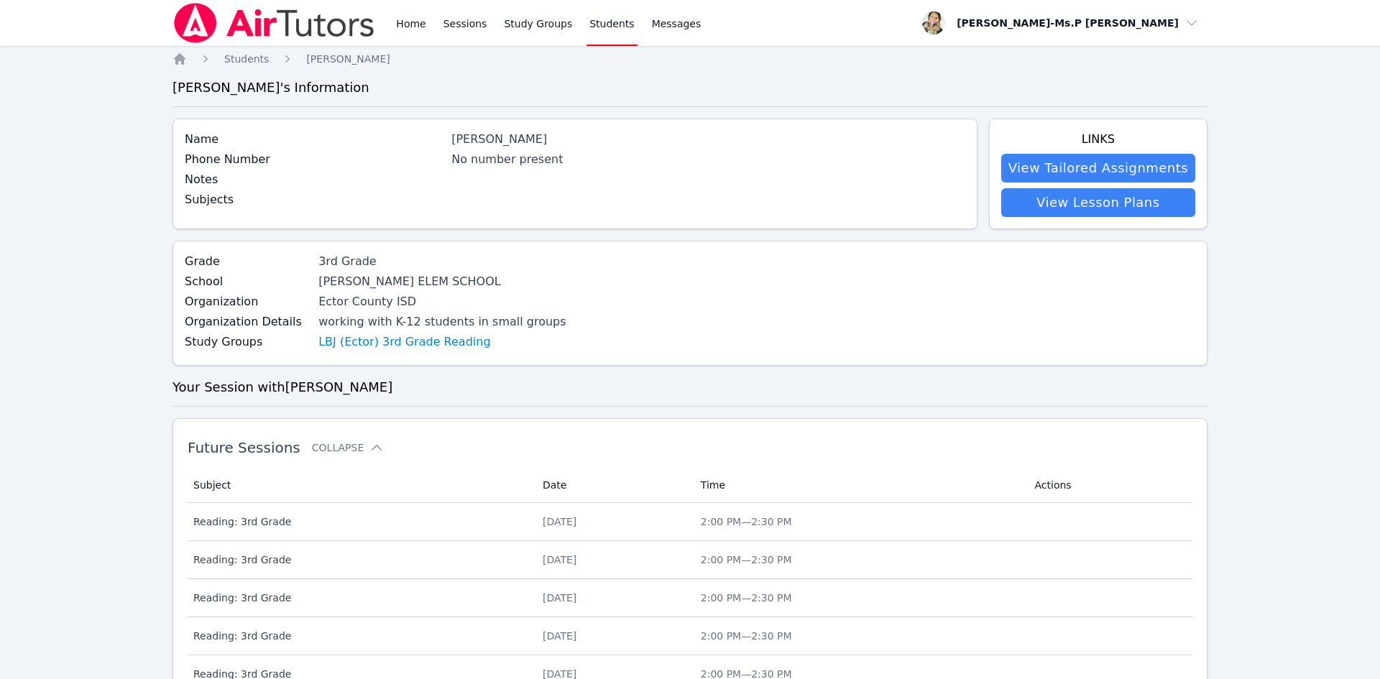
scroll to position [81, 0]
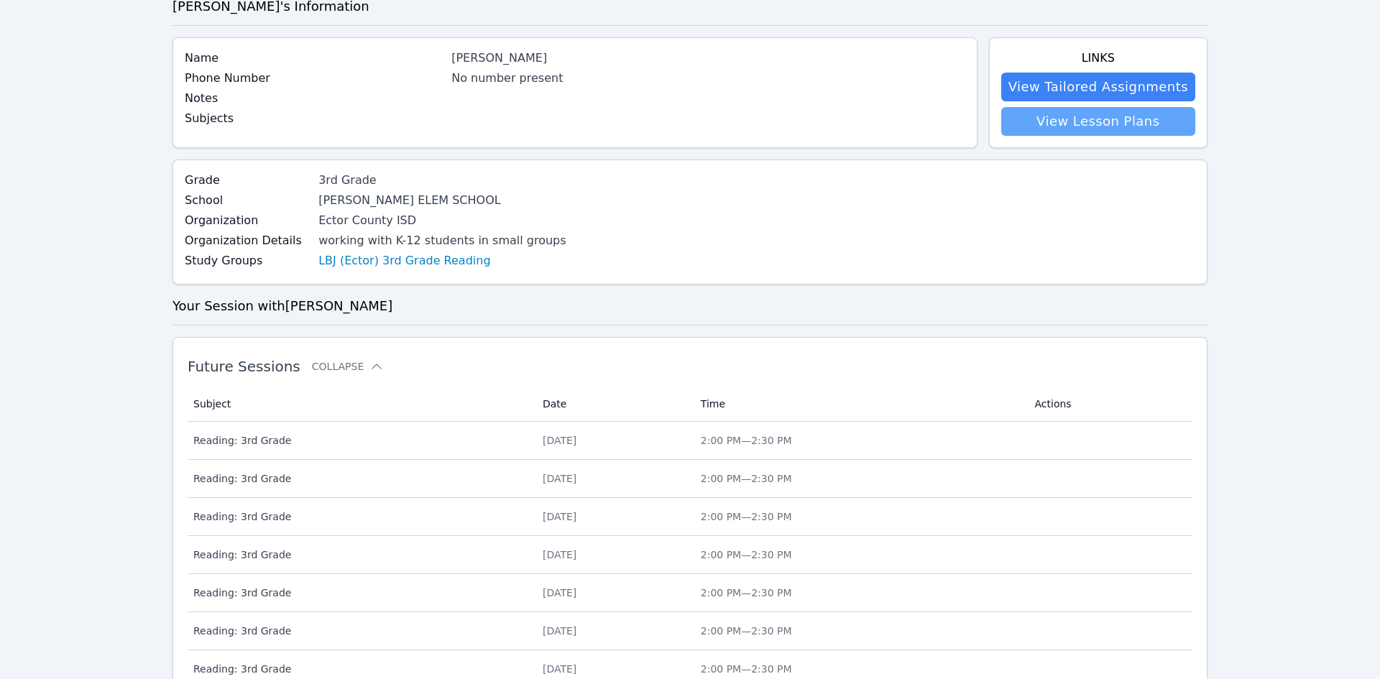
click at [1076, 127] on link "View Lesson Plans" at bounding box center [1098, 121] width 194 height 29
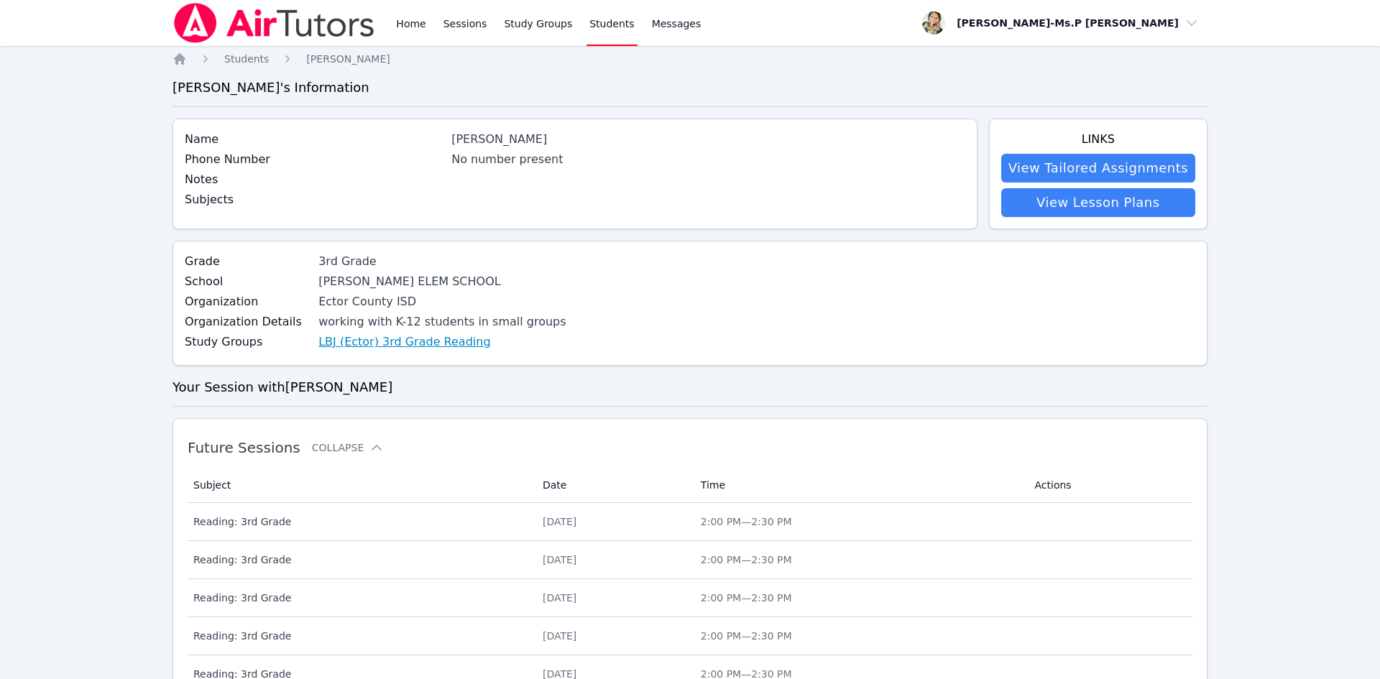
click at [395, 342] on link "LBJ (Ector) 3rd Grade Reading" at bounding box center [404, 342] width 172 height 17
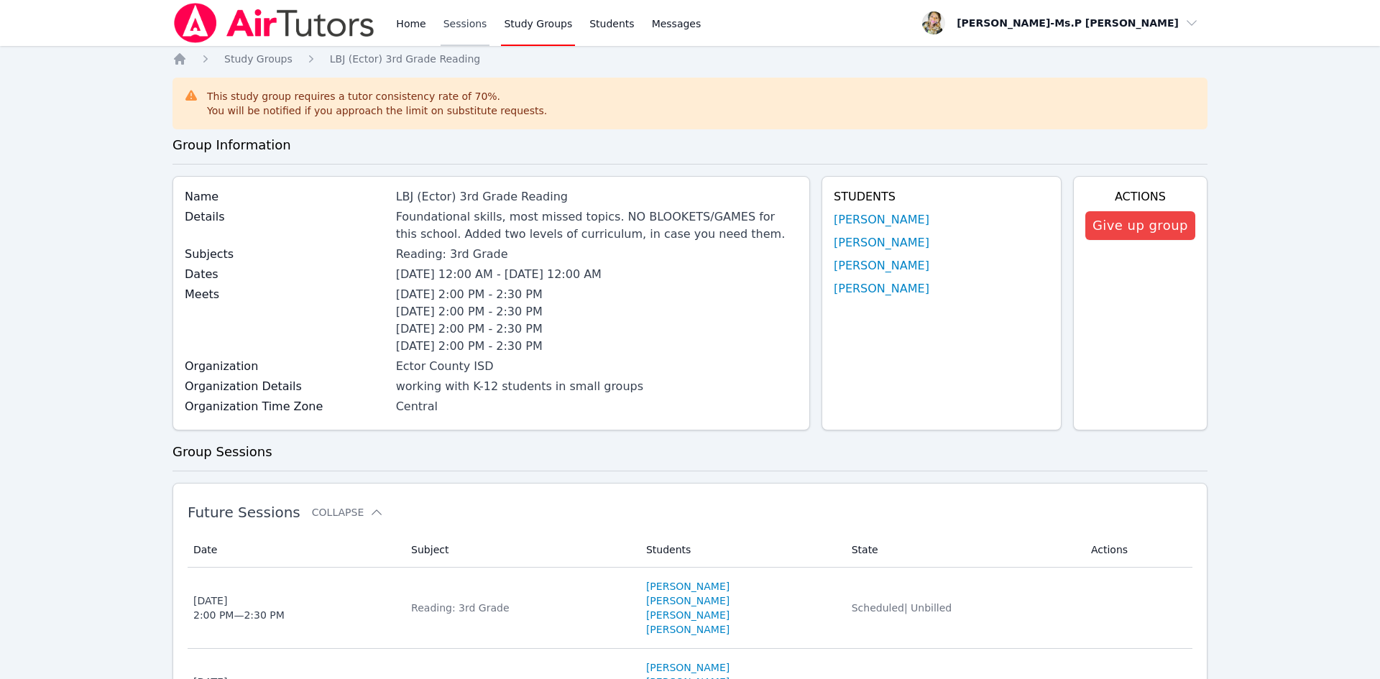
click at [457, 17] on link "Sessions" at bounding box center [466, 23] width 50 height 46
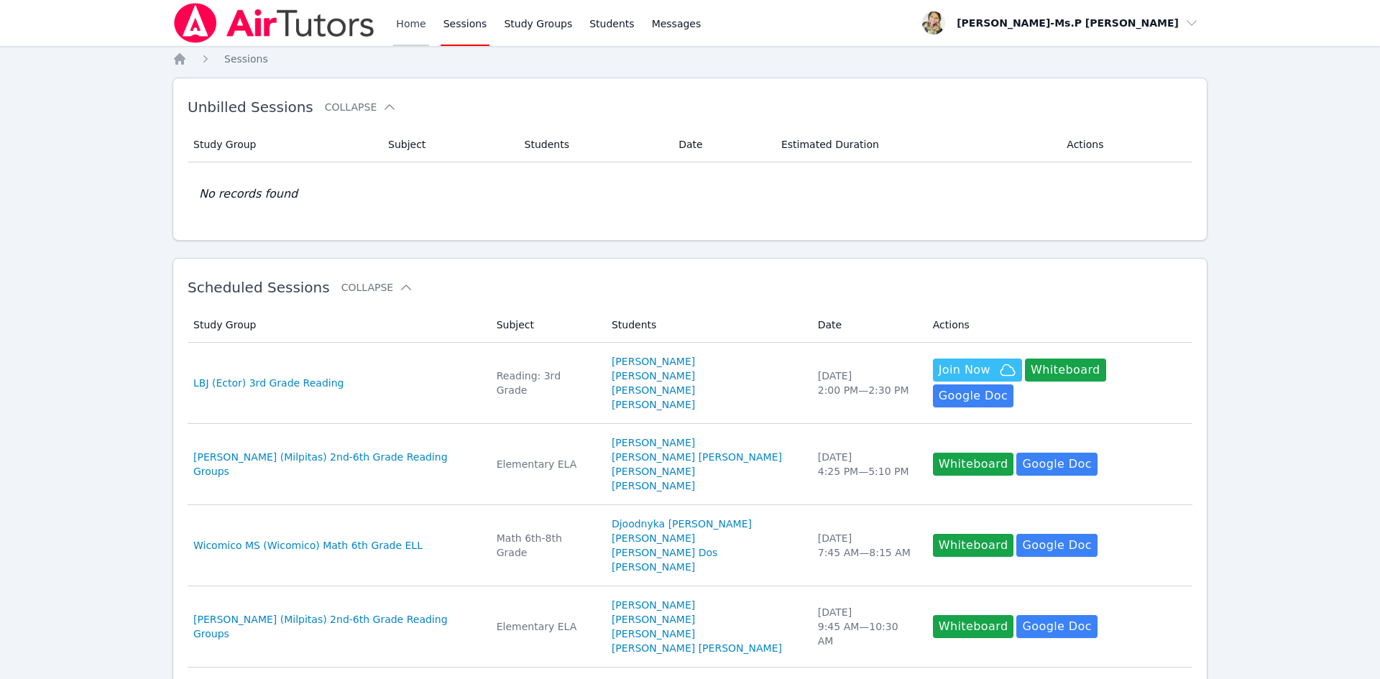
click at [413, 17] on link "Home" at bounding box center [410, 23] width 35 height 46
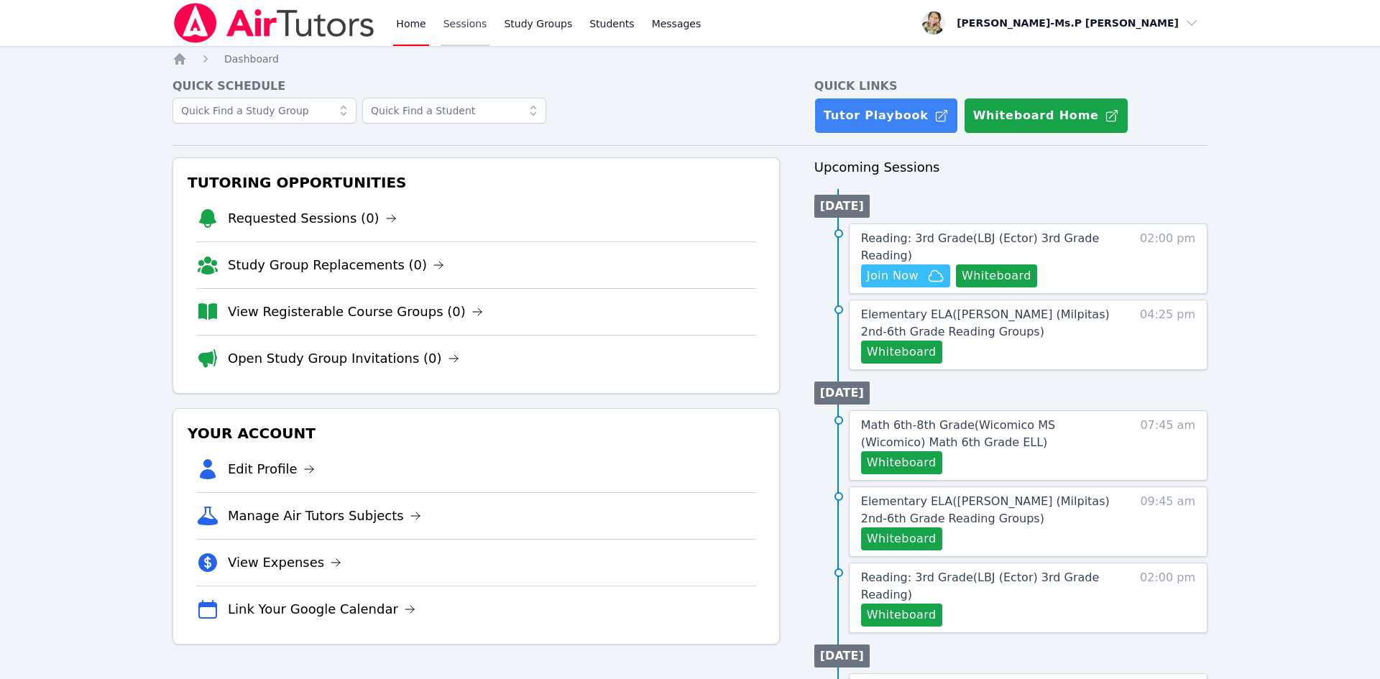
click at [463, 21] on link "Sessions" at bounding box center [466, 23] width 50 height 46
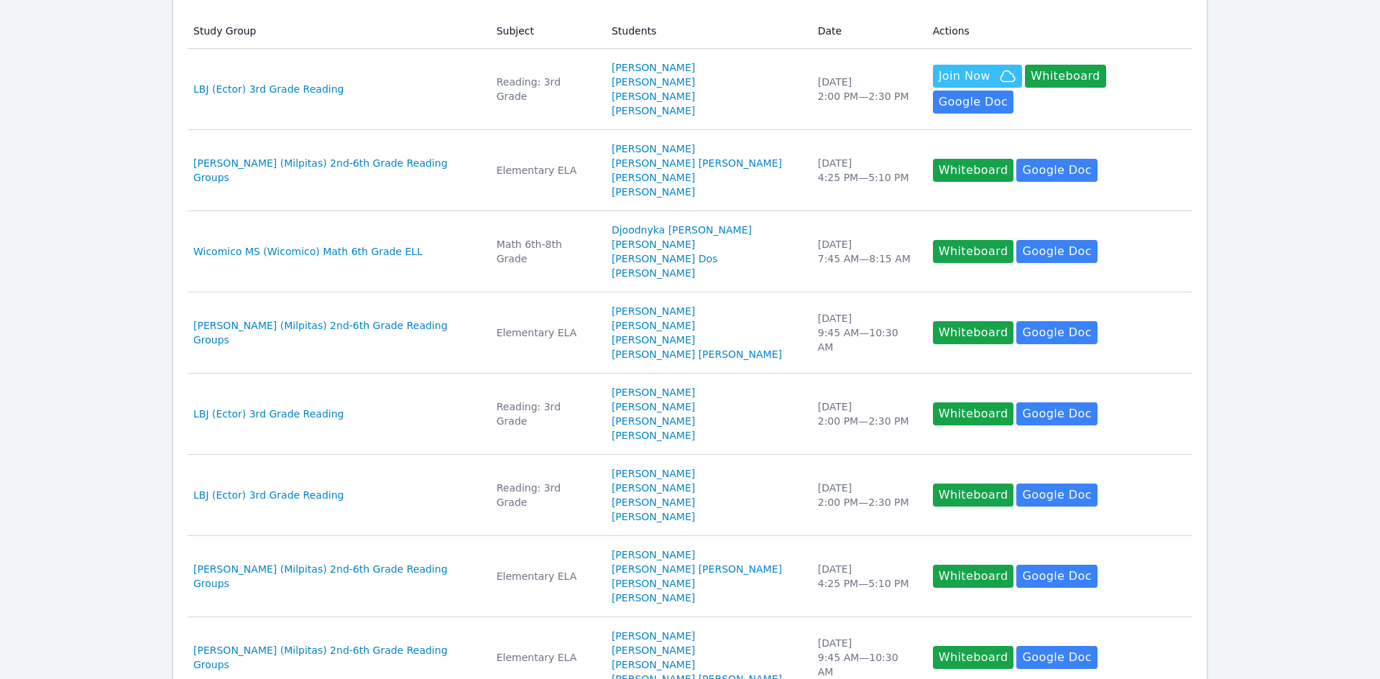
scroll to position [637, 0]
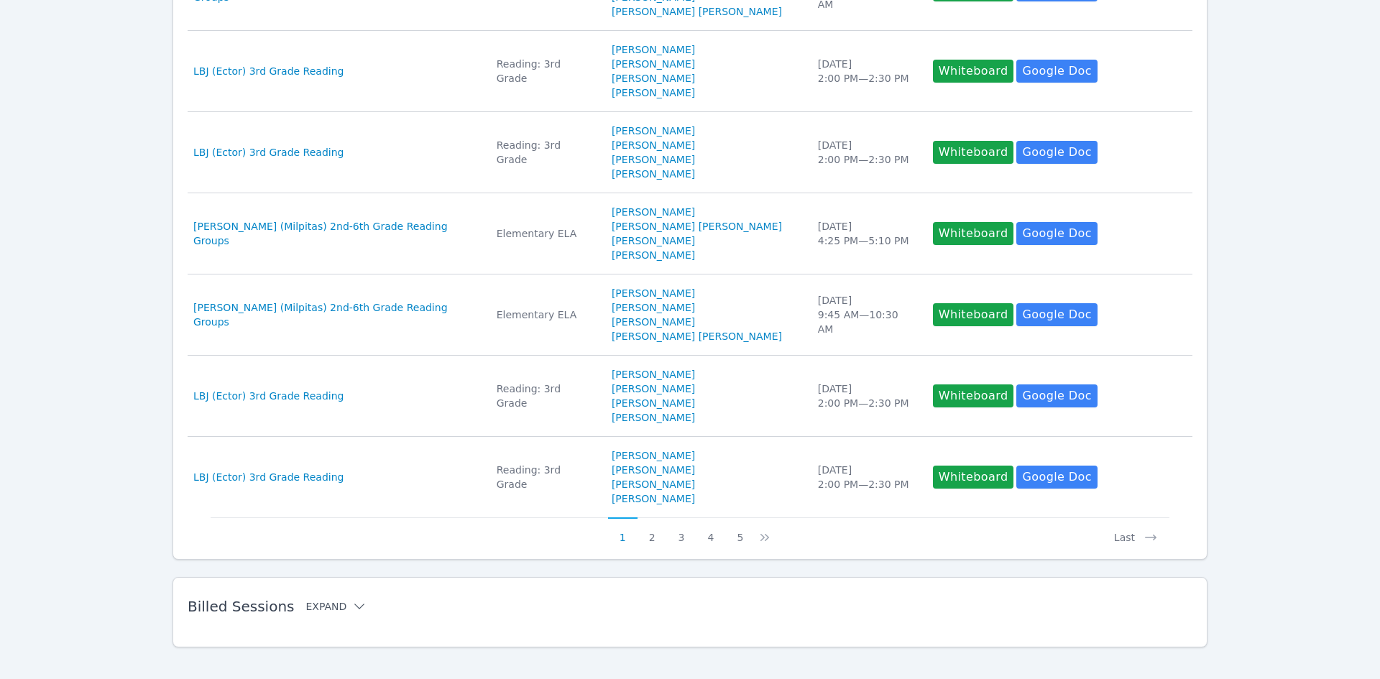
click at [354, 604] on icon at bounding box center [359, 607] width 10 height 6
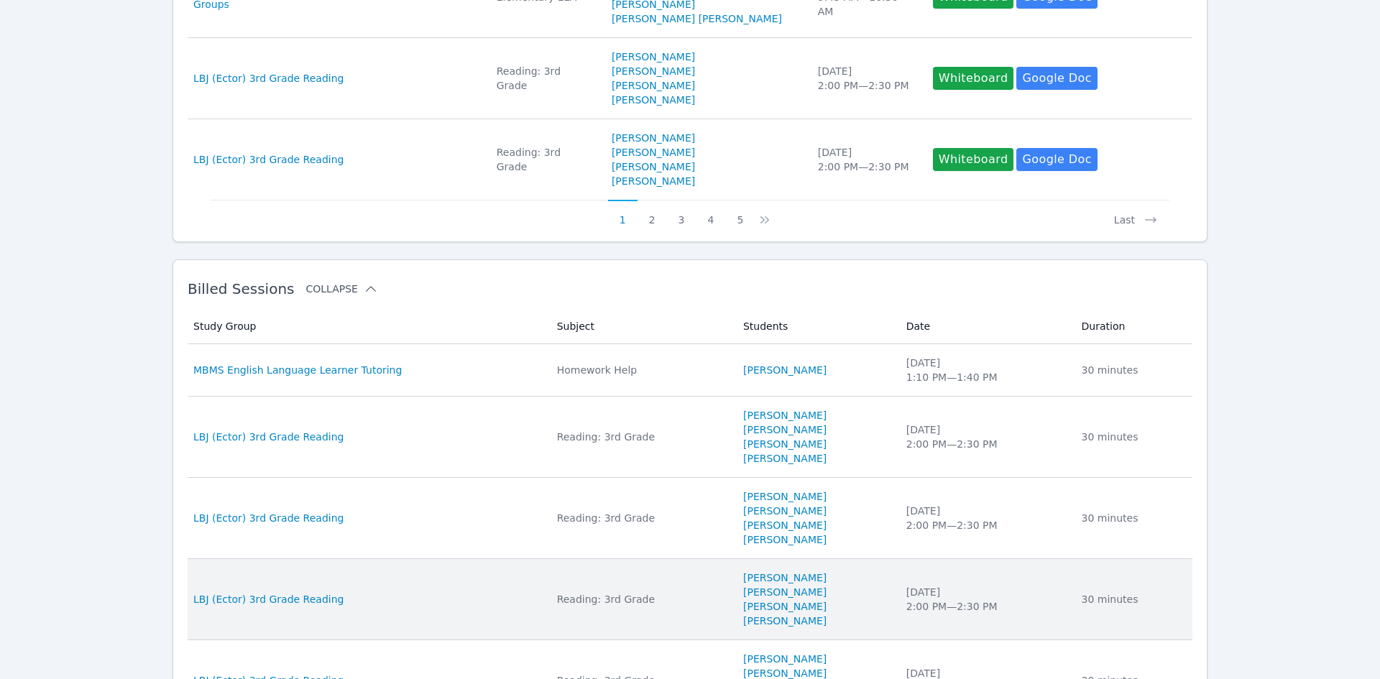
scroll to position [971, 0]
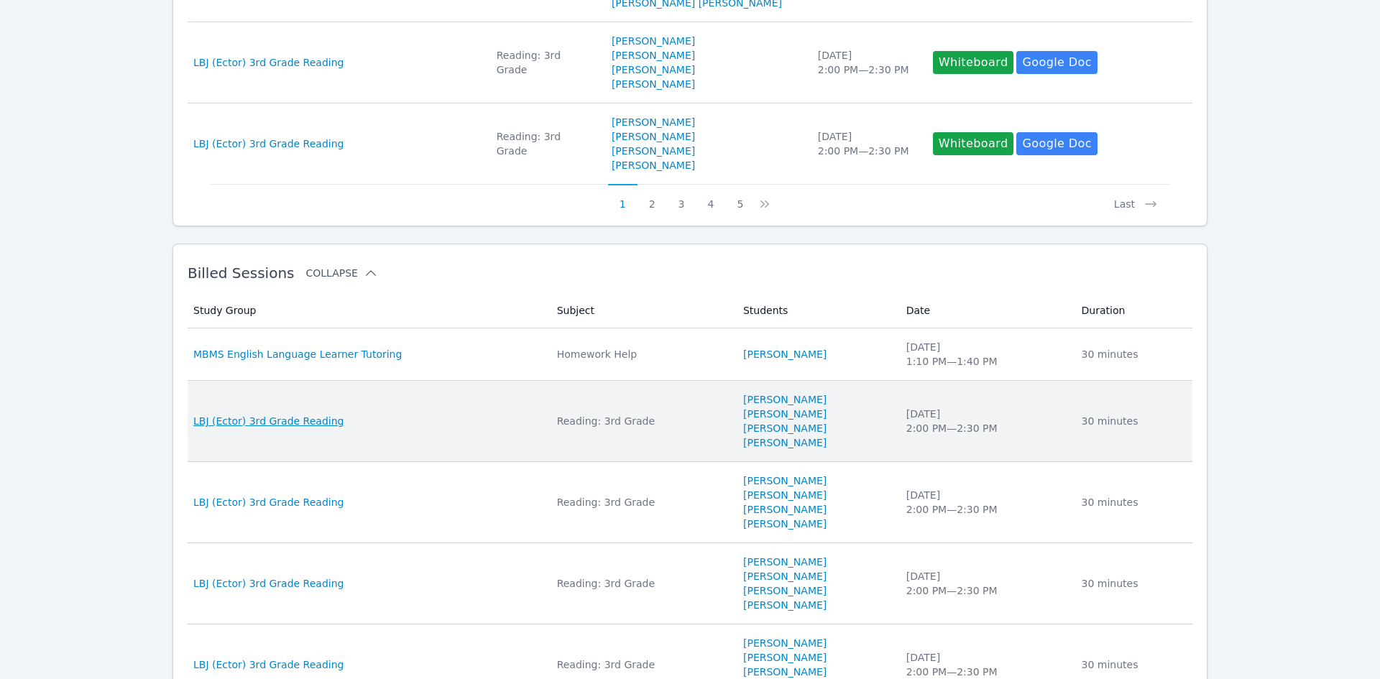
click at [277, 414] on span "LBJ (Ector) 3rd Grade Reading" at bounding box center [268, 421] width 150 height 14
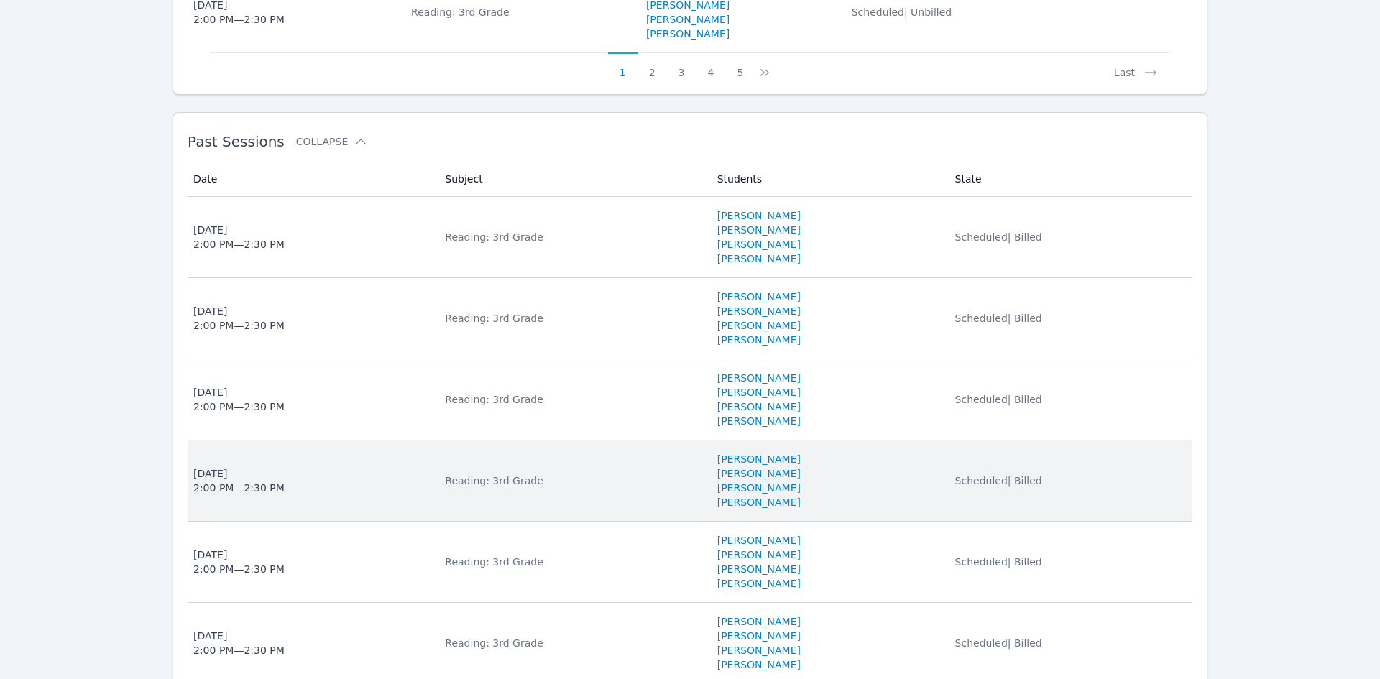
scroll to position [1328, 0]
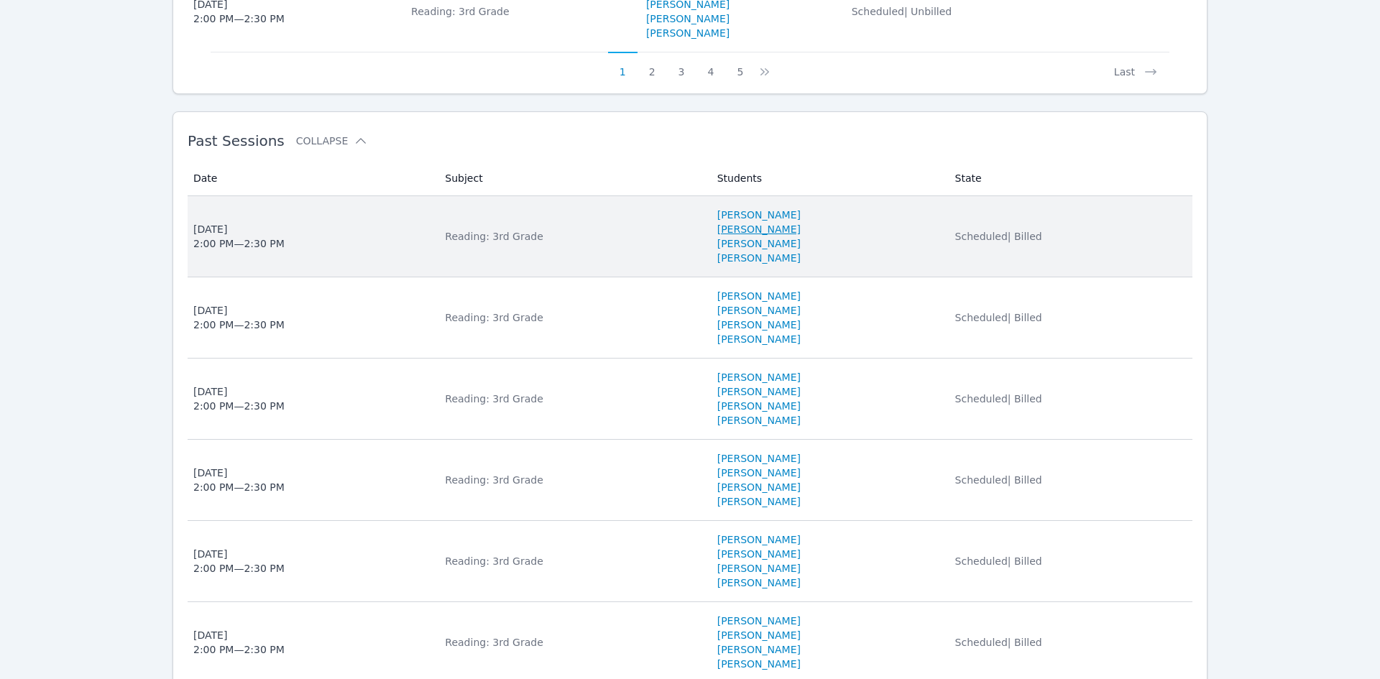
click at [750, 226] on link "[PERSON_NAME]" at bounding box center [758, 229] width 83 height 14
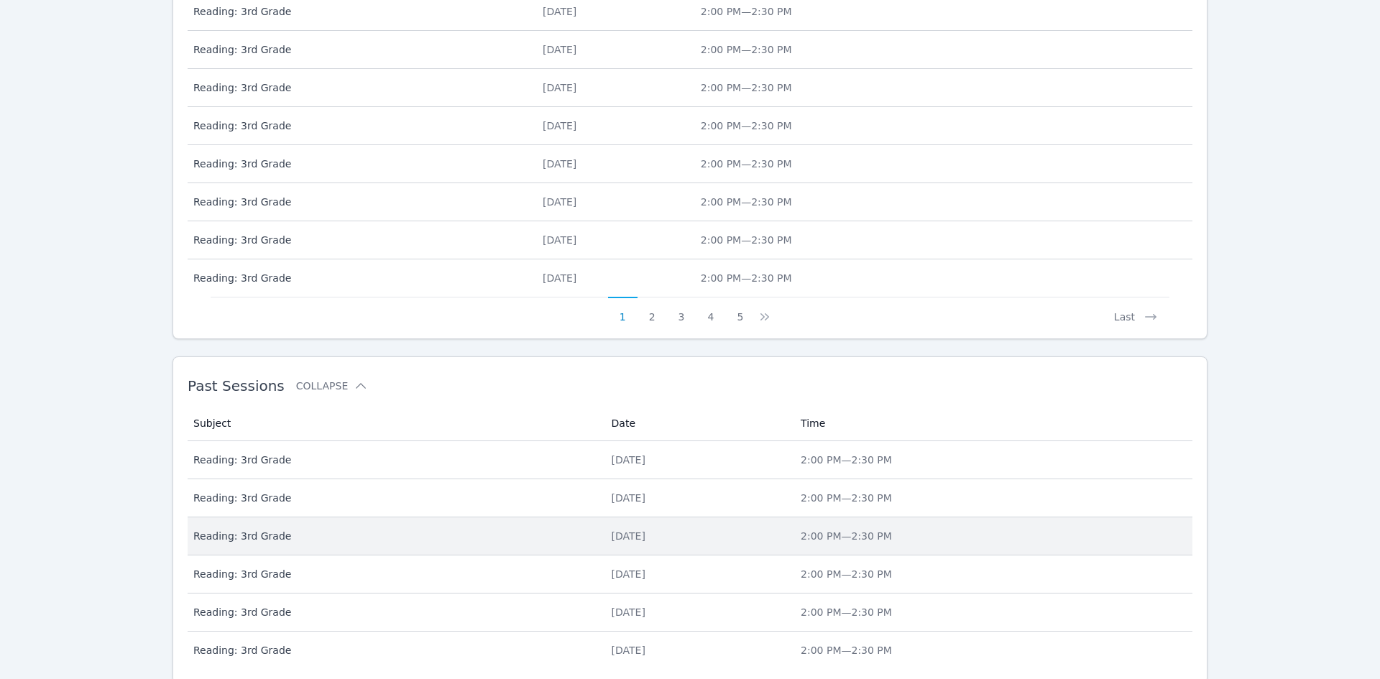
scroll to position [638, 0]
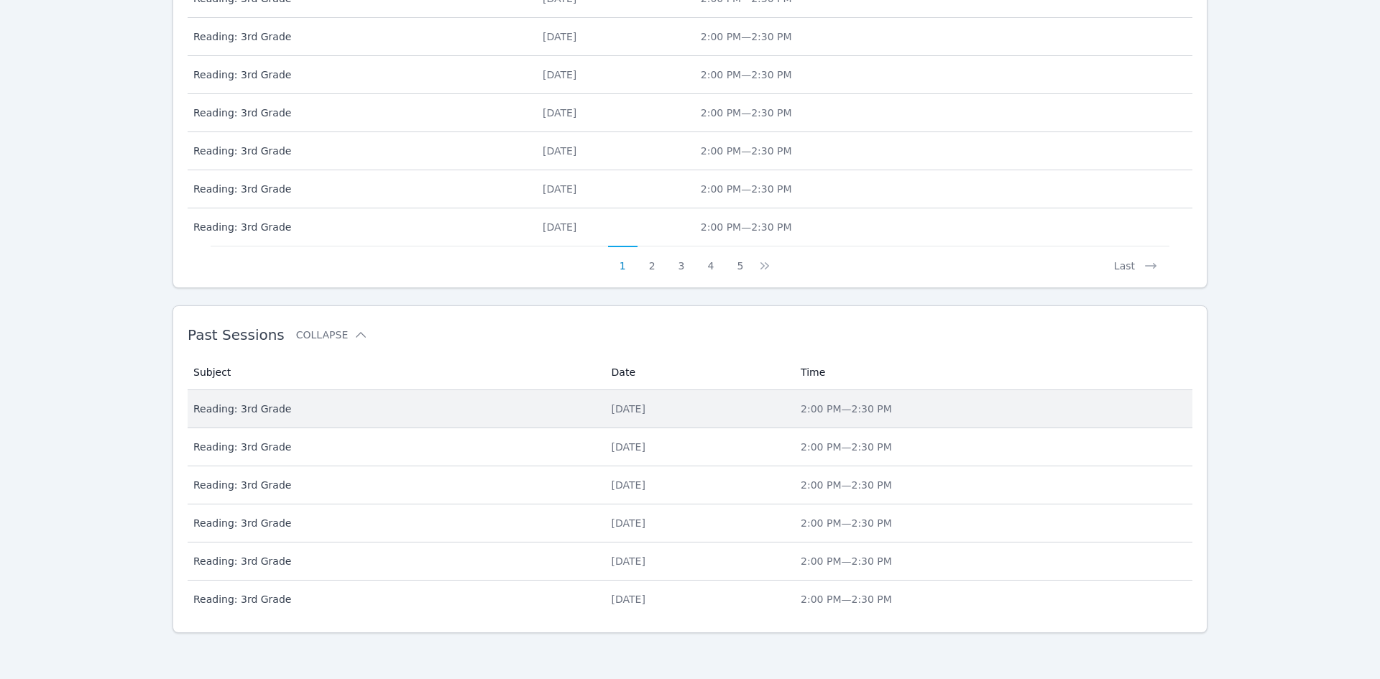
click at [222, 402] on span "Reading: 3rd Grade" at bounding box center [393, 409] width 401 height 14
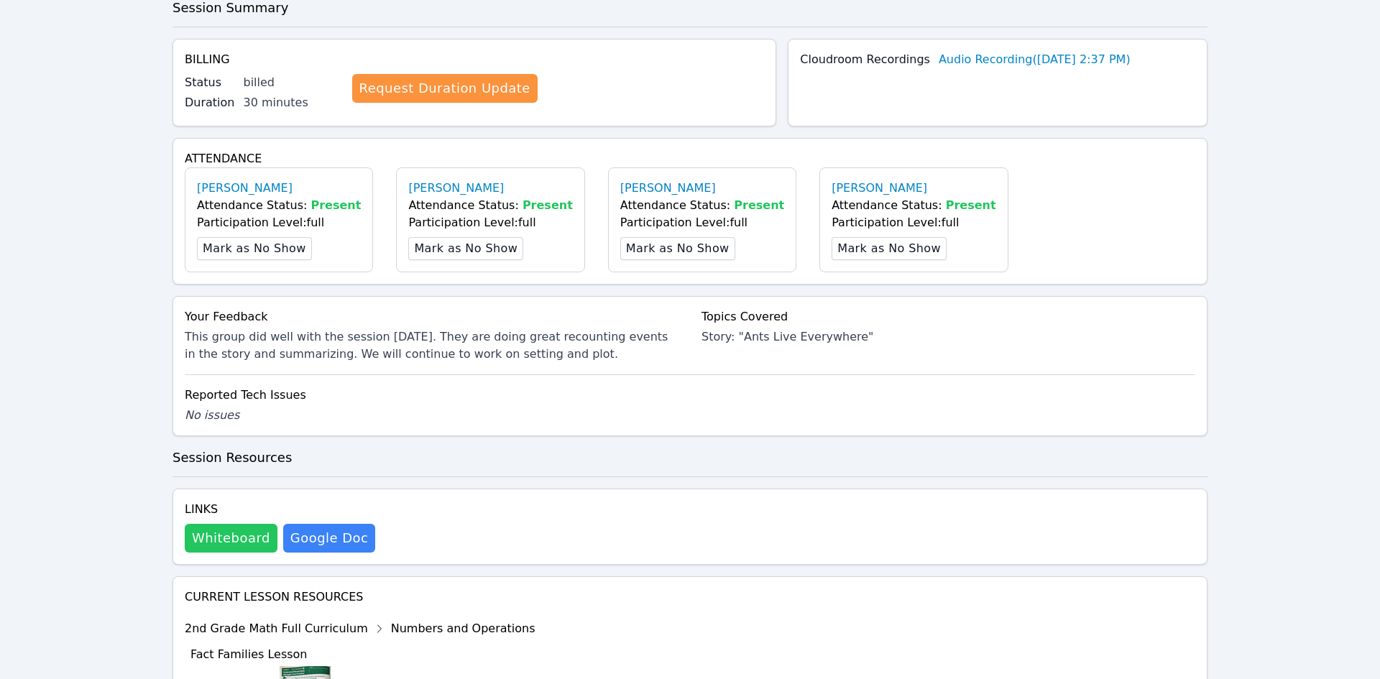
scroll to position [351, 0]
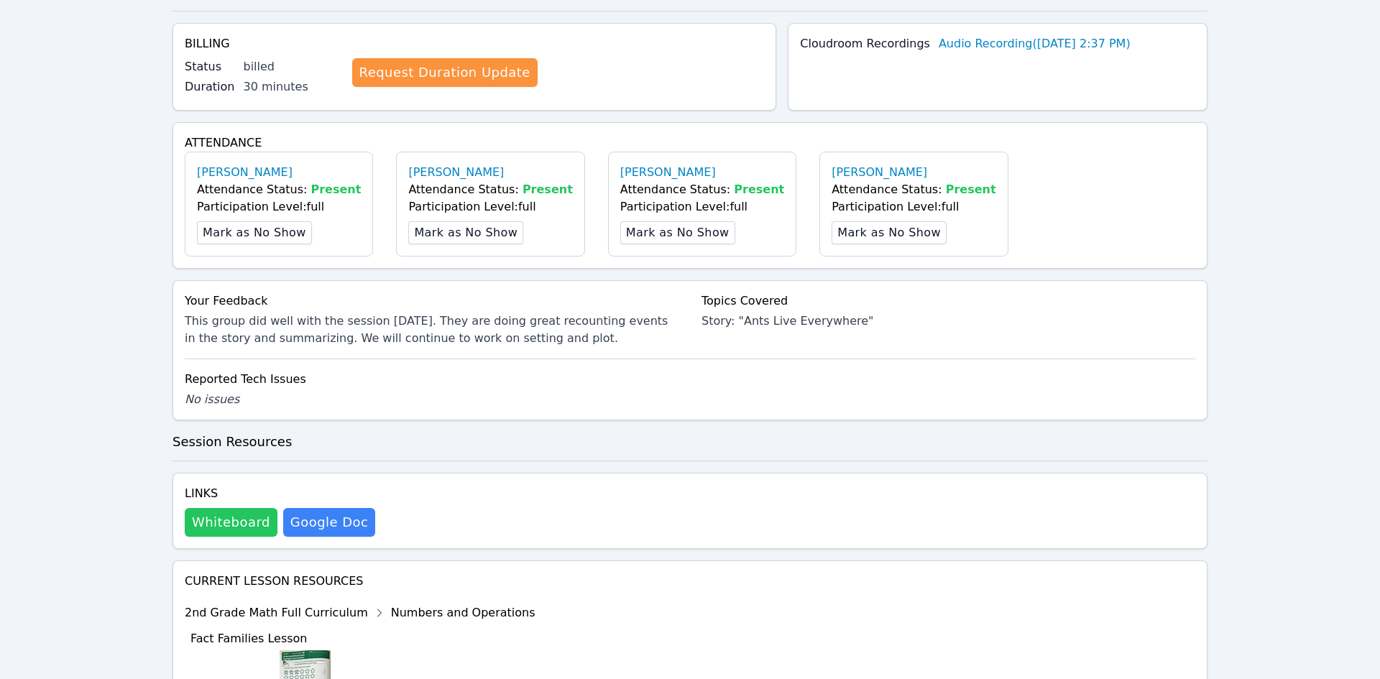
click at [217, 514] on button "Whiteboard" at bounding box center [231, 522] width 93 height 29
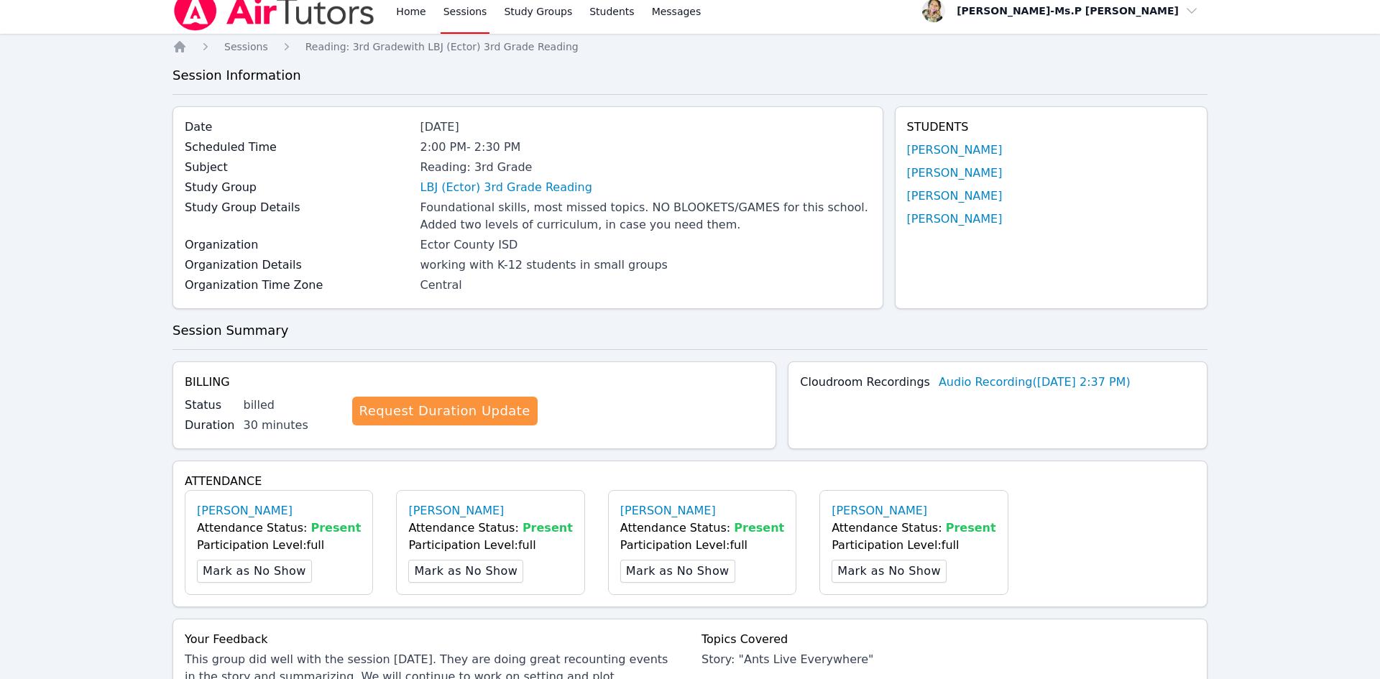
scroll to position [0, 0]
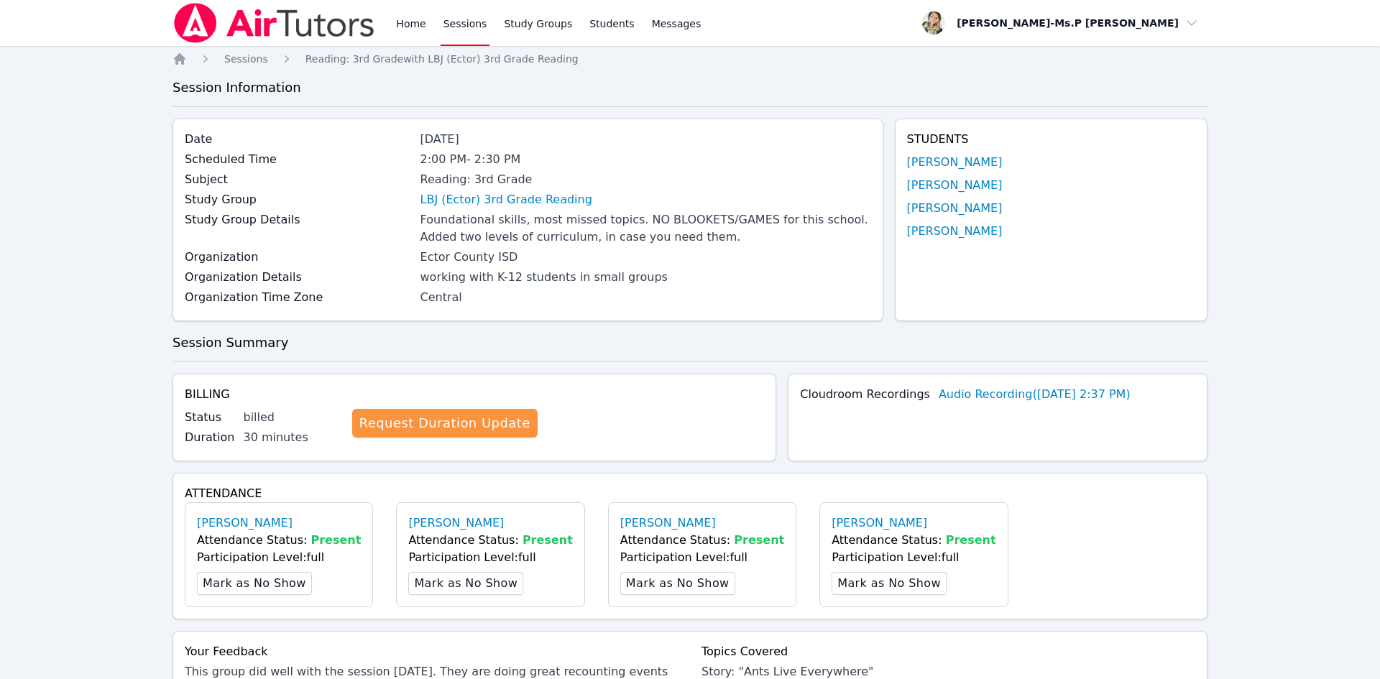
click at [387, 27] on div "Home Sessions Study Groups Students Messages" at bounding box center [438, 23] width 531 height 46
click at [399, 26] on link "Home" at bounding box center [410, 23] width 35 height 46
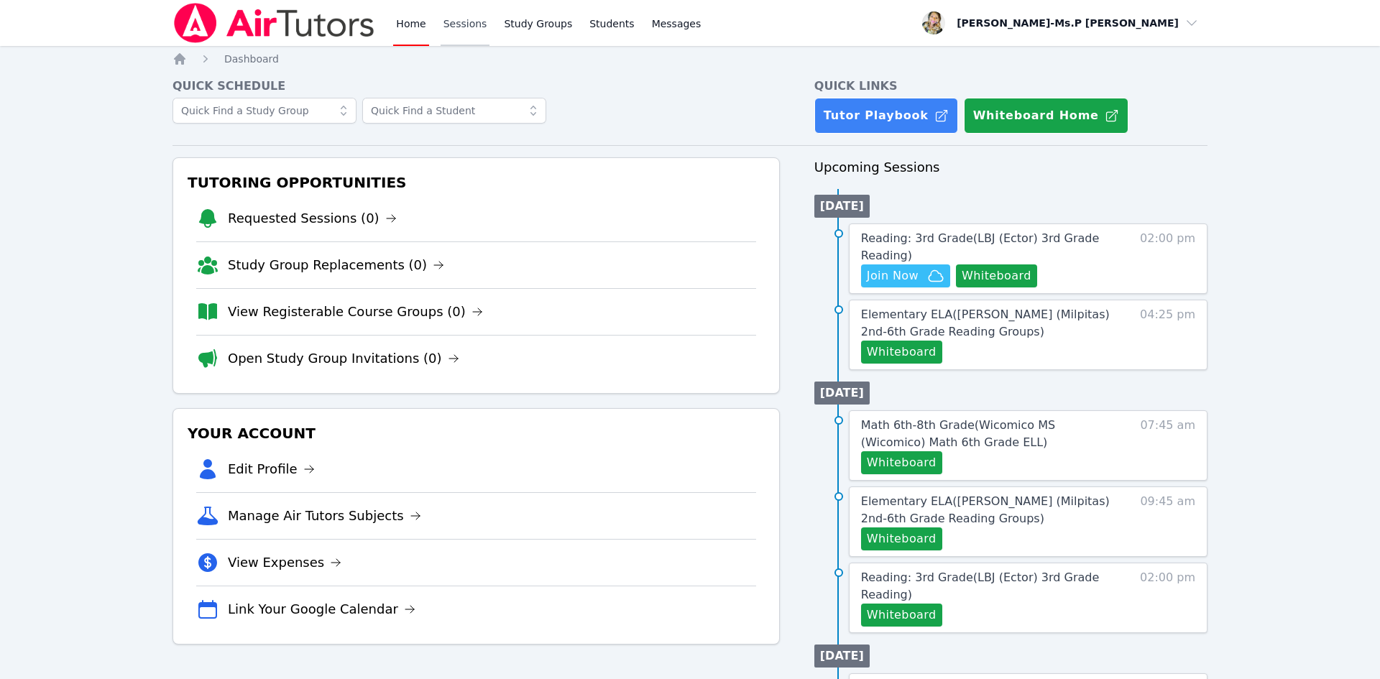
click at [473, 29] on link "Sessions" at bounding box center [466, 23] width 50 height 46
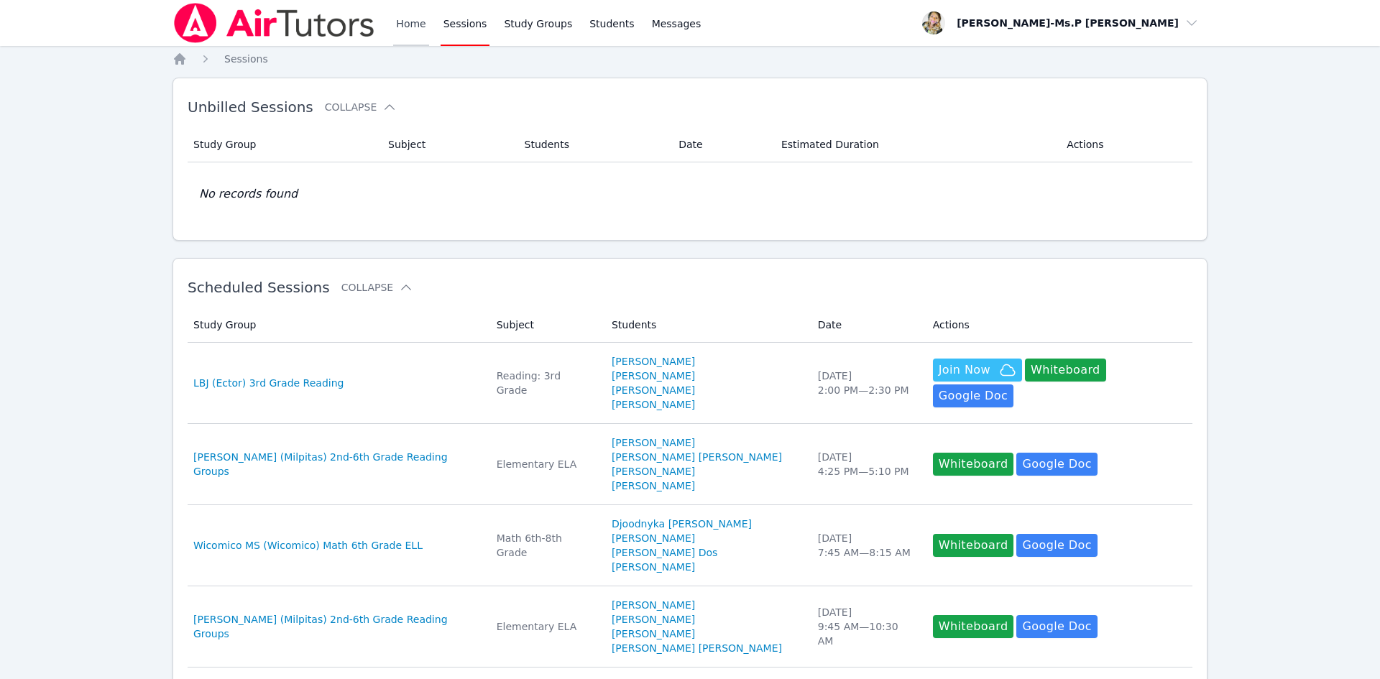
click at [421, 27] on link "Home" at bounding box center [410, 23] width 35 height 46
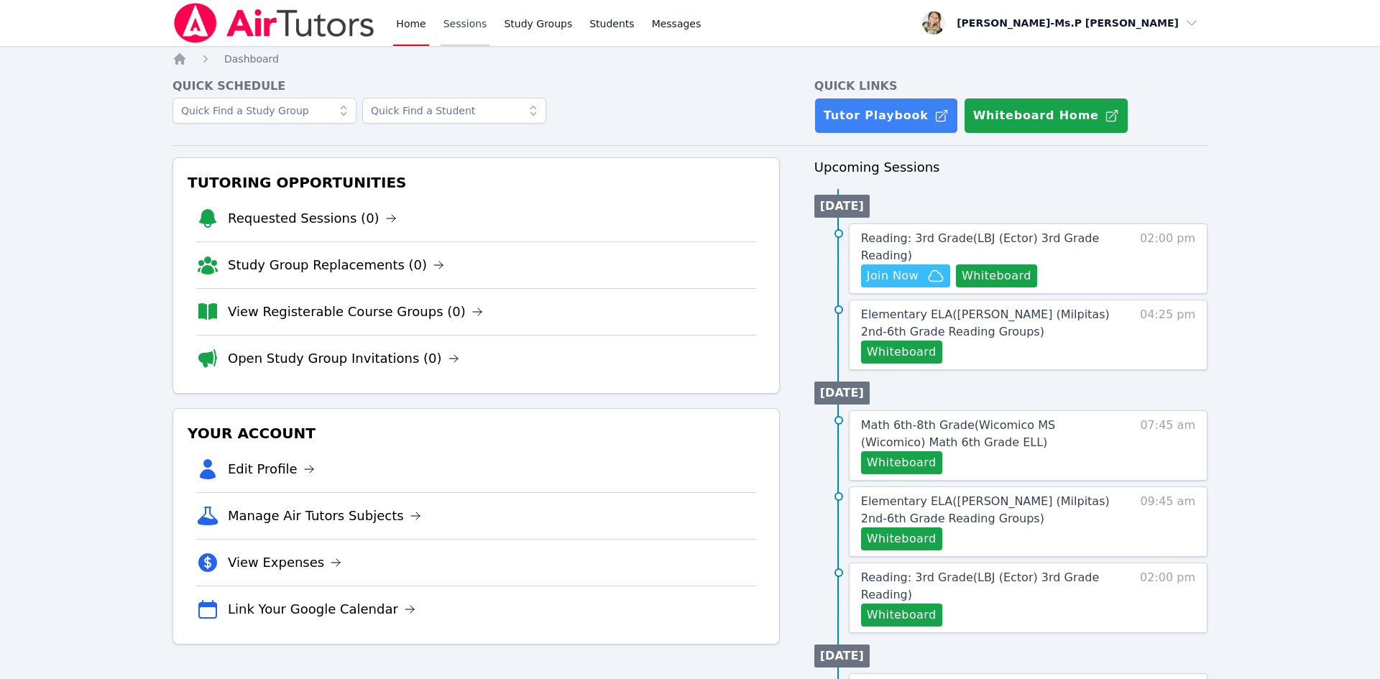
click at [456, 22] on link "Sessions" at bounding box center [466, 23] width 50 height 46
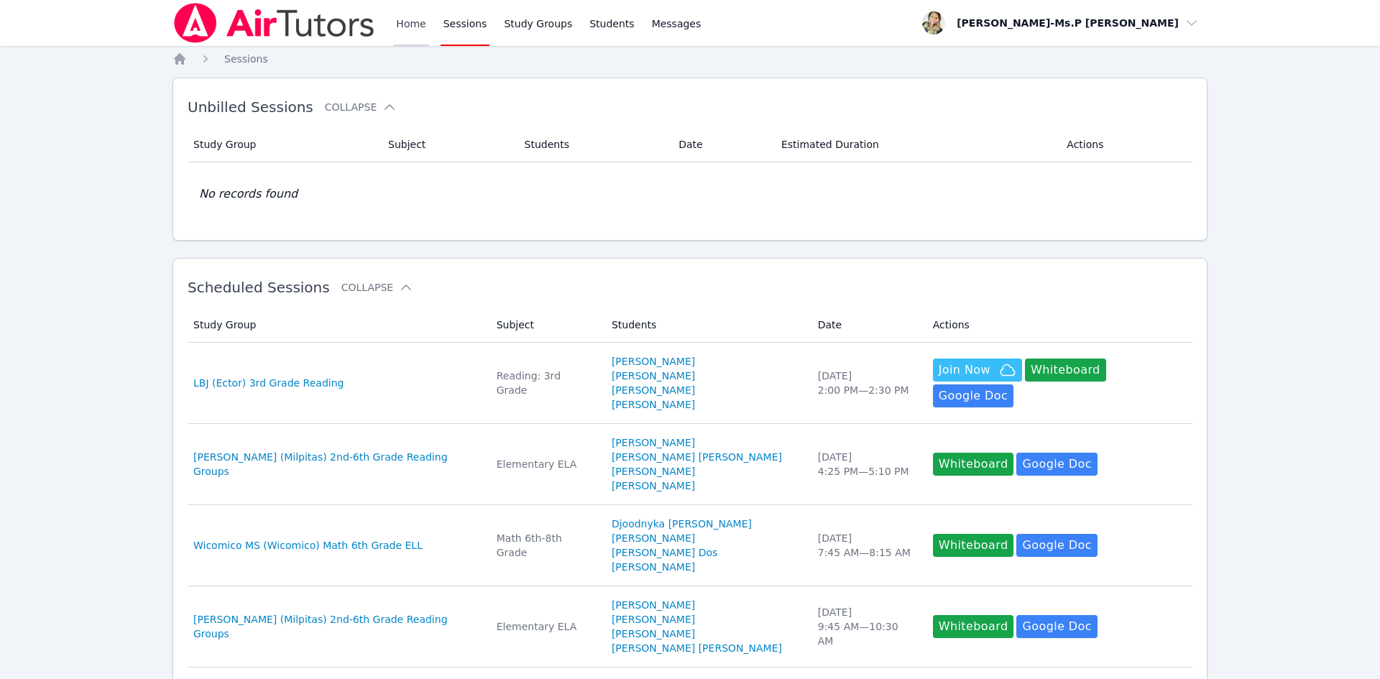
click at [421, 22] on link "Home" at bounding box center [410, 23] width 35 height 46
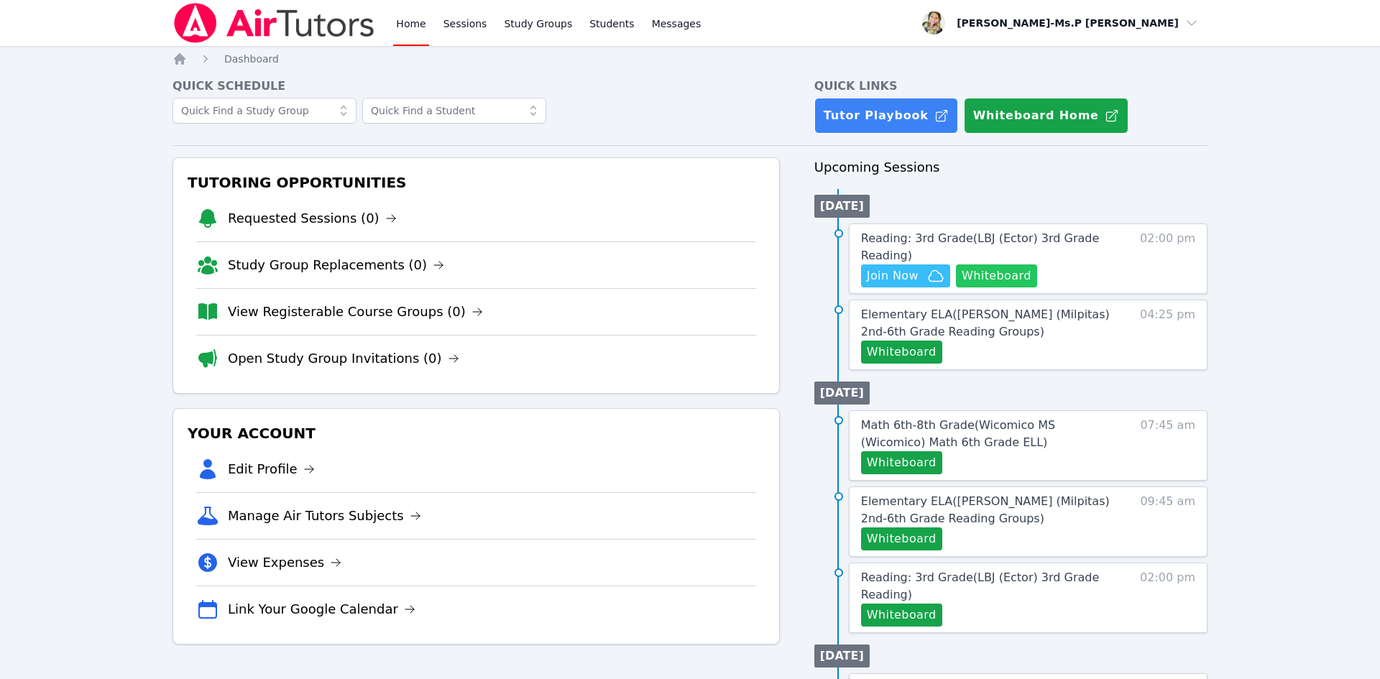
click at [1014, 280] on button "Whiteboard" at bounding box center [996, 276] width 81 height 23
click at [1060, 417] on link "Math 6th-8th Grade ( Wicomico MS (Wicomico) Math 6th Grade ELL )" at bounding box center [986, 434] width 251 height 35
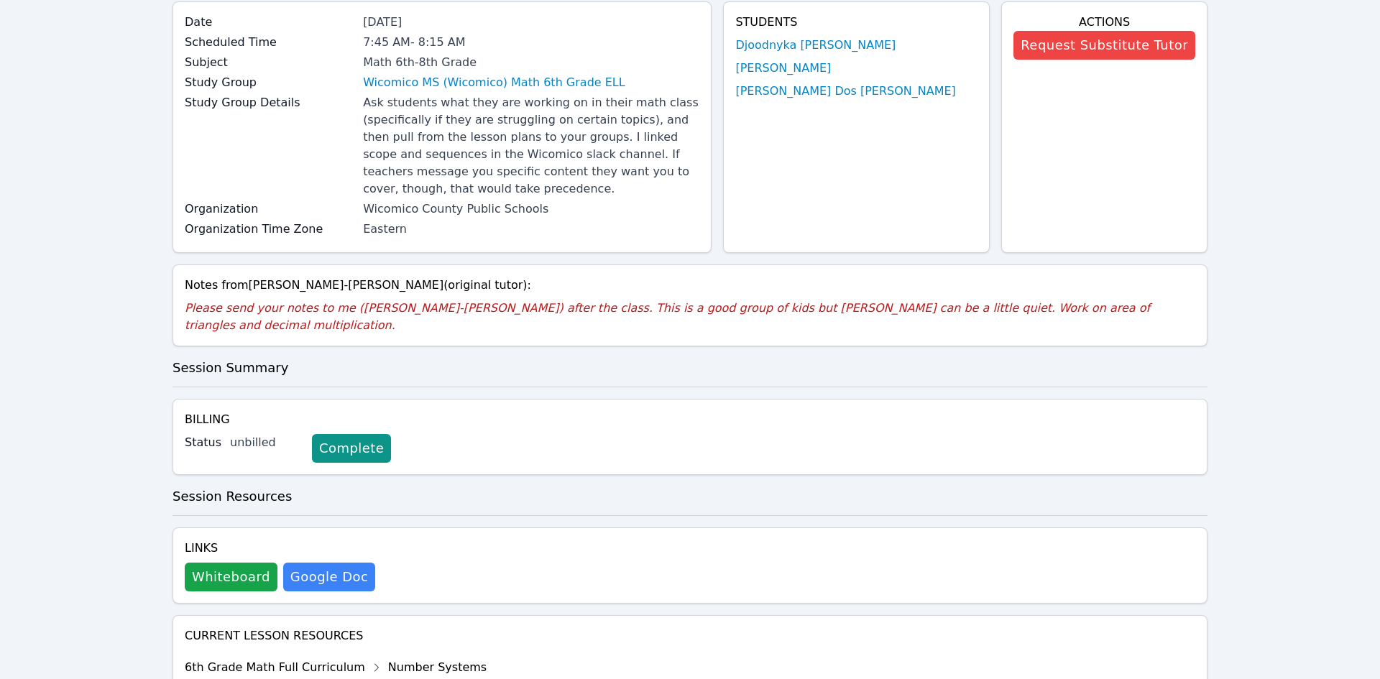
scroll to position [96, 0]
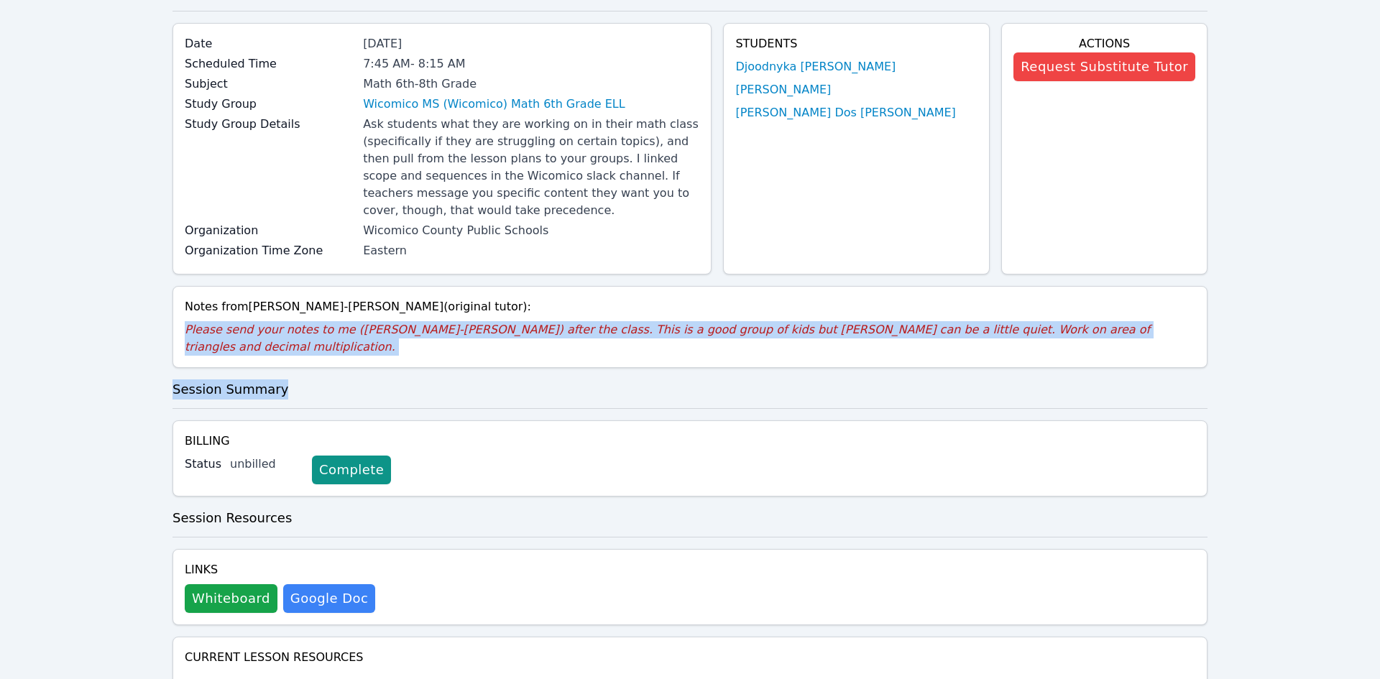
drag, startPoint x: 274, startPoint y: 316, endPoint x: 1103, endPoint y: 344, distance: 829.4
click at [1103, 344] on div "Home Sessions Math 6th-8th Grade with Wicomico MS (Wicomico) Math 6th Grade ELL…" at bounding box center [690, 464] width 1035 height 1016
click at [1292, 325] on div "Home Sessions Study Groups Students Messages Open user menu Priscilla-Ms.P Hard…" at bounding box center [690, 438] width 1380 height 1068
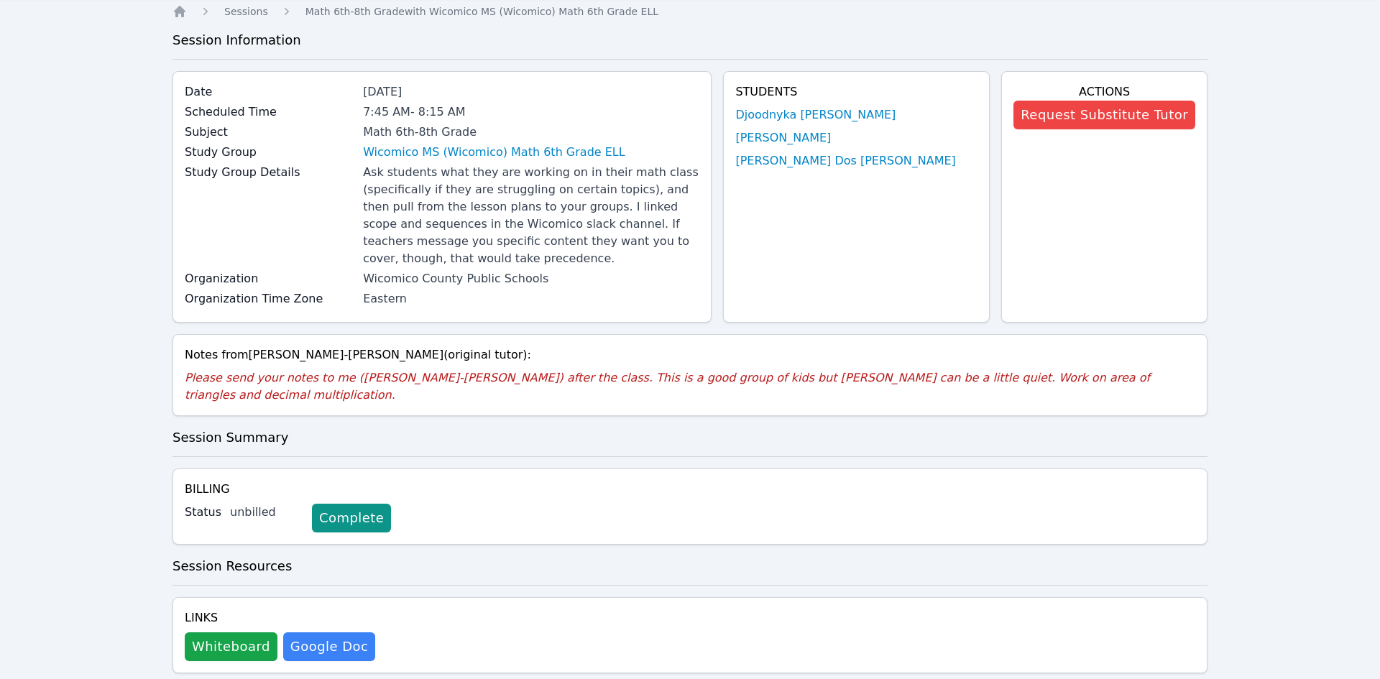
scroll to position [38, 0]
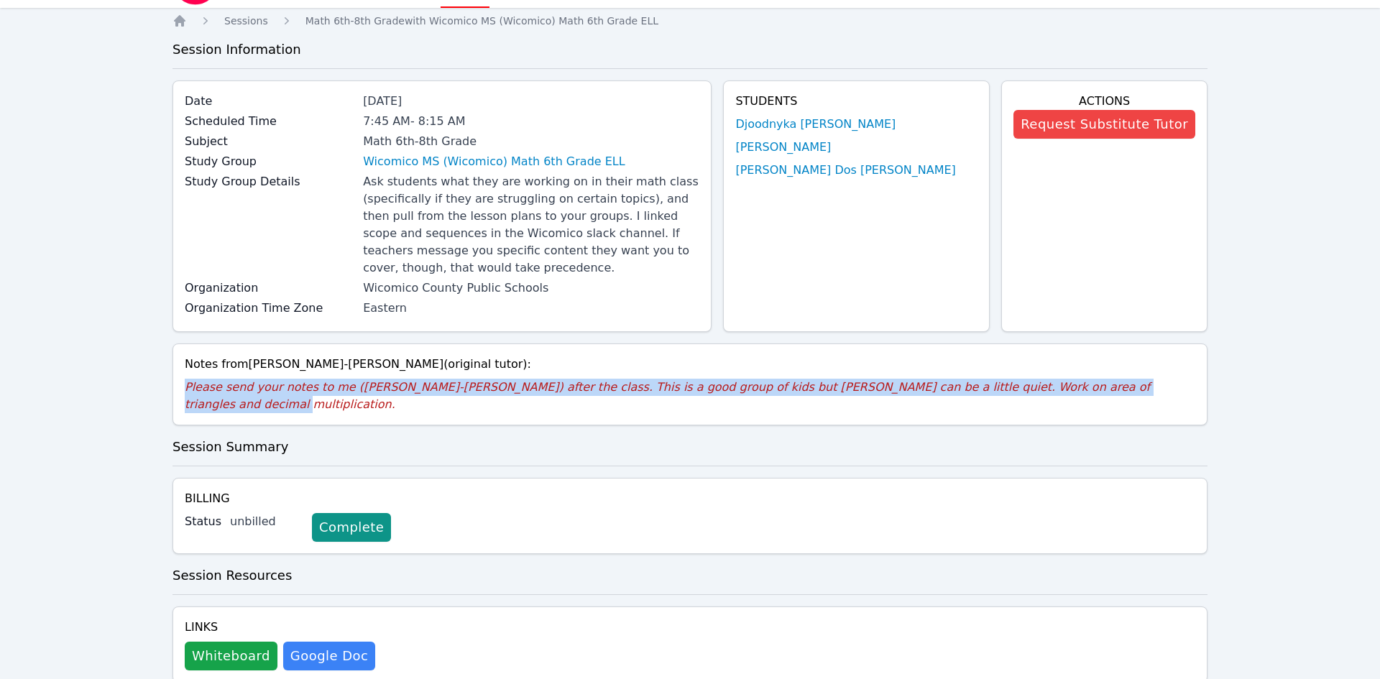
drag, startPoint x: 186, startPoint y: 370, endPoint x: 1162, endPoint y: 370, distance: 975.6
click at [1162, 379] on p "Please send your notes to me (Vincent Astray-Caneda) after the class. This is a…" at bounding box center [690, 396] width 1011 height 35
copy p "Please send your notes to me (Vincent Astray-Caneda) after the class. This is a…"
click at [1082, 131] on button "Request Substitute Tutor" at bounding box center [1105, 124] width 182 height 29
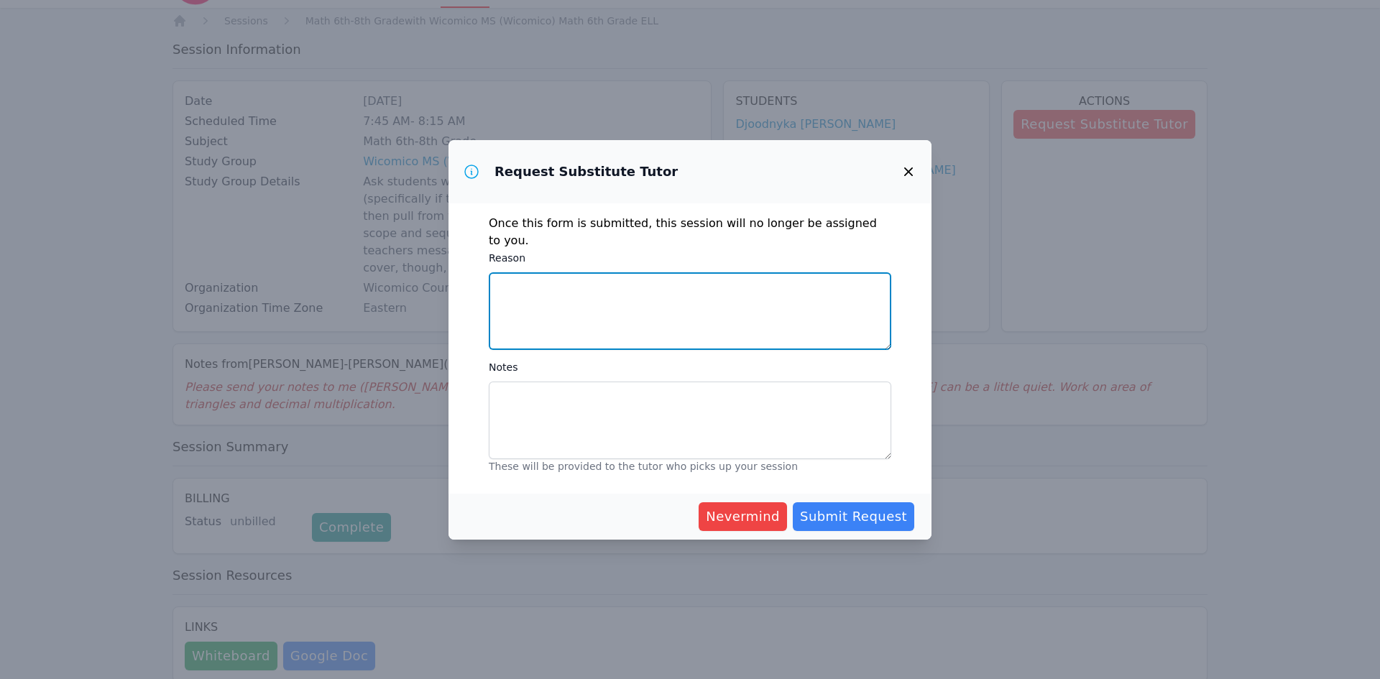
click at [632, 318] on textarea "Reason" at bounding box center [690, 311] width 403 height 78
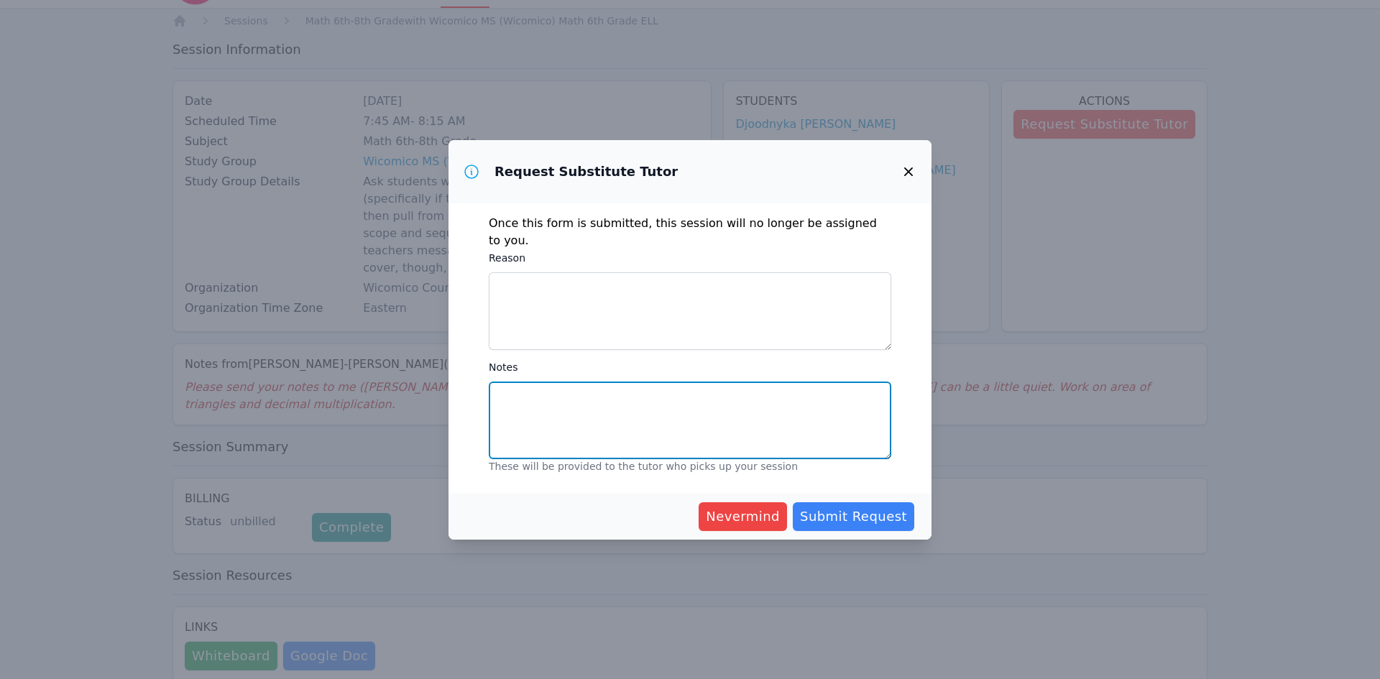
click at [522, 399] on textarea "Notes" at bounding box center [690, 421] width 403 height 78
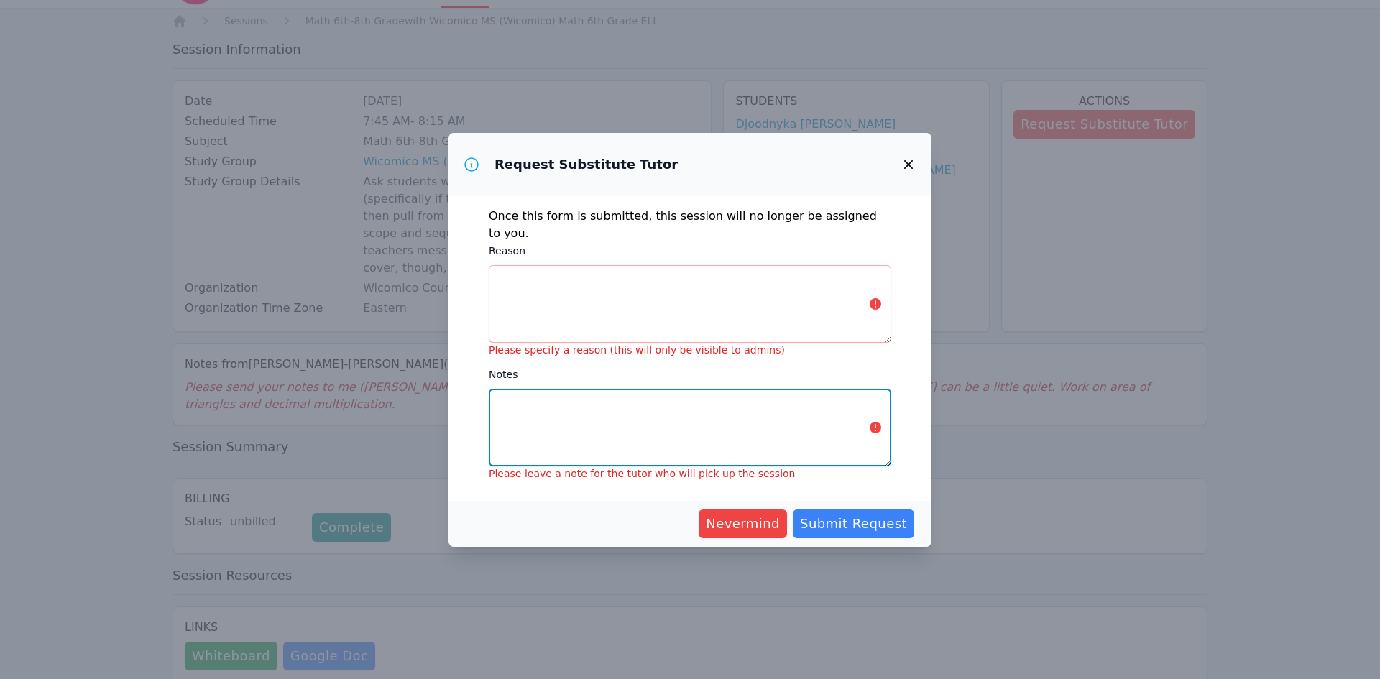
paste textarea "Please send your notes to me (Vincent Astray-Caneda) after the class. This is a…"
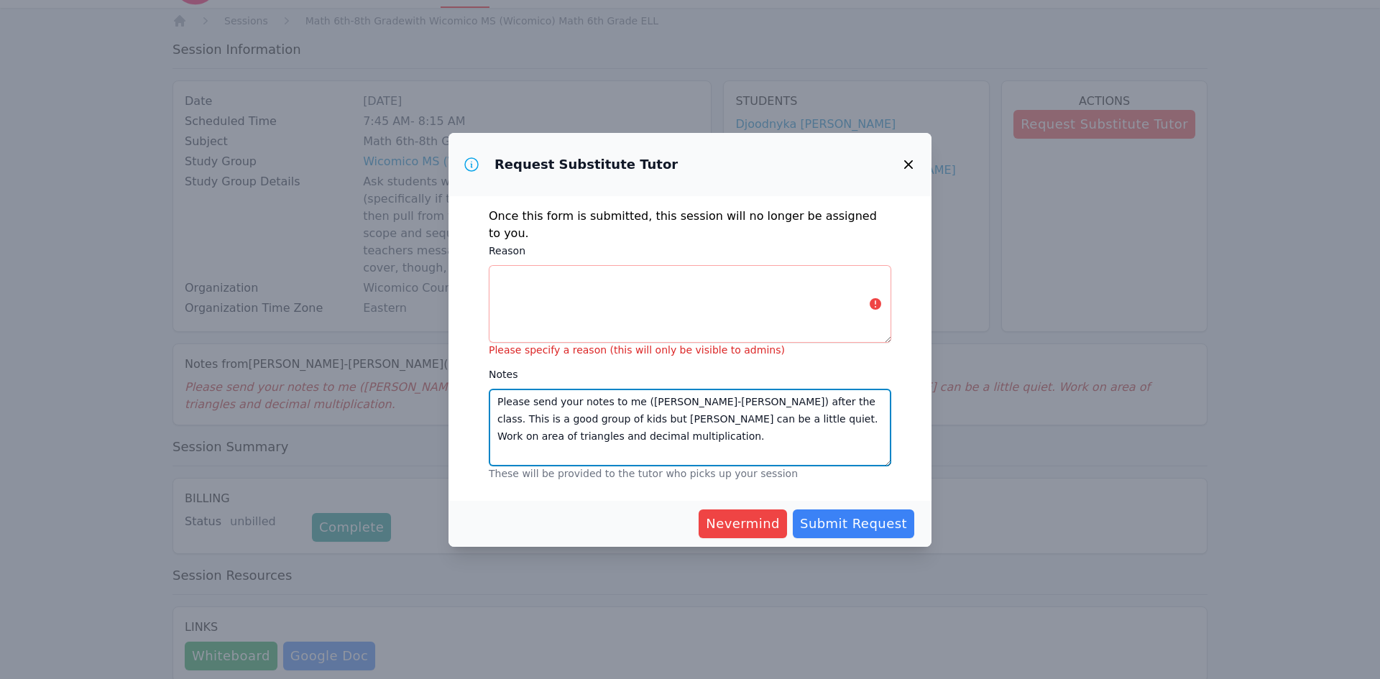
type textarea "Please send your notes to me (Vincent Astray-Caneda) after the class. This is a…"
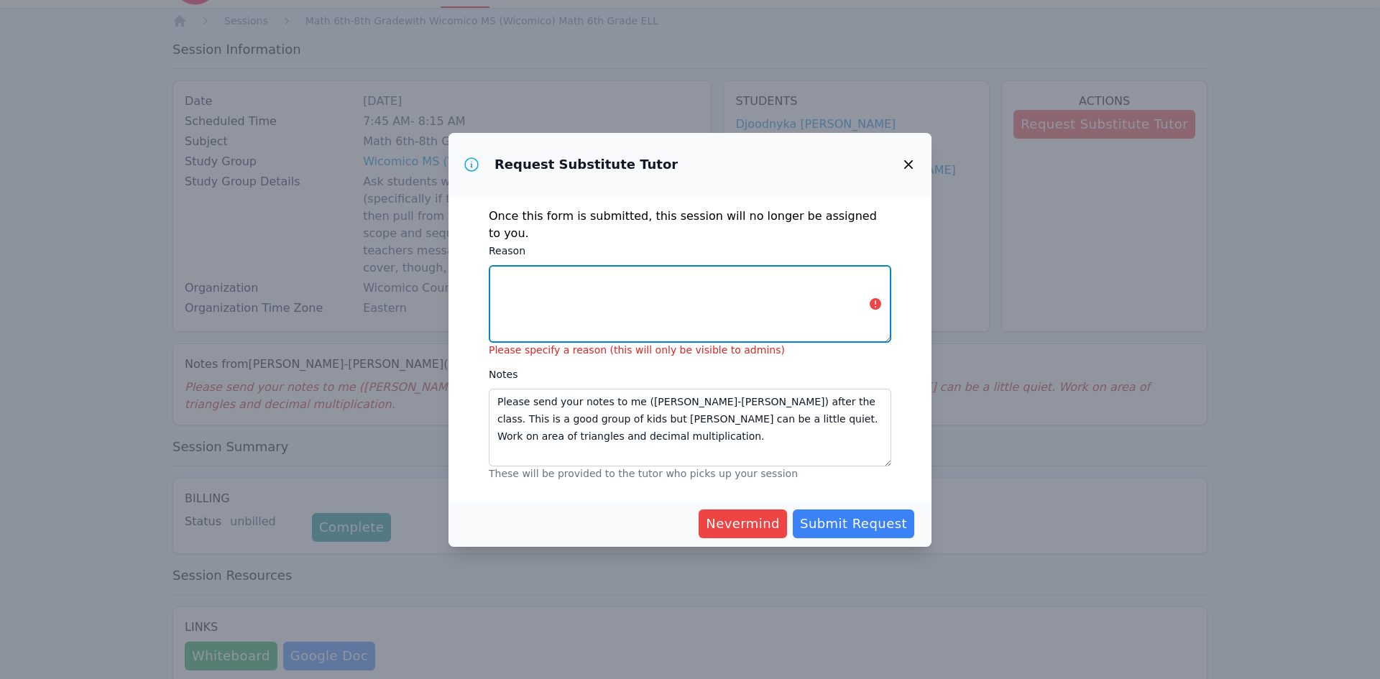
click at [528, 280] on textarea "Reason" at bounding box center [690, 304] width 403 height 78
type textarea "T"
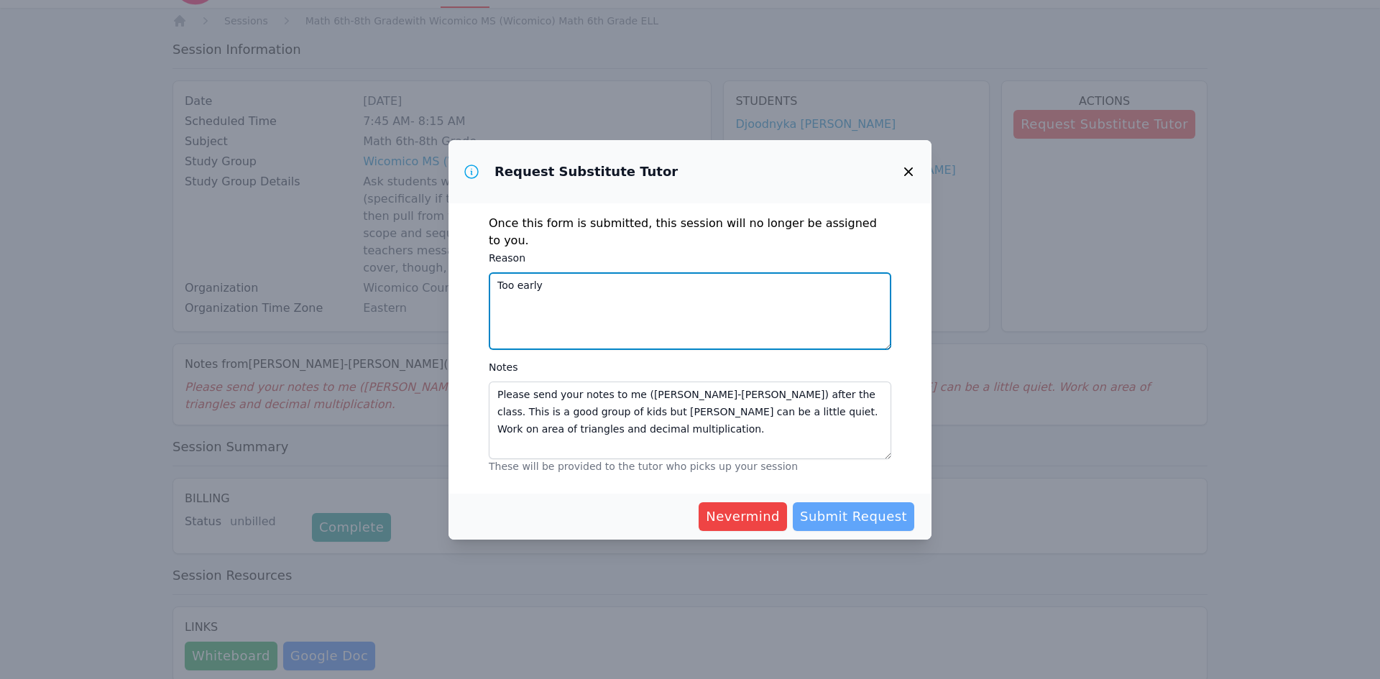
type textarea "Too early"
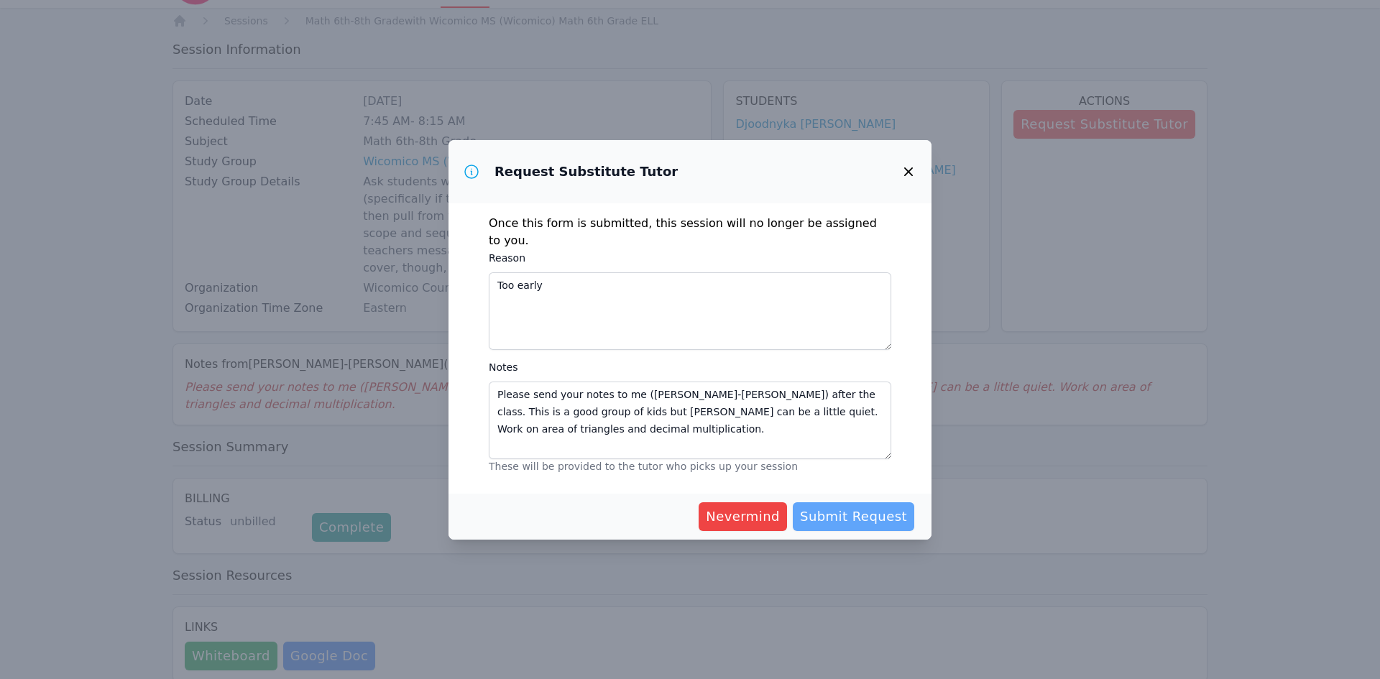
click at [884, 513] on span "Submit Request" at bounding box center [853, 517] width 107 height 20
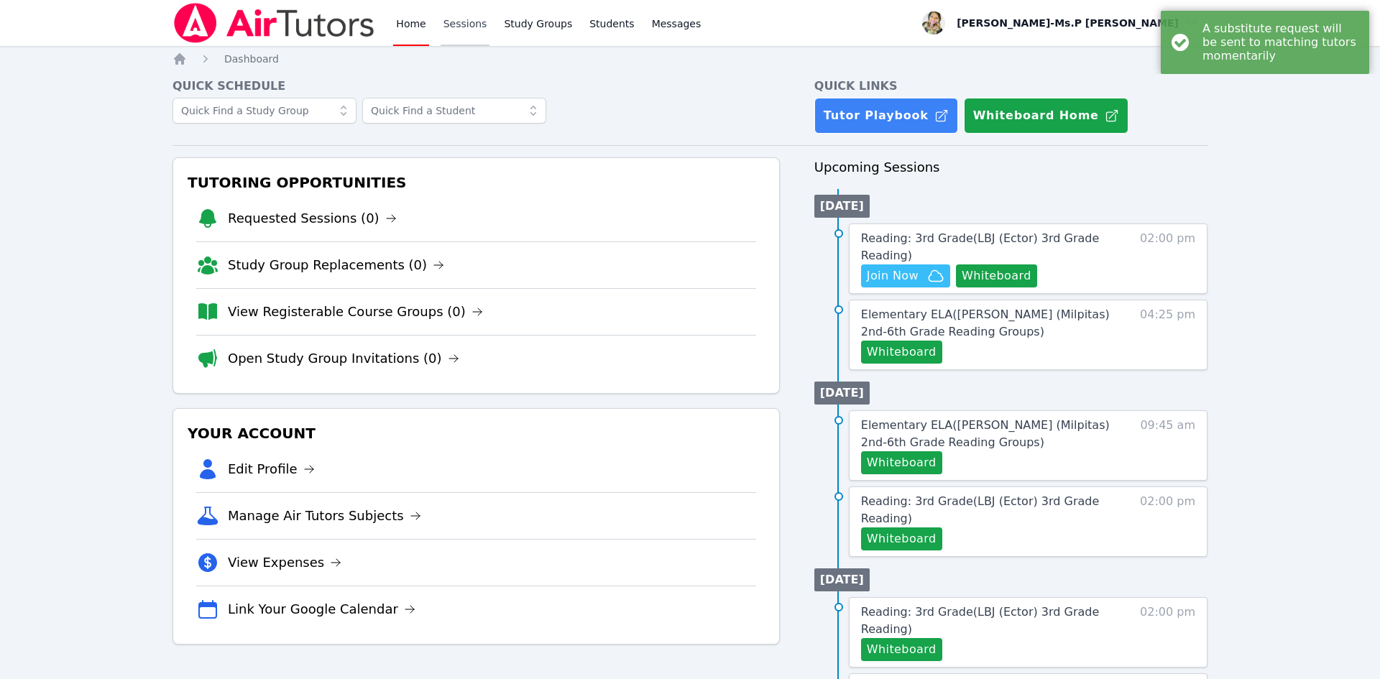
click at [459, 23] on link "Sessions" at bounding box center [466, 23] width 50 height 46
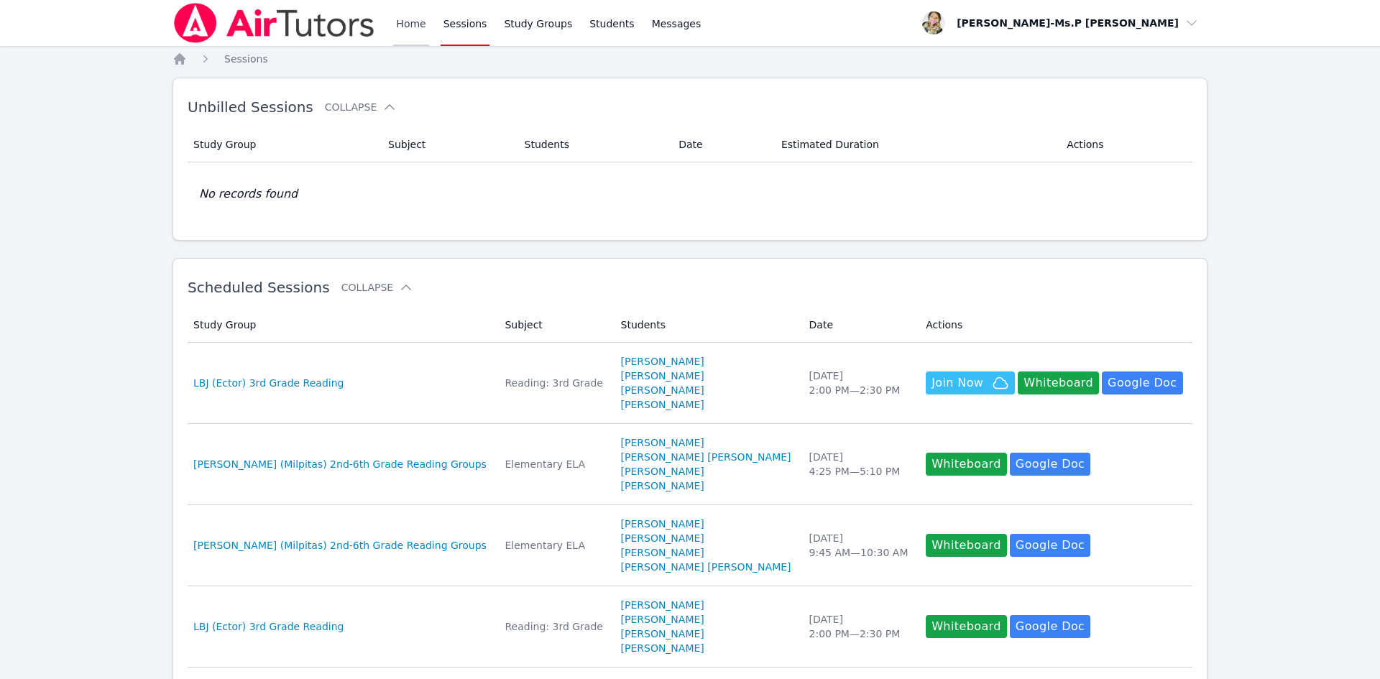
click at [413, 22] on link "Home" at bounding box center [410, 23] width 35 height 46
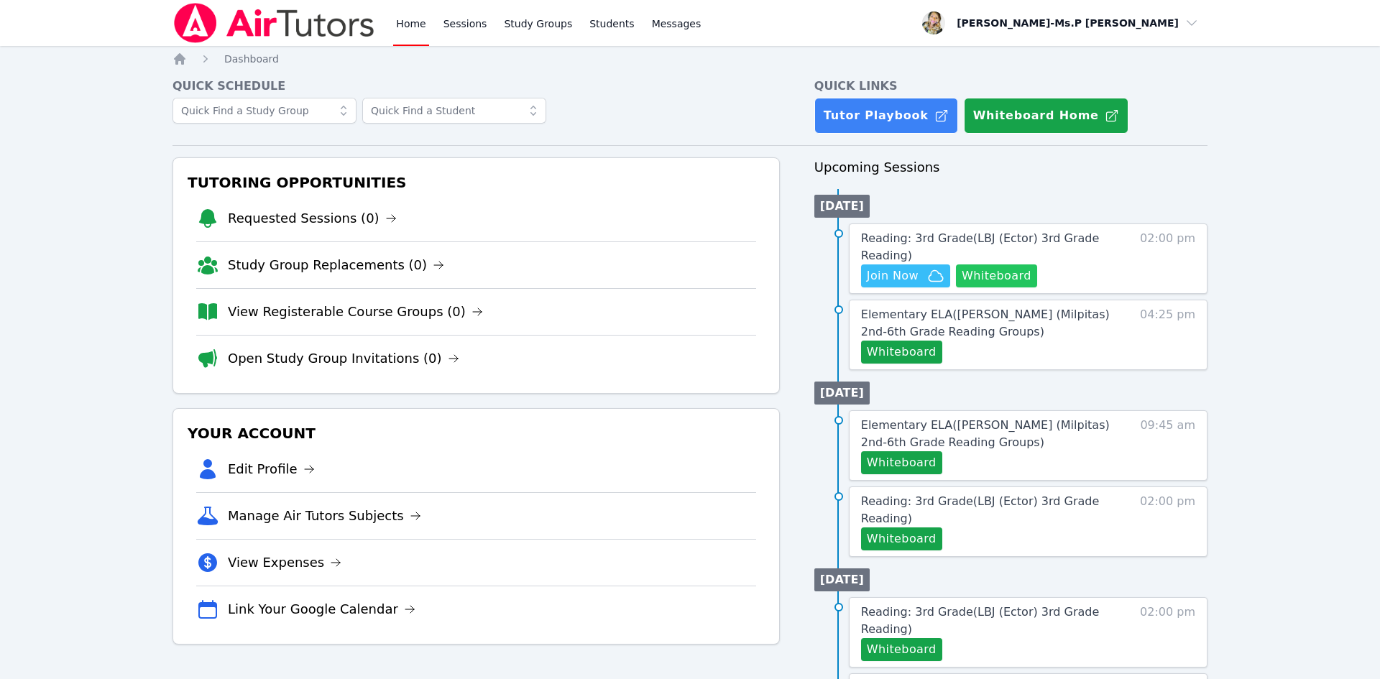
click at [976, 278] on button "Whiteboard" at bounding box center [996, 276] width 81 height 23
click at [878, 240] on span "Reading: 3rd Grade ( LBJ (Ector) 3rd Grade Reading )" at bounding box center [980, 246] width 238 height 31
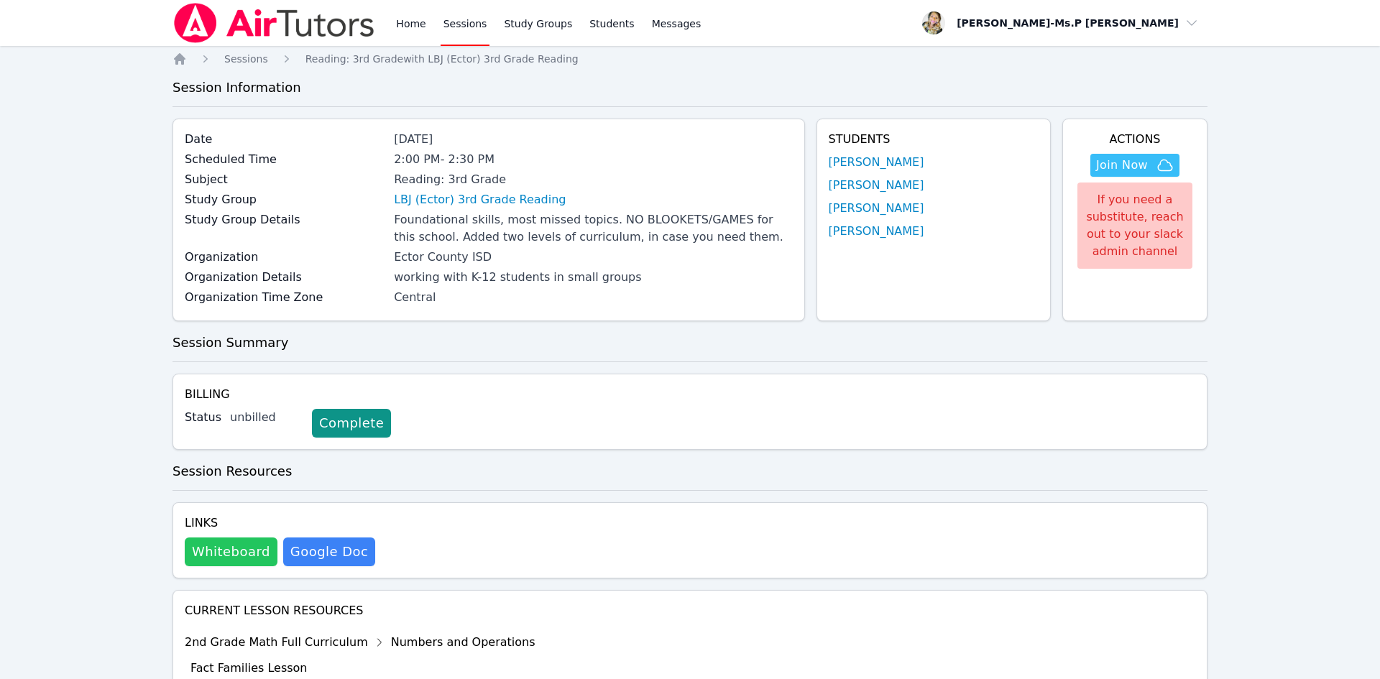
click at [198, 559] on button "Whiteboard" at bounding box center [231, 552] width 93 height 29
click at [403, 25] on link "Home" at bounding box center [410, 23] width 35 height 46
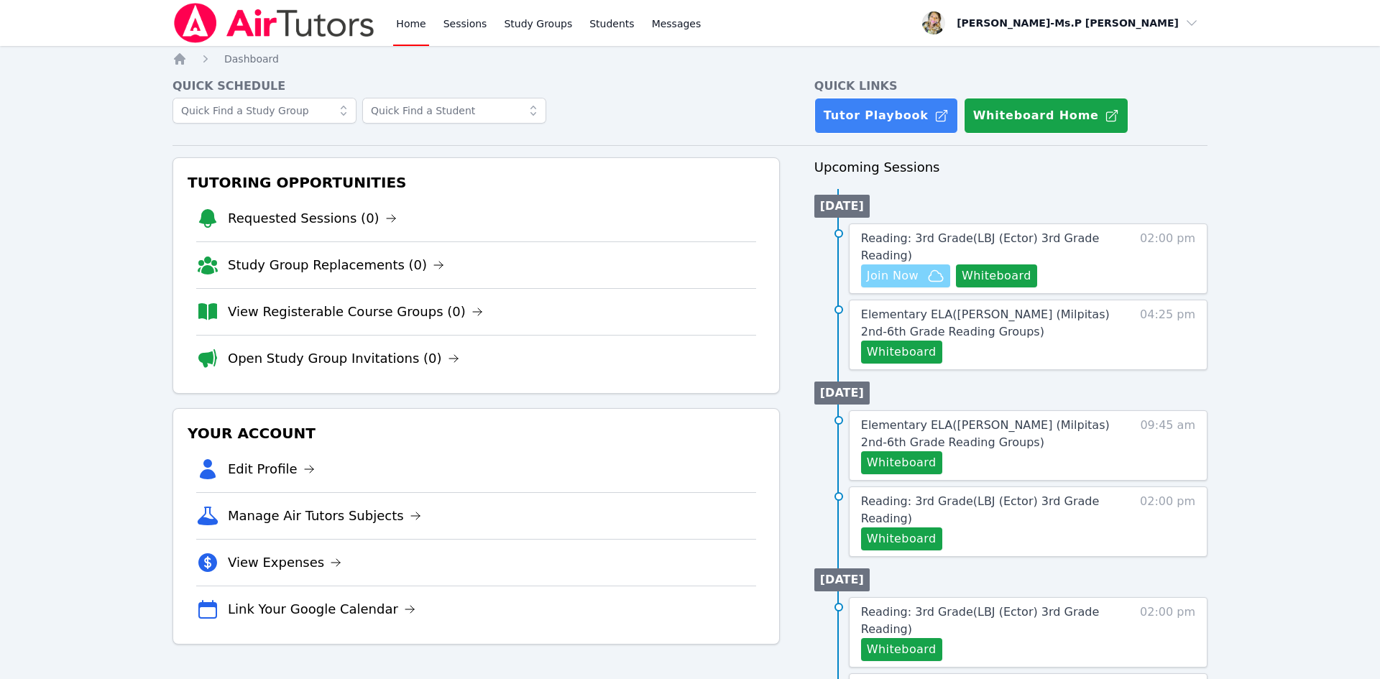
click at [904, 275] on span "Join Now" at bounding box center [893, 275] width 52 height 17
click at [975, 283] on button "Whiteboard" at bounding box center [996, 276] width 81 height 23
click at [983, 274] on button "Whiteboard" at bounding box center [996, 276] width 81 height 23
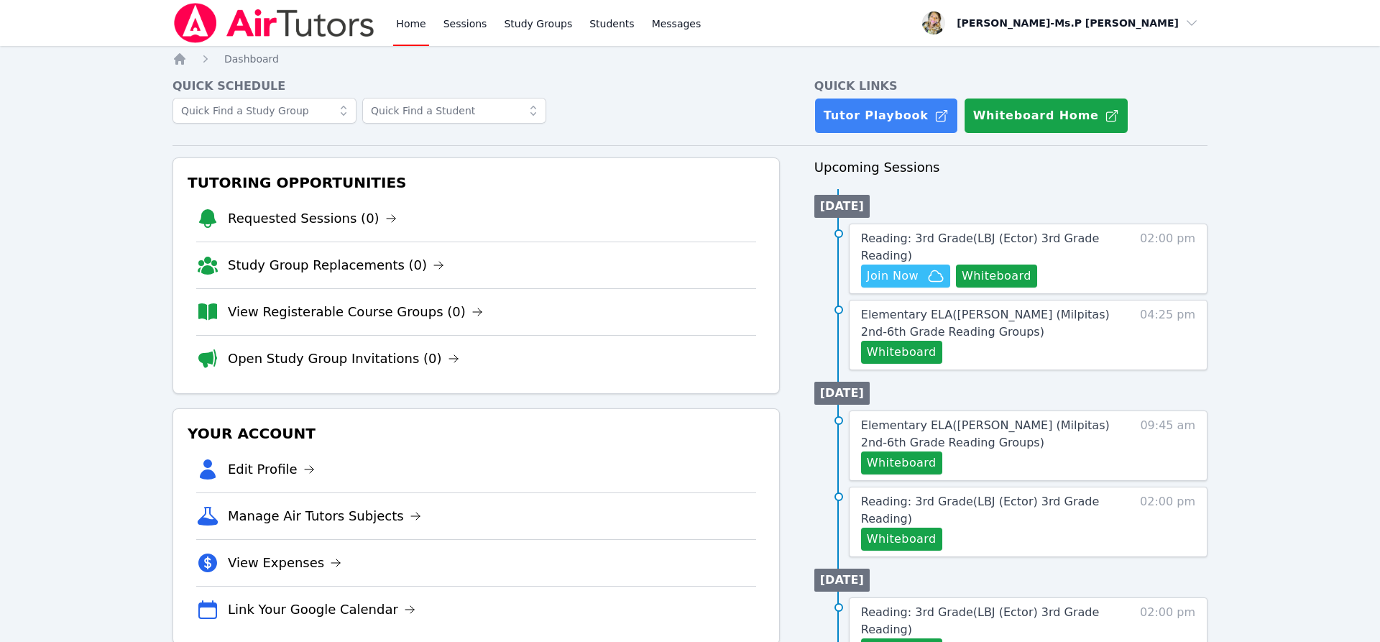
click at [418, 29] on link "Home" at bounding box center [410, 23] width 35 height 46
click at [464, 26] on link "Sessions" at bounding box center [466, 23] width 50 height 46
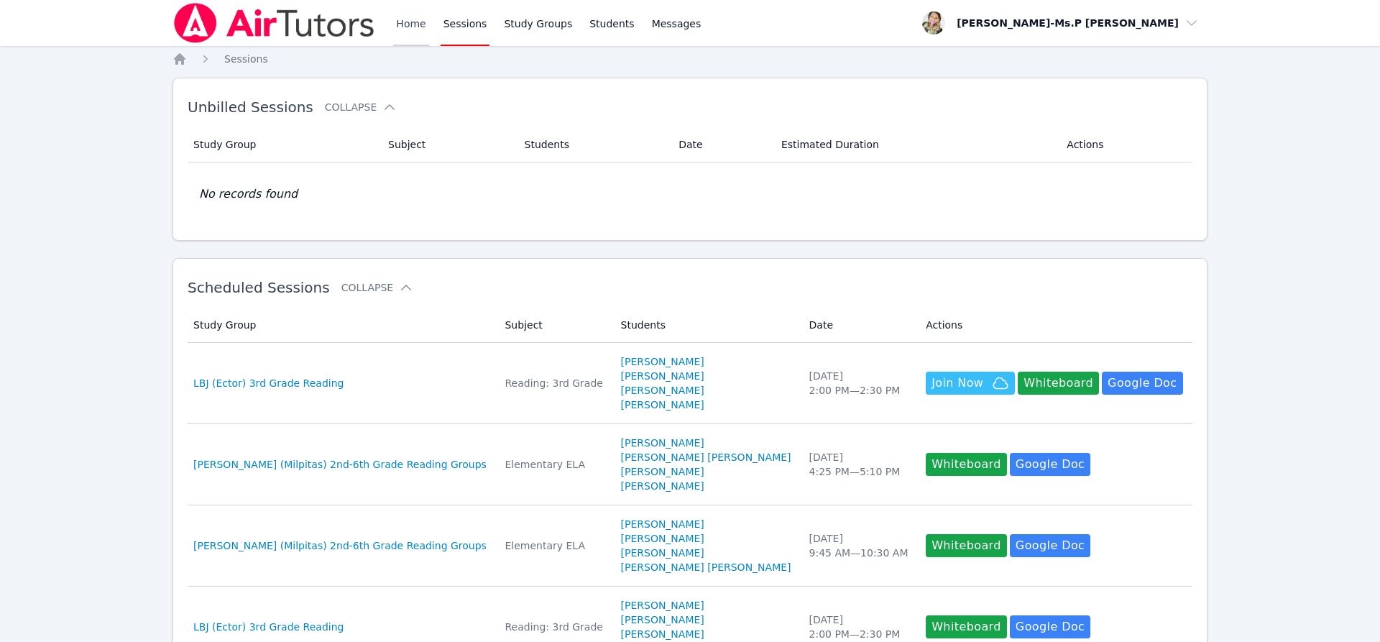
click at [411, 25] on link "Home" at bounding box center [410, 23] width 35 height 46
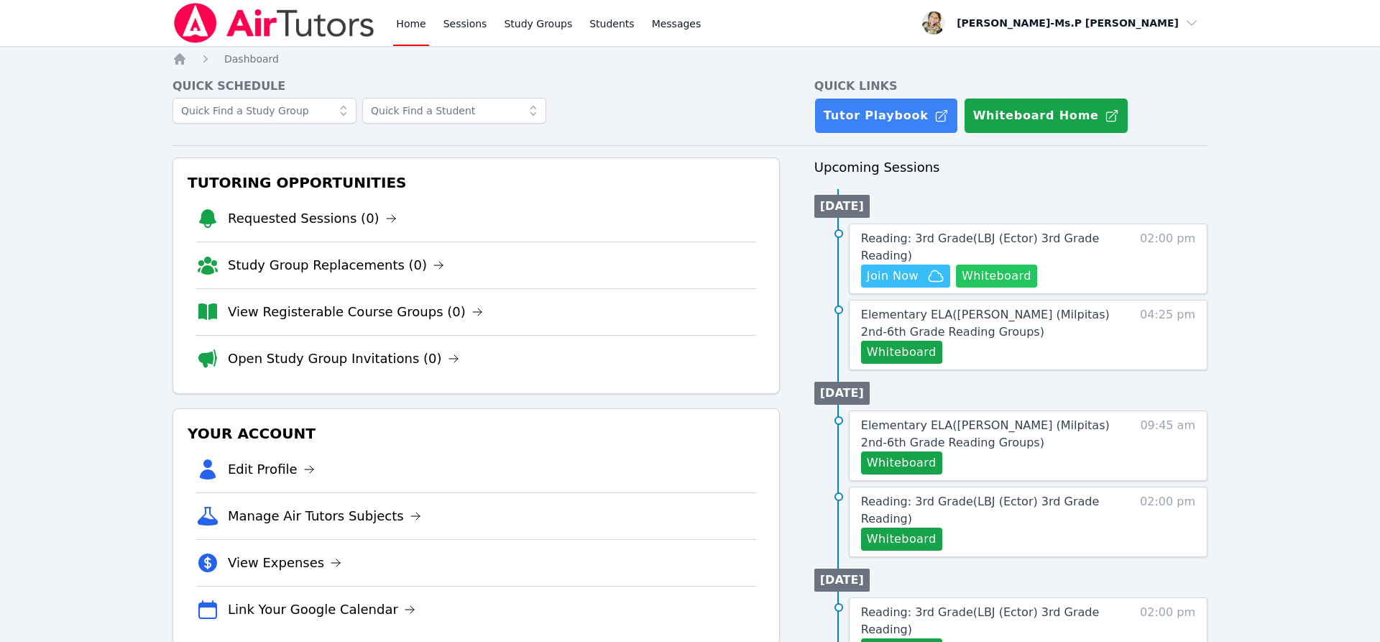
click at [1003, 280] on button "Whiteboard" at bounding box center [996, 276] width 81 height 23
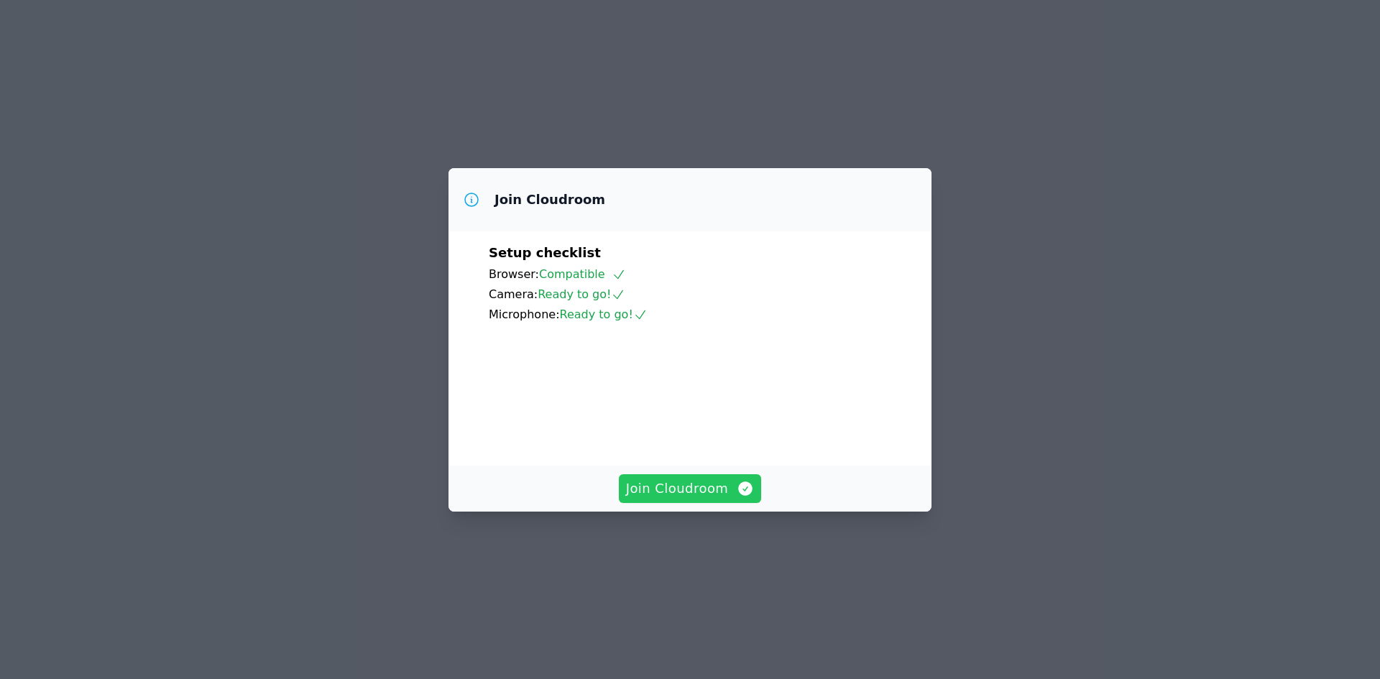
click at [715, 499] on span "Join Cloudroom" at bounding box center [690, 489] width 129 height 20
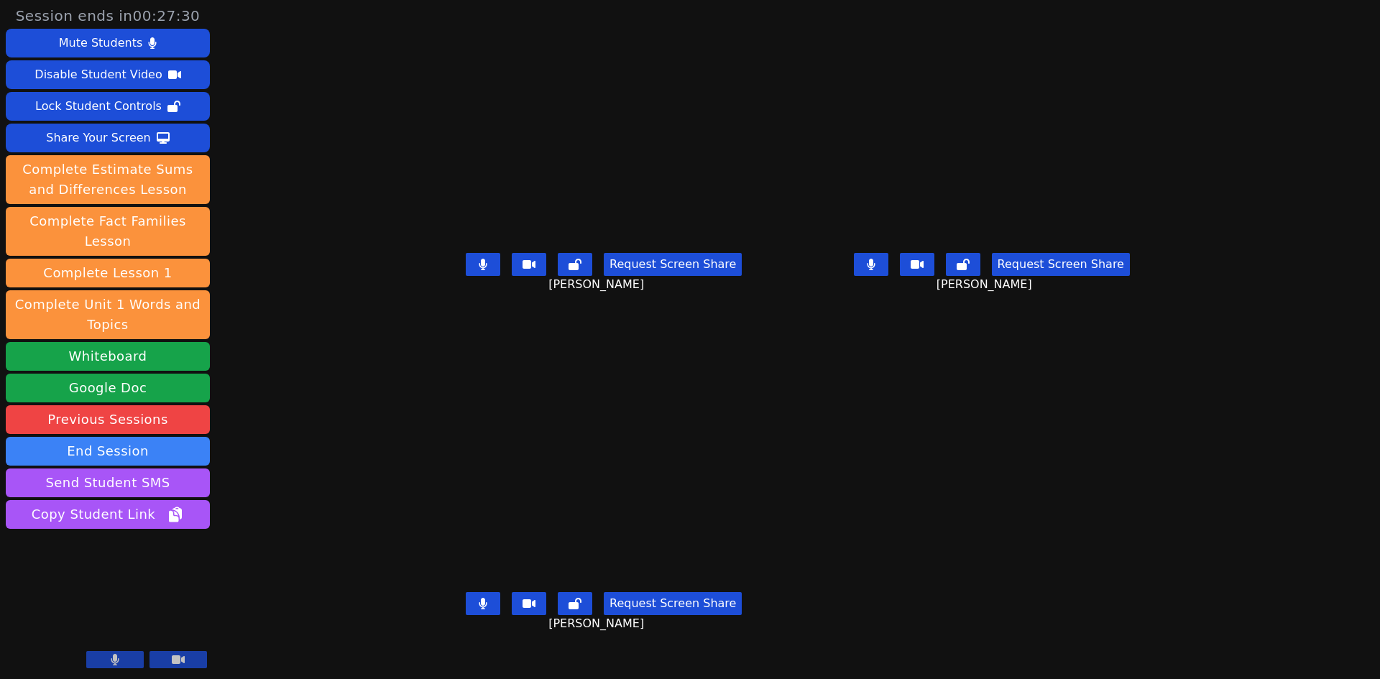
drag, startPoint x: 943, startPoint y: 282, endPoint x: 948, endPoint y: 295, distance: 14.8
click at [889, 276] on button at bounding box center [871, 264] width 35 height 23
drag, startPoint x: 422, startPoint y: 287, endPoint x: 432, endPoint y: 305, distance: 20.6
click at [479, 270] on icon at bounding box center [483, 265] width 9 height 12
click at [466, 615] on button at bounding box center [483, 603] width 35 height 23
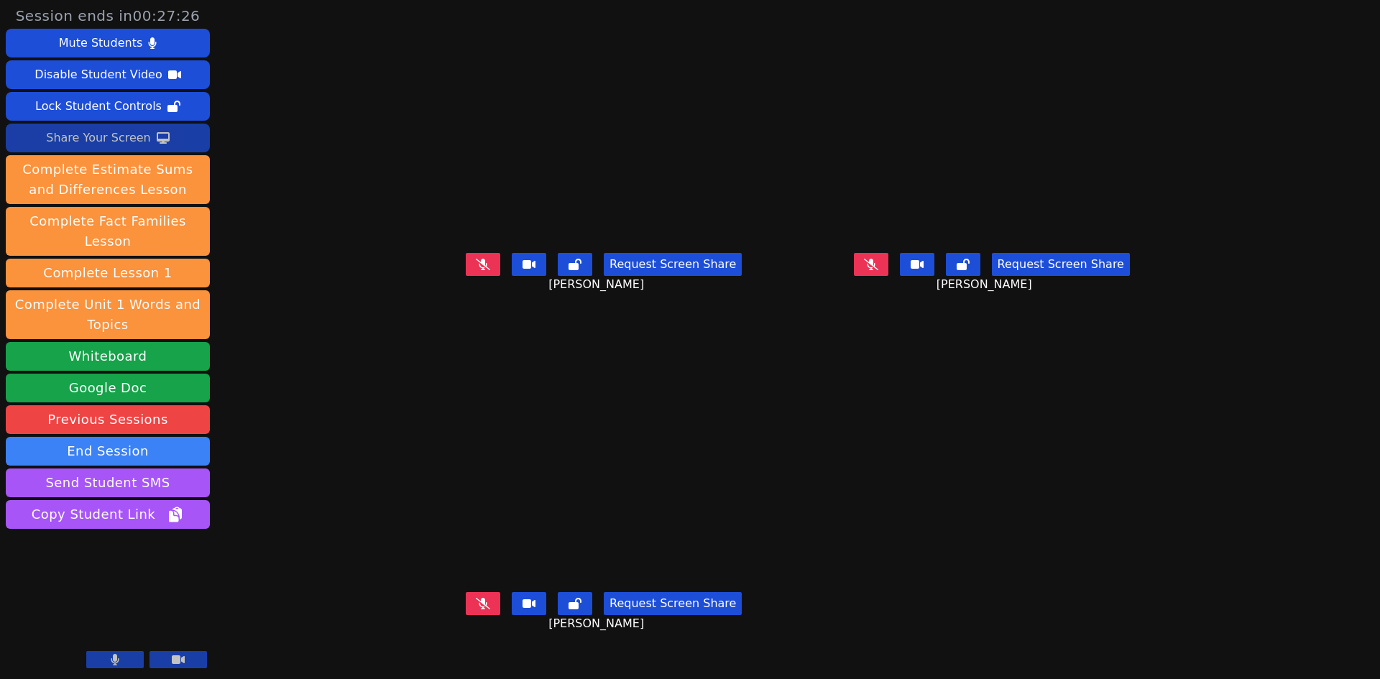
click at [109, 141] on div "Share Your Screen" at bounding box center [98, 138] width 105 height 23
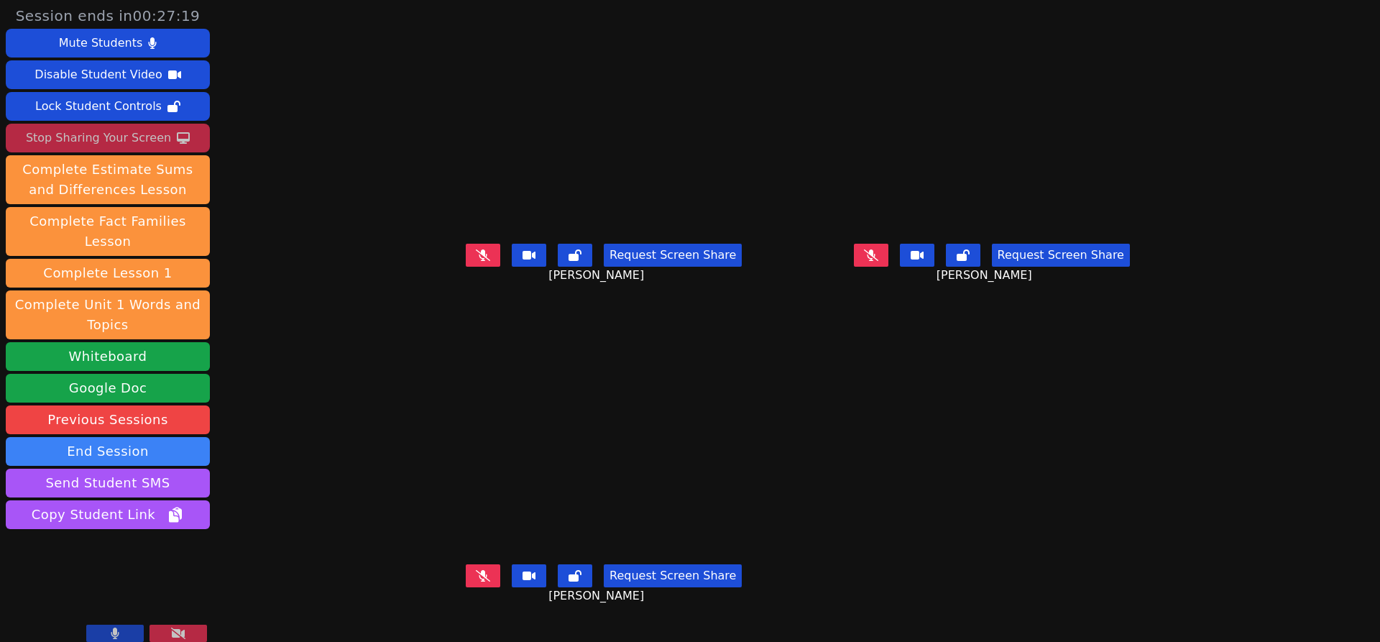
click at [889, 267] on button at bounding box center [871, 255] width 35 height 23
drag, startPoint x: 438, startPoint y: 601, endPoint x: 446, endPoint y: 588, distance: 15.2
click at [466, 587] on button at bounding box center [483, 575] width 35 height 23
click at [466, 586] on button at bounding box center [483, 575] width 35 height 23
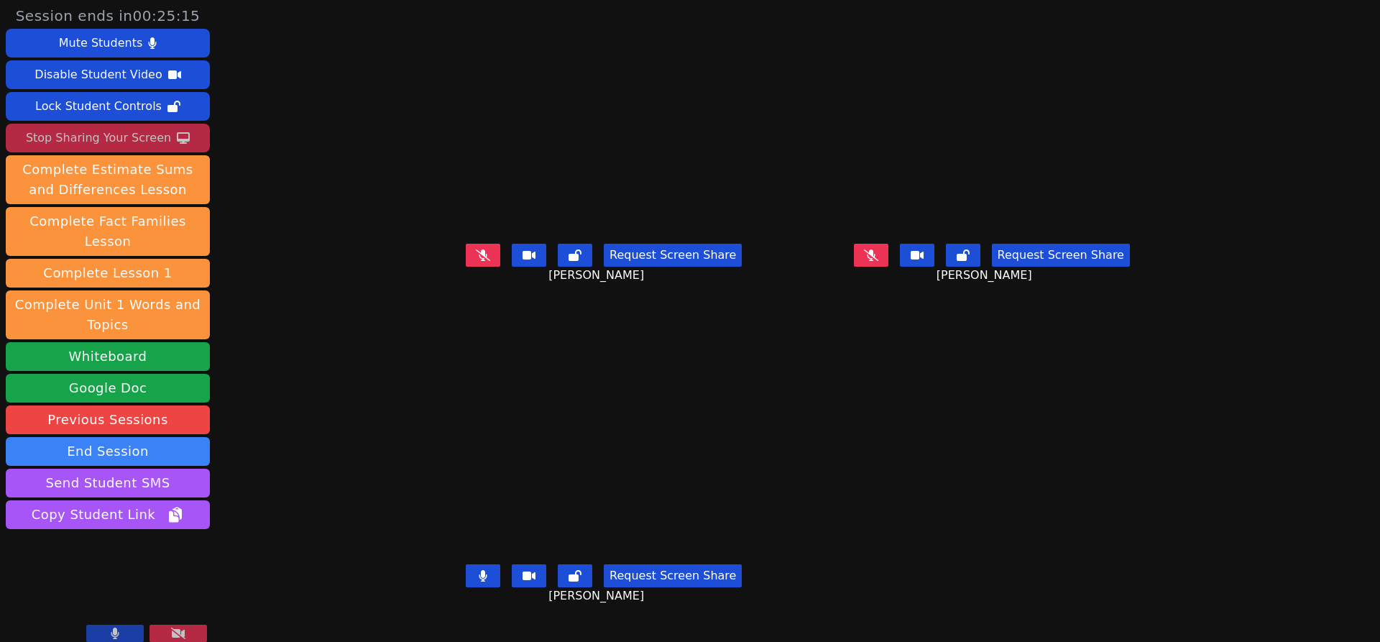
click at [480, 582] on icon at bounding box center [484, 576] width 8 height 12
click at [941, 288] on div "Request Screen Share [PERSON_NAME]" at bounding box center [992, 267] width 377 height 58
click at [879, 261] on icon at bounding box center [871, 255] width 14 height 12
click at [889, 267] on button at bounding box center [871, 255] width 35 height 23
click at [476, 261] on icon at bounding box center [483, 255] width 14 height 12
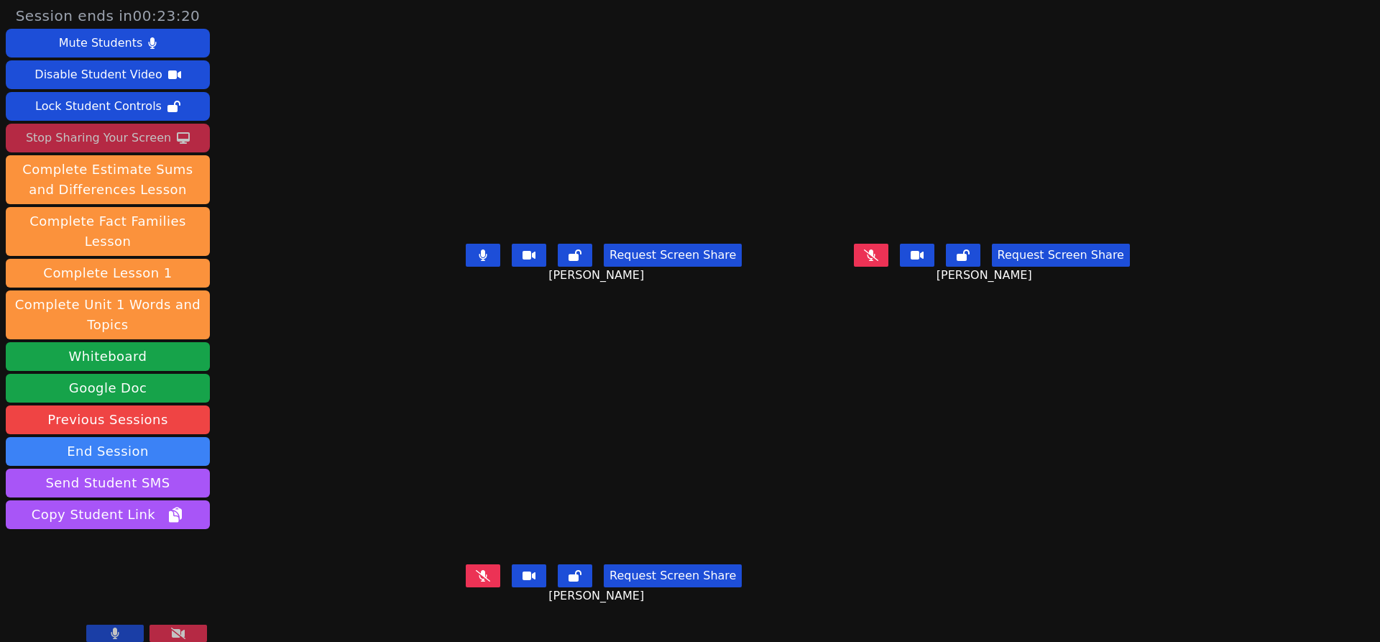
click at [879, 261] on icon at bounding box center [871, 255] width 14 height 12
click at [479, 261] on icon at bounding box center [483, 255] width 9 height 12
click at [876, 261] on icon at bounding box center [871, 255] width 9 height 12
click at [466, 267] on button at bounding box center [483, 255] width 35 height 23
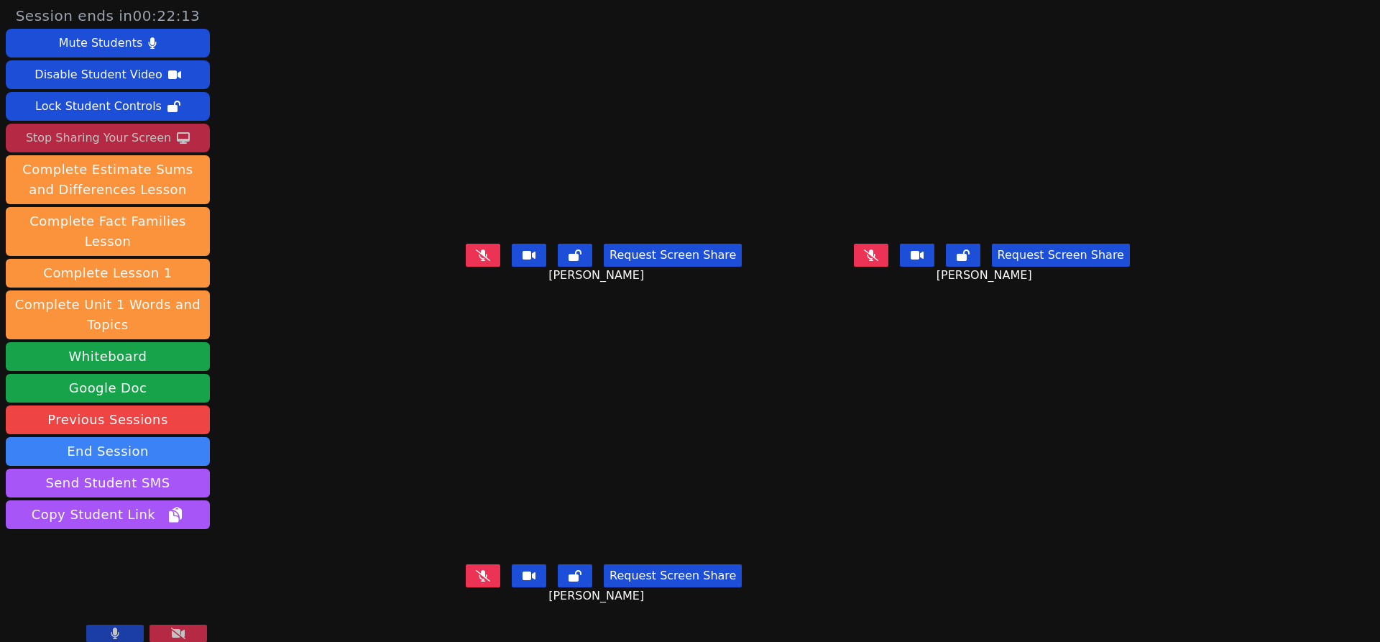
click at [466, 587] on button at bounding box center [483, 575] width 35 height 23
click at [879, 261] on icon at bounding box center [871, 255] width 14 height 12
click at [876, 261] on icon at bounding box center [871, 255] width 9 height 12
click at [466, 587] on button at bounding box center [483, 575] width 35 height 23
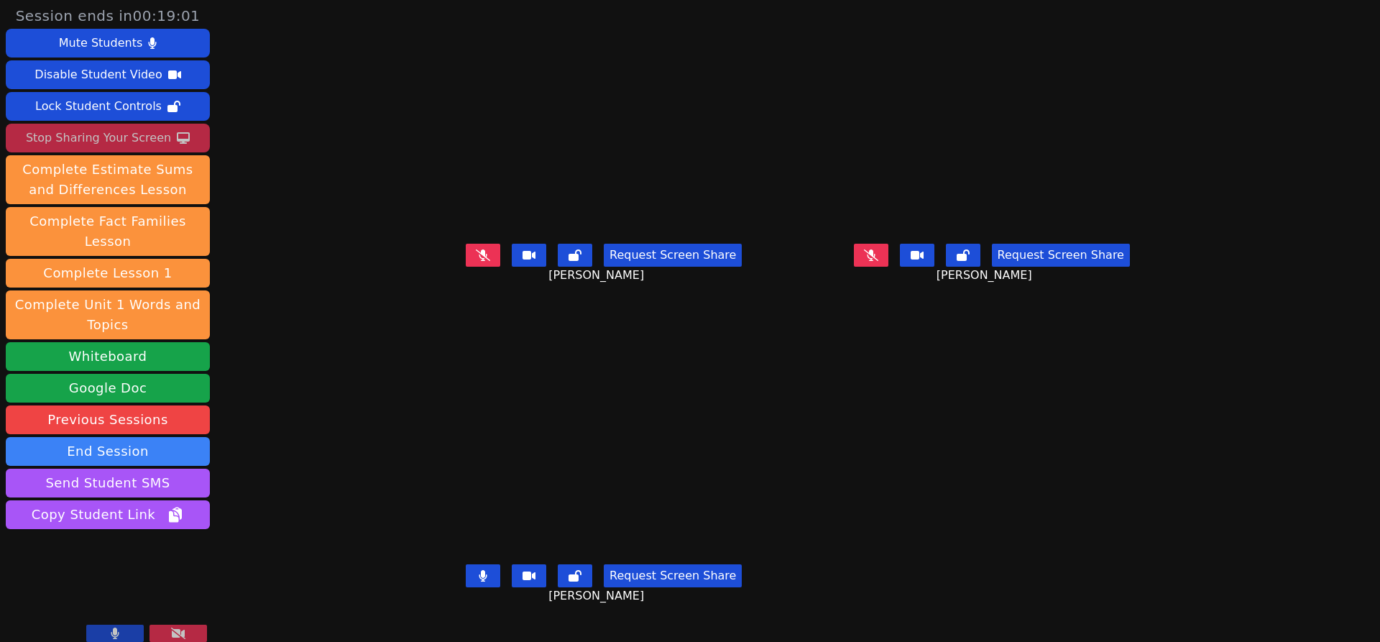
click at [466, 587] on button at bounding box center [483, 575] width 35 height 23
click at [476, 260] on icon at bounding box center [483, 255] width 14 height 12
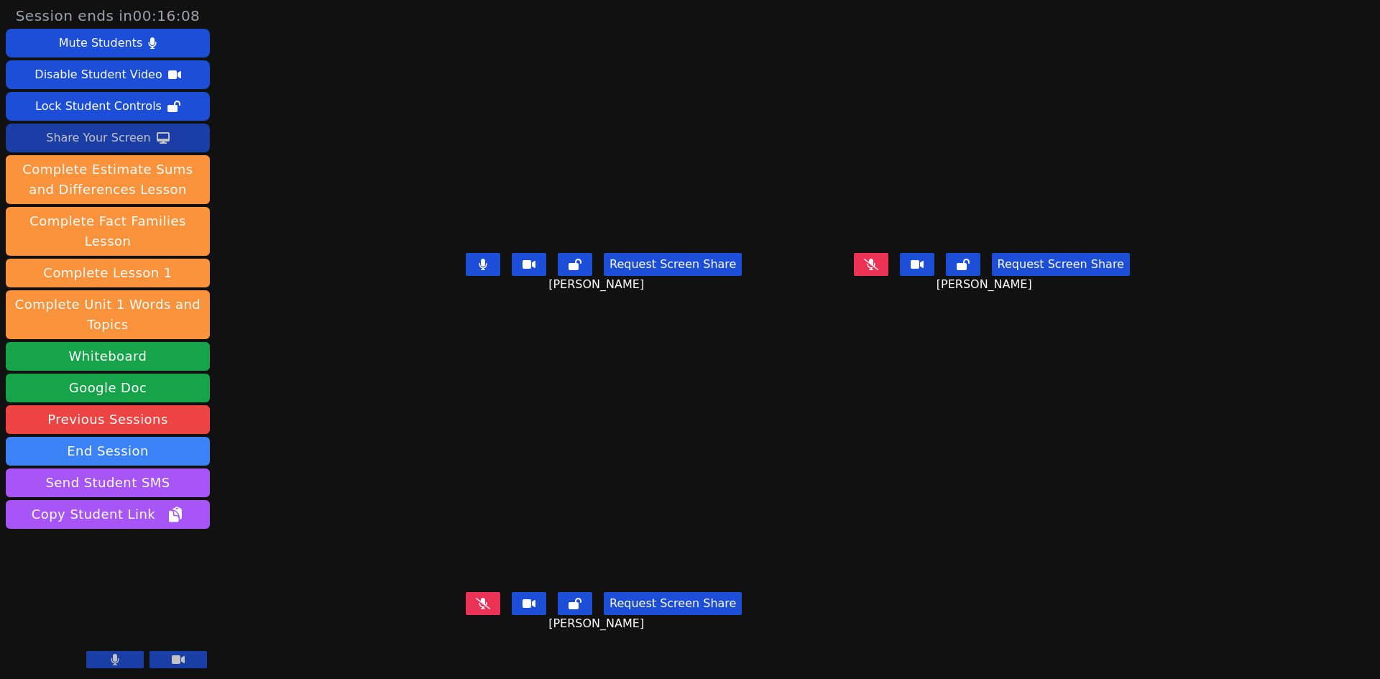
click at [466, 276] on button at bounding box center [483, 264] width 35 height 23
click at [476, 610] on icon at bounding box center [483, 604] width 14 height 12
click at [479, 610] on icon at bounding box center [483, 604] width 9 height 12
click at [889, 276] on button at bounding box center [871, 264] width 35 height 23
click at [876, 270] on icon at bounding box center [871, 265] width 9 height 12
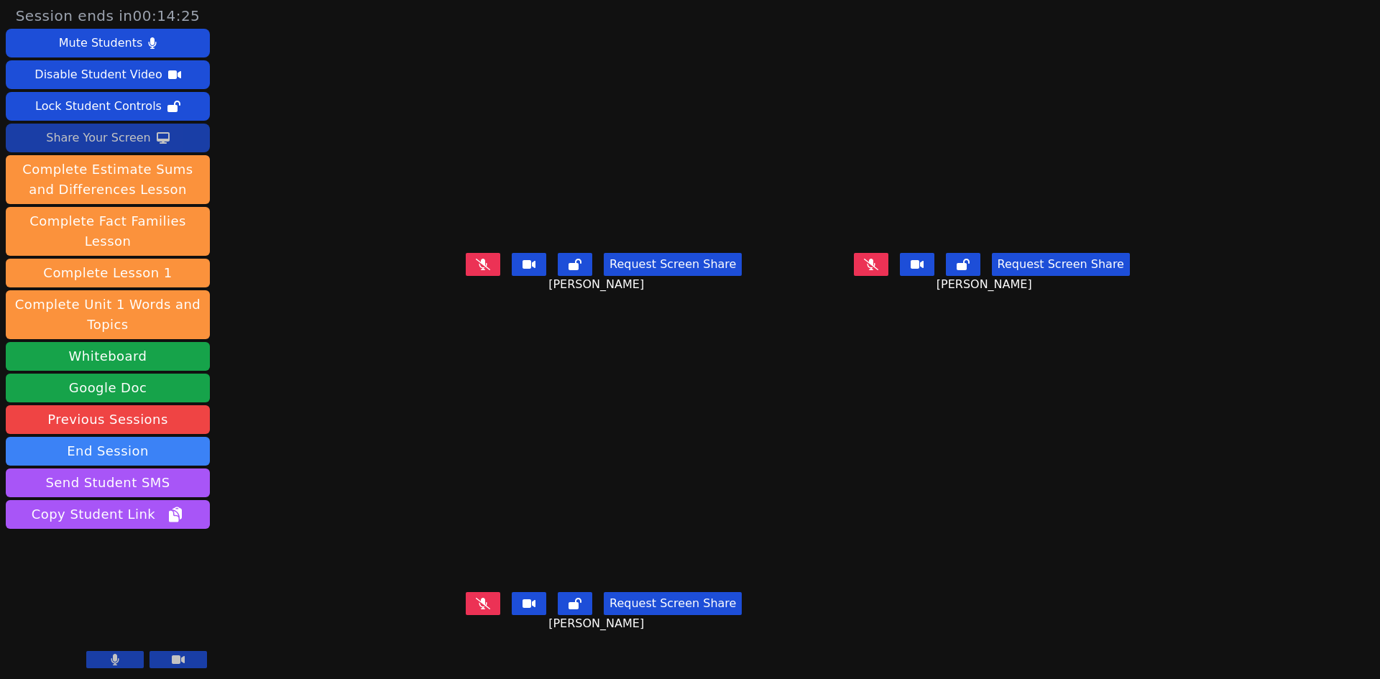
click at [466, 276] on button at bounding box center [483, 264] width 35 height 23
click at [466, 615] on button at bounding box center [483, 603] width 35 height 23
click at [466, 276] on button at bounding box center [483, 264] width 35 height 23
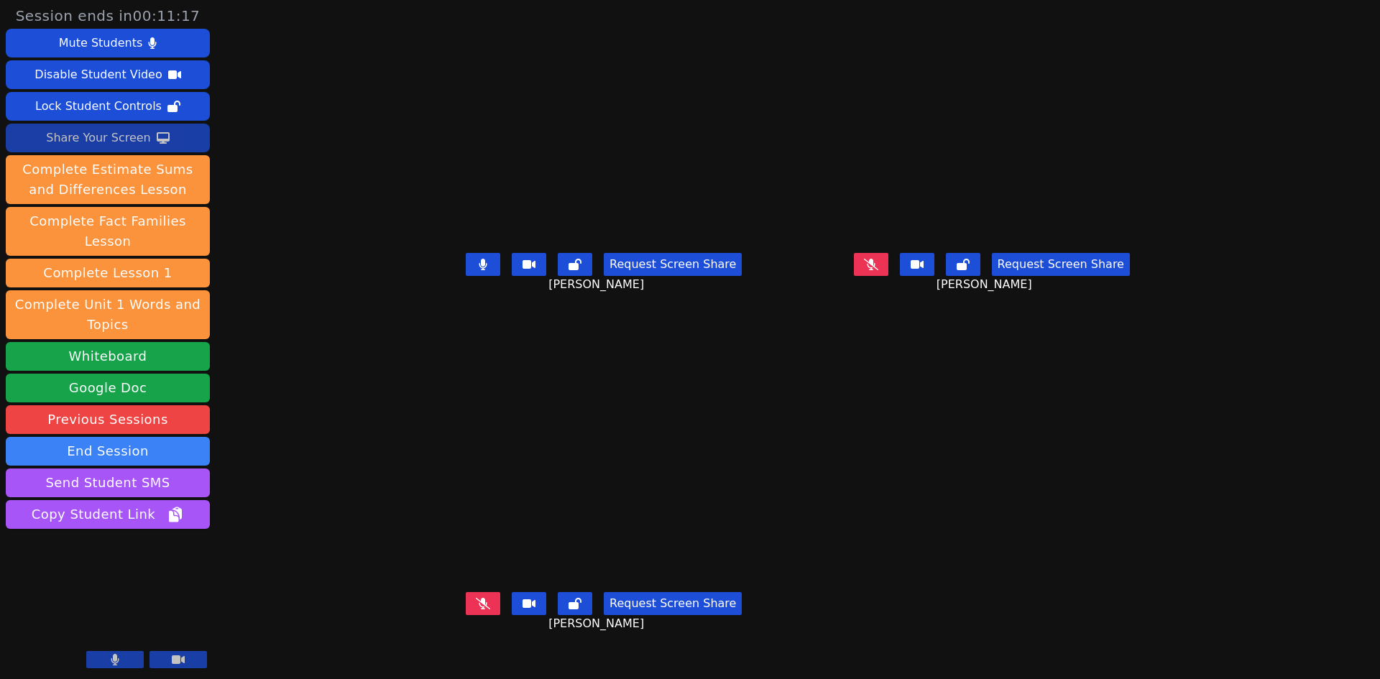
click at [480, 270] on icon at bounding box center [484, 265] width 8 height 12
click at [879, 270] on icon at bounding box center [871, 265] width 14 height 12
click at [889, 276] on button at bounding box center [871, 264] width 35 height 23
click at [476, 610] on icon at bounding box center [483, 604] width 14 height 12
click at [466, 615] on button at bounding box center [483, 603] width 35 height 23
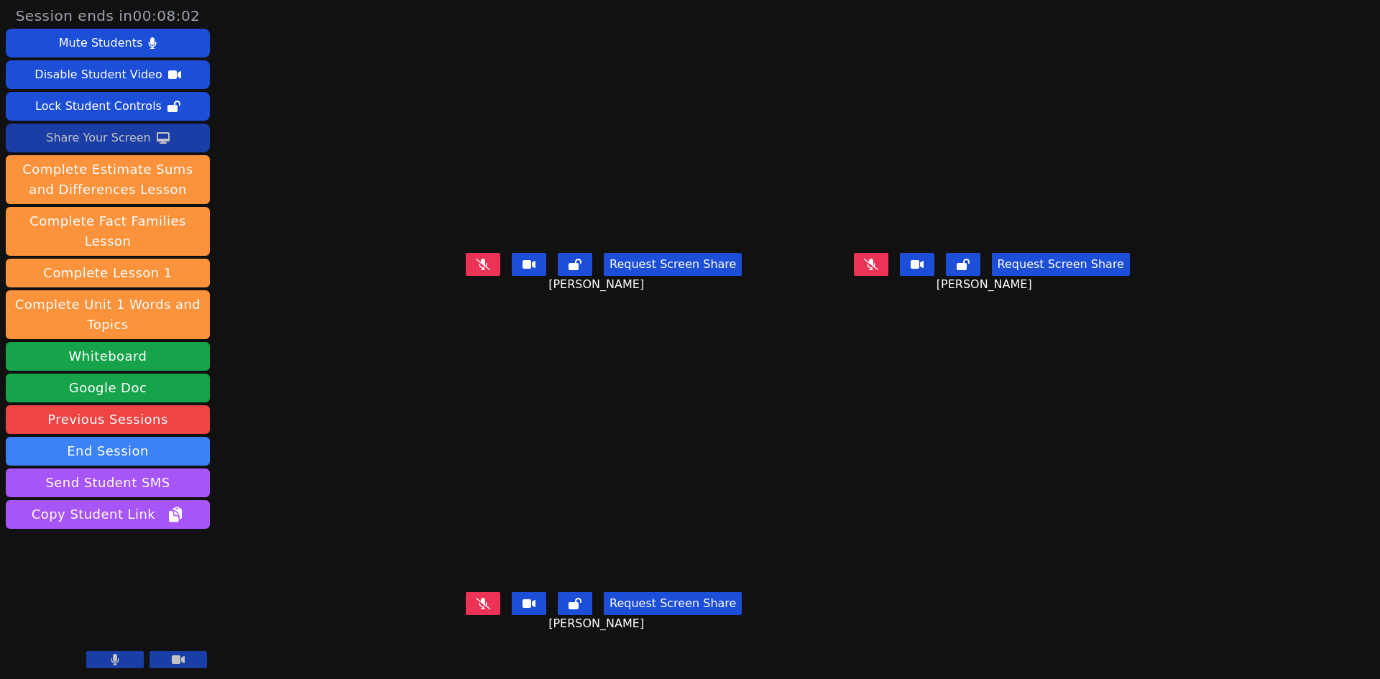
click at [889, 276] on button at bounding box center [871, 264] width 35 height 23
click at [875, 270] on icon at bounding box center [871, 265] width 8 height 12
click at [476, 270] on icon at bounding box center [483, 264] width 14 height 12
click at [466, 276] on button at bounding box center [483, 264] width 35 height 23
click at [879, 270] on icon at bounding box center [871, 264] width 14 height 12
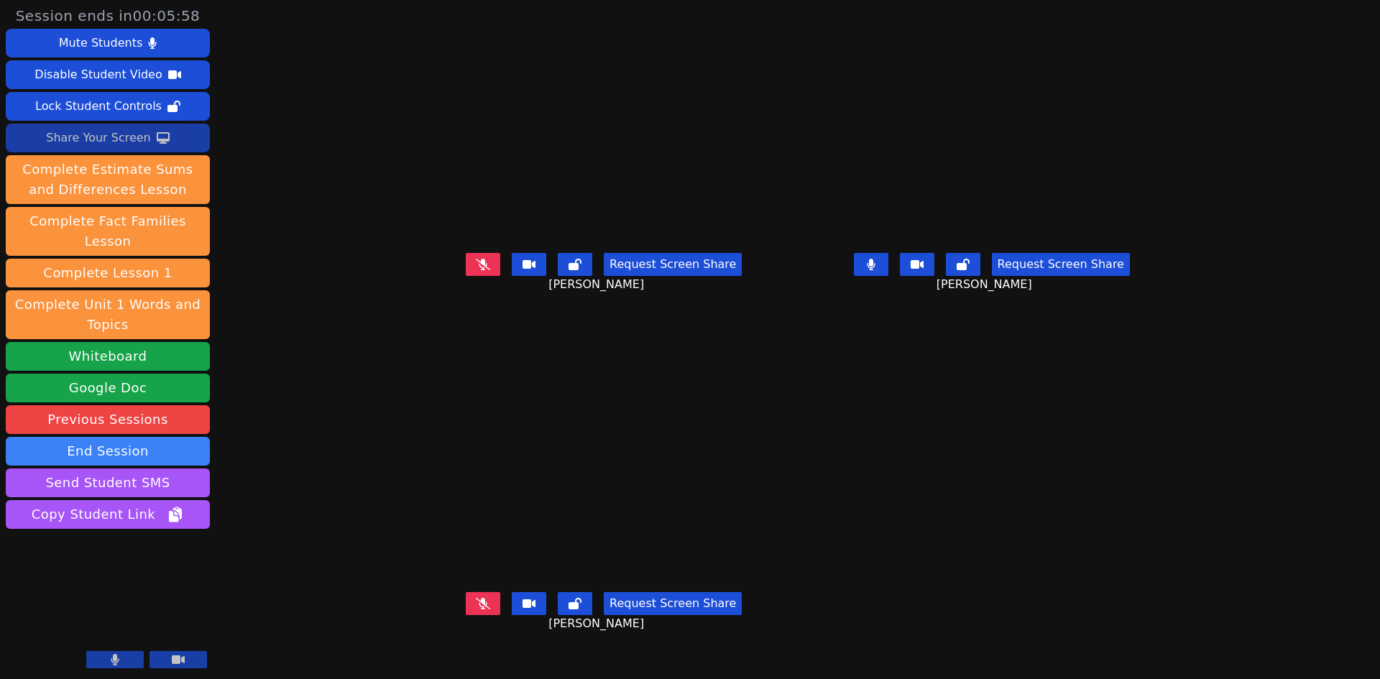
click at [889, 276] on button at bounding box center [871, 264] width 35 height 23
click at [417, 303] on div "Request Screen Share [PERSON_NAME]" at bounding box center [604, 276] width 377 height 58
click at [476, 270] on icon at bounding box center [483, 265] width 14 height 12
click at [480, 270] on icon at bounding box center [484, 265] width 8 height 12
click at [889, 276] on button at bounding box center [871, 264] width 35 height 23
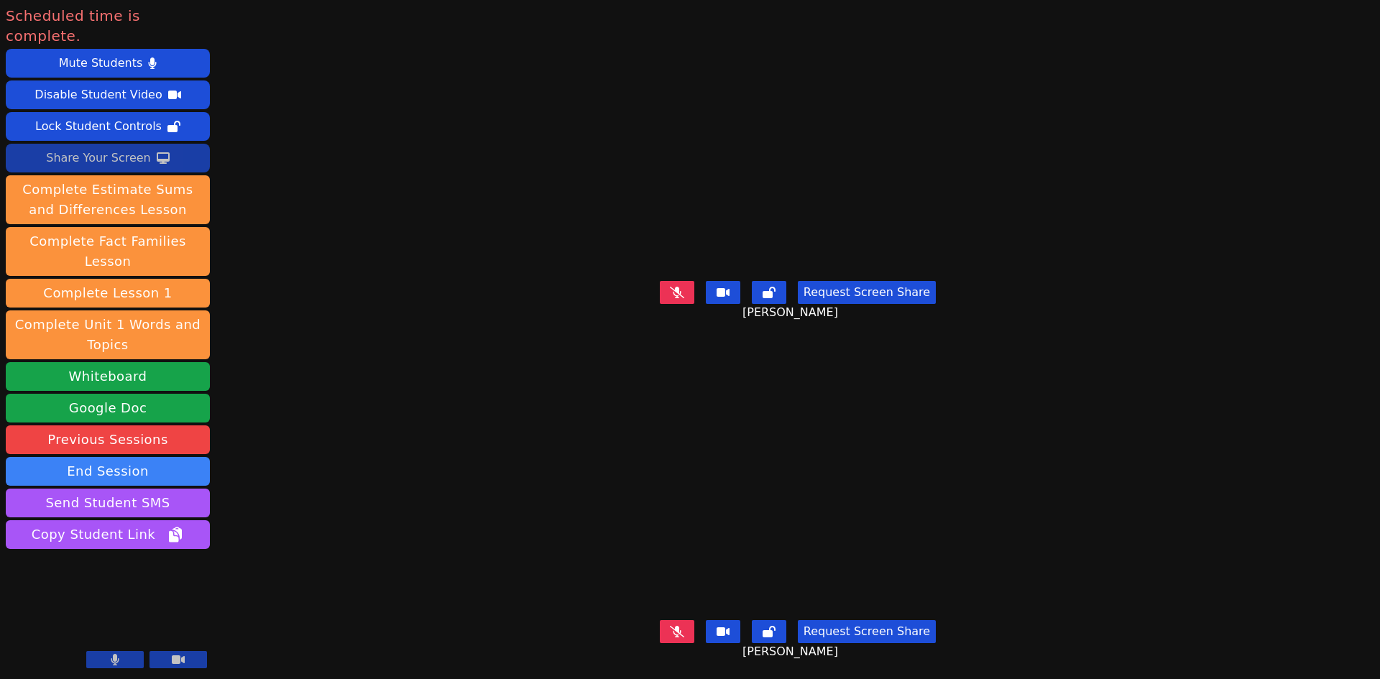
click at [646, 280] on div "Request Screen Share [PERSON_NAME]" at bounding box center [798, 304] width 572 height 58
click at [680, 290] on icon at bounding box center [677, 293] width 14 height 12
click at [680, 629] on icon at bounding box center [677, 632] width 14 height 12
